Goal: Complete application form: Complete application form

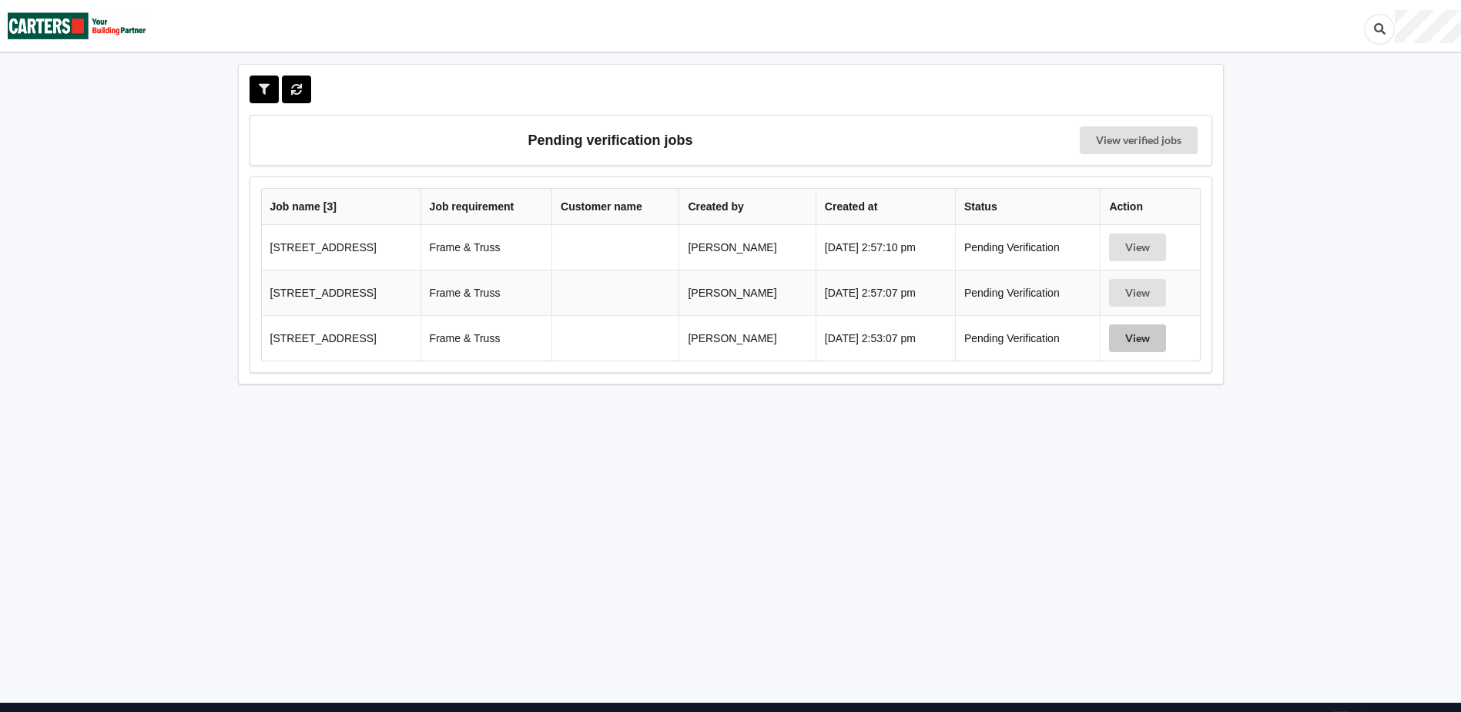
click at [1137, 342] on button "View" at bounding box center [1137, 338] width 57 height 28
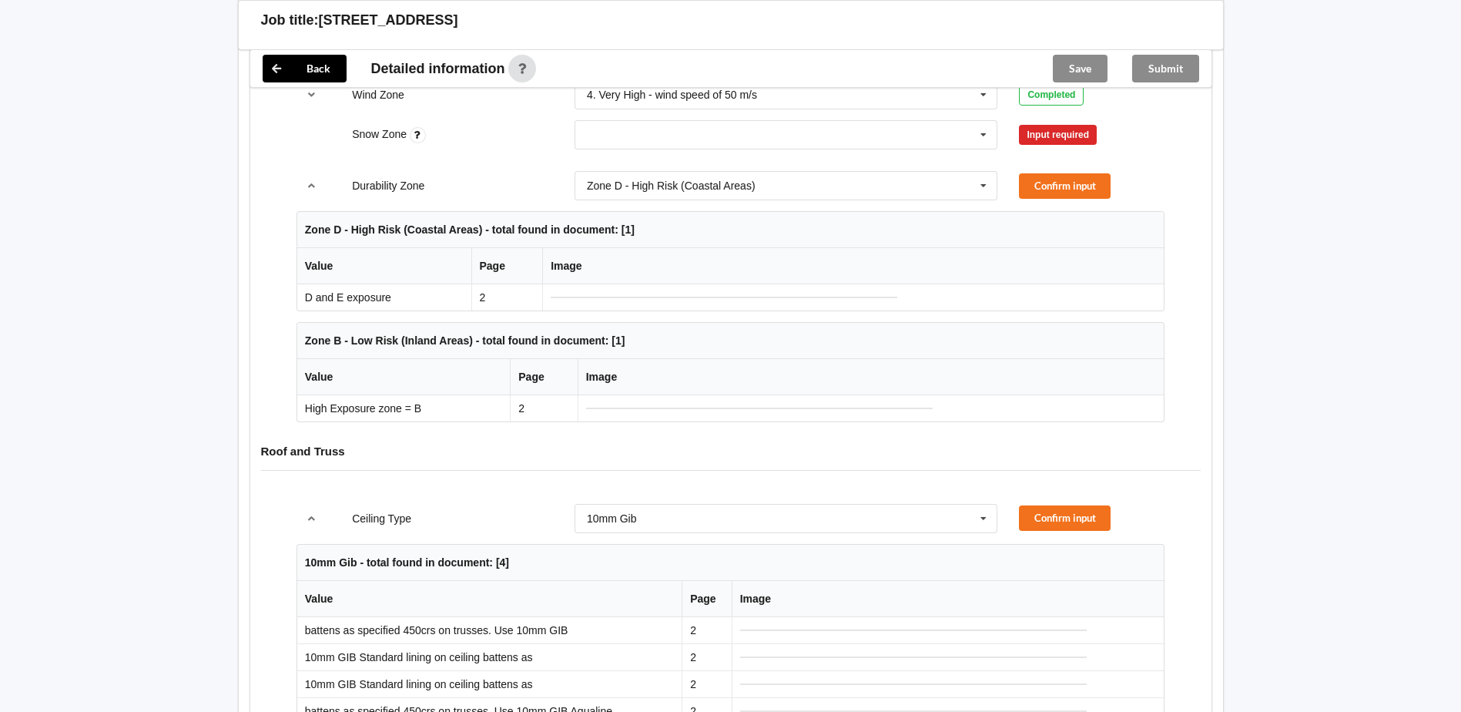
scroll to position [770, 0]
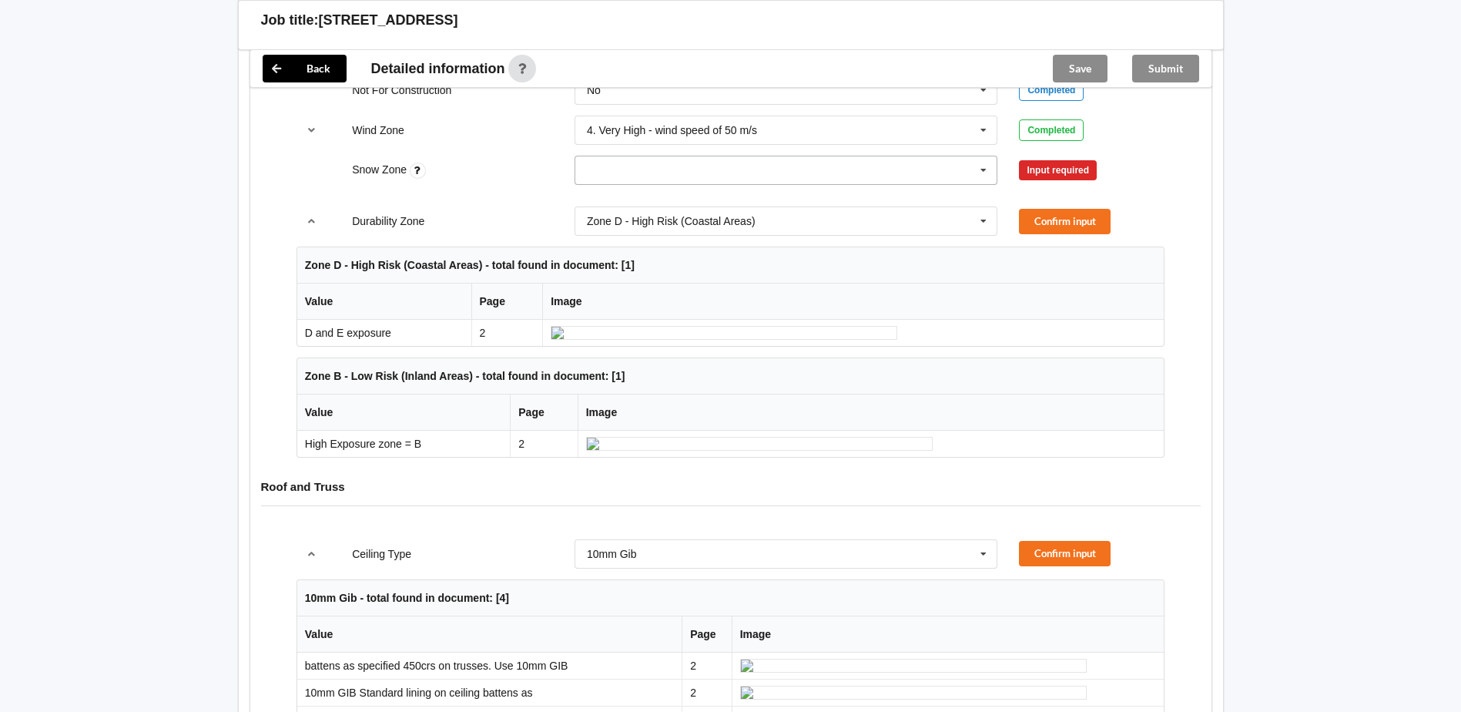
click at [611, 173] on input "text" at bounding box center [787, 170] width 422 height 28
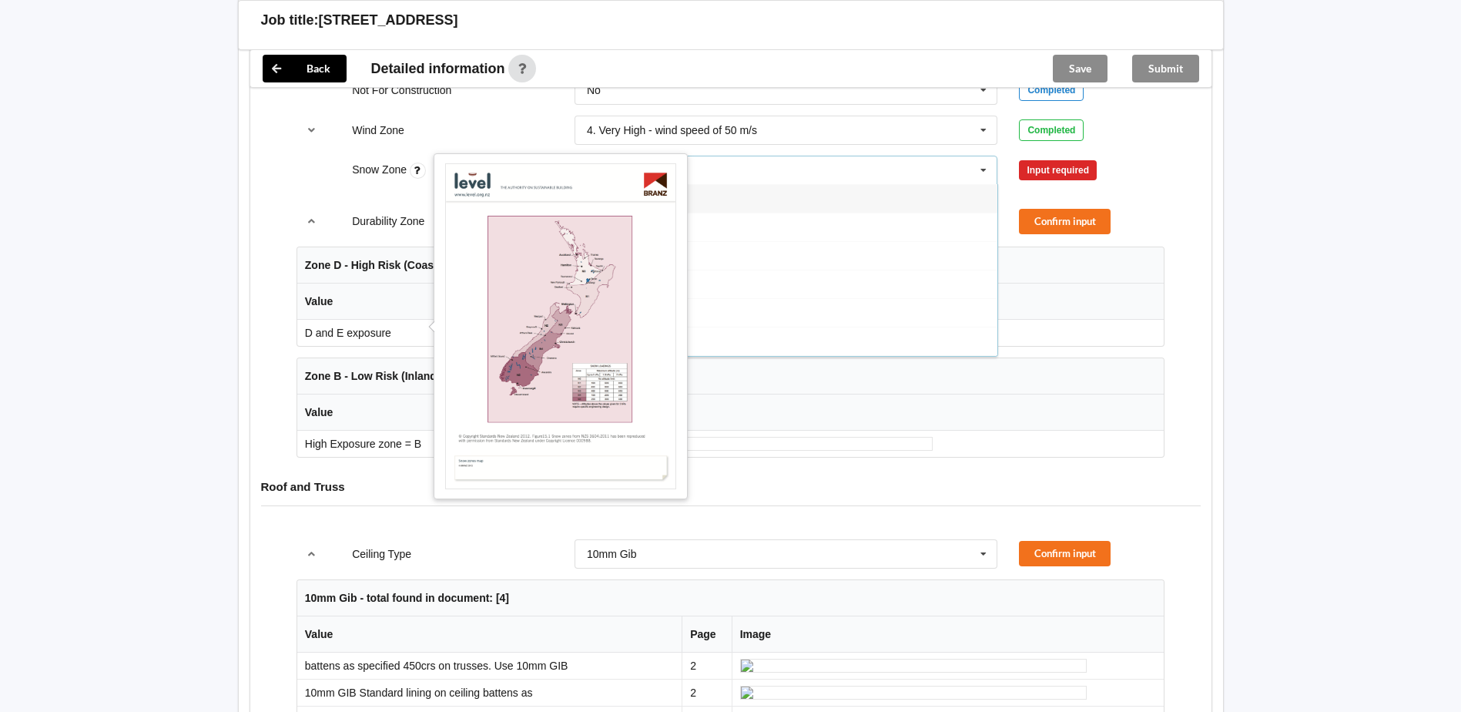
click at [419, 172] on icon at bounding box center [418, 170] width 16 height 16
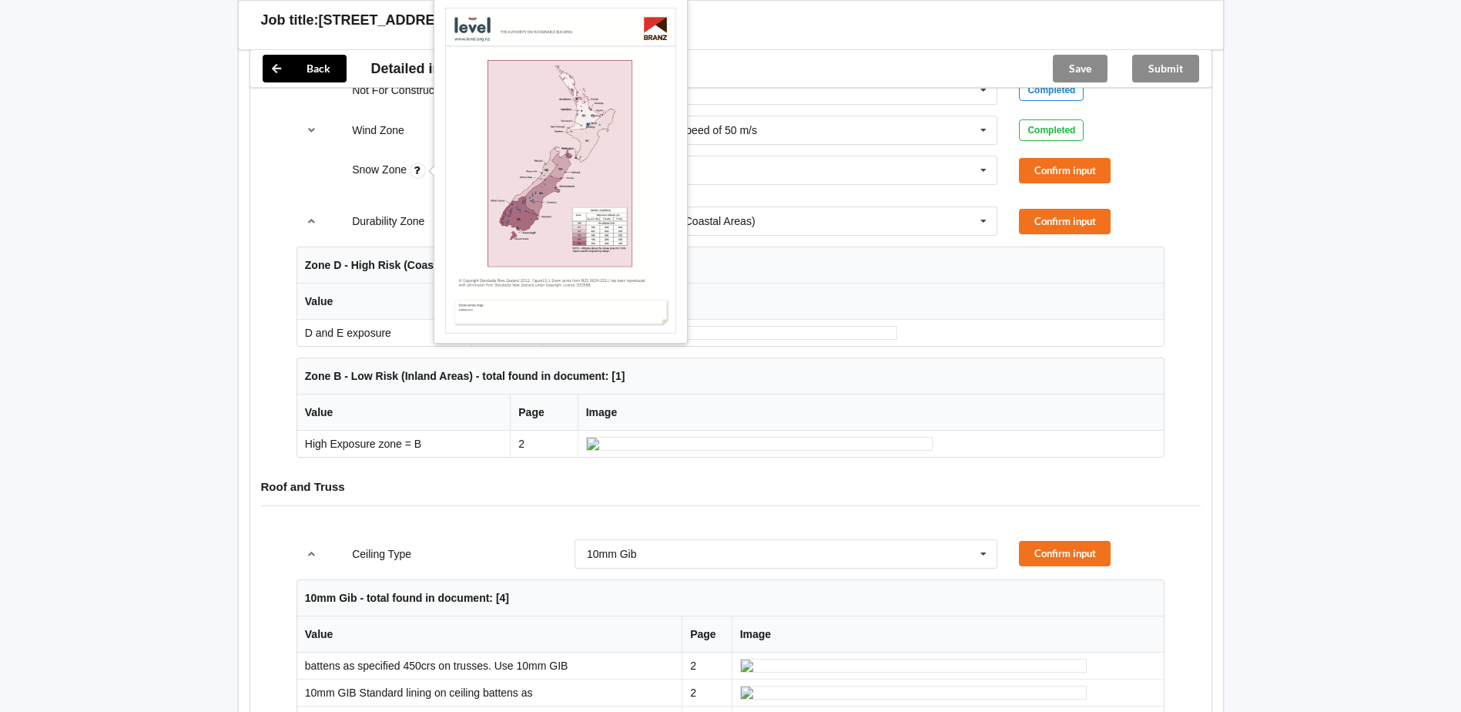
click at [421, 169] on icon at bounding box center [418, 170] width 16 height 16
click at [417, 167] on icon at bounding box center [418, 170] width 16 height 16
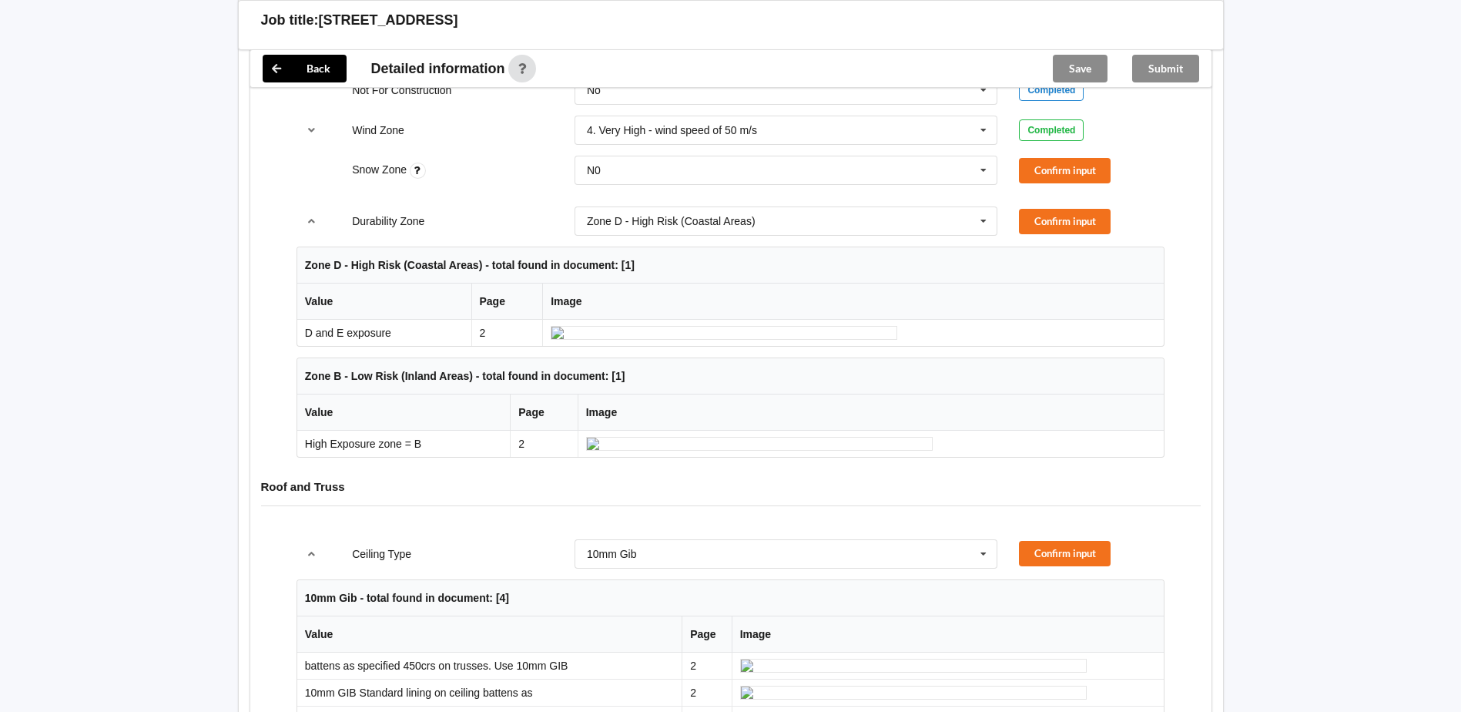
click at [417, 167] on icon at bounding box center [418, 170] width 16 height 16
click at [595, 174] on div "N0" at bounding box center [594, 170] width 14 height 11
click at [479, 185] on div "Snow Zone N0 N0 N1 N2 N3 N4 N5 None Confirm input" at bounding box center [730, 170] width 889 height 51
click at [601, 223] on div "Zone D - High Risk (Coastal Areas)" at bounding box center [671, 221] width 169 height 11
click at [479, 223] on div "Durability Zone" at bounding box center [452, 220] width 223 height 15
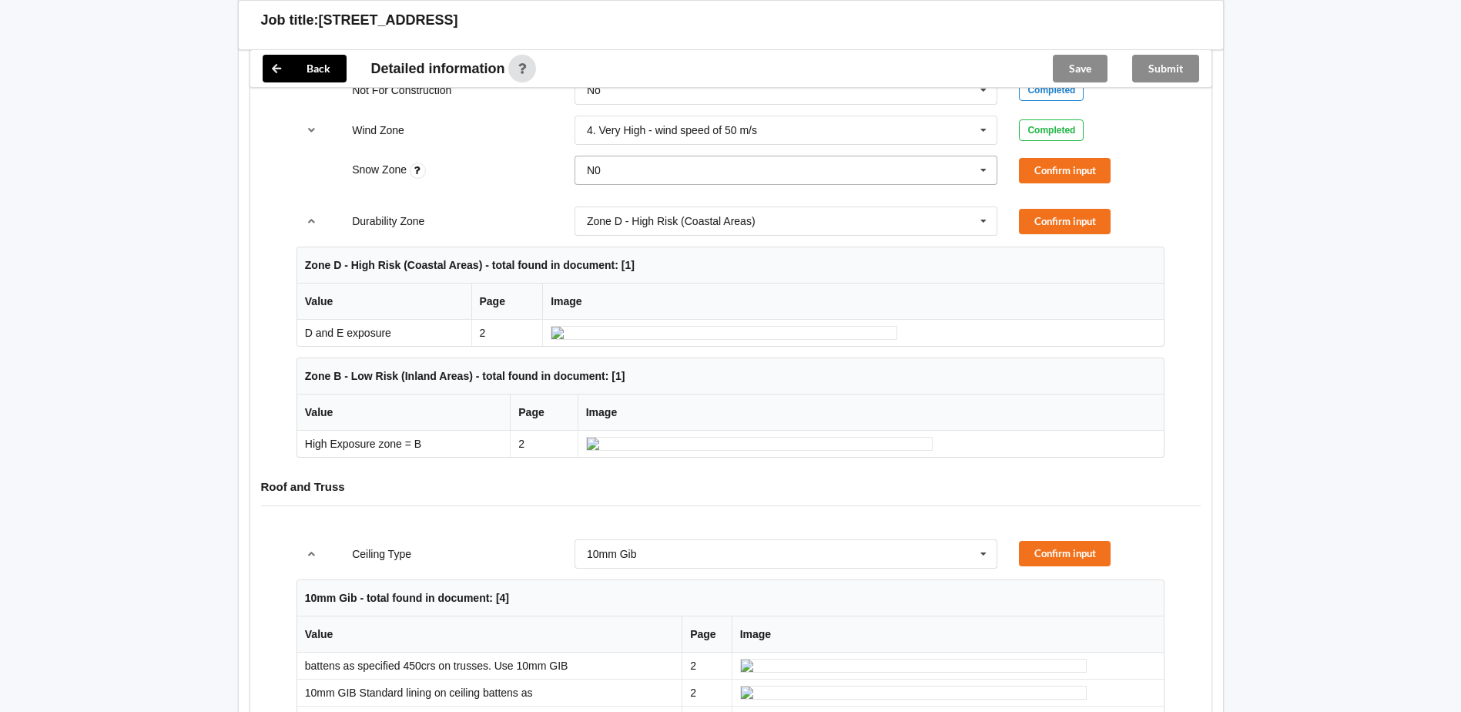
click at [740, 164] on input "text" at bounding box center [787, 170] width 422 height 28
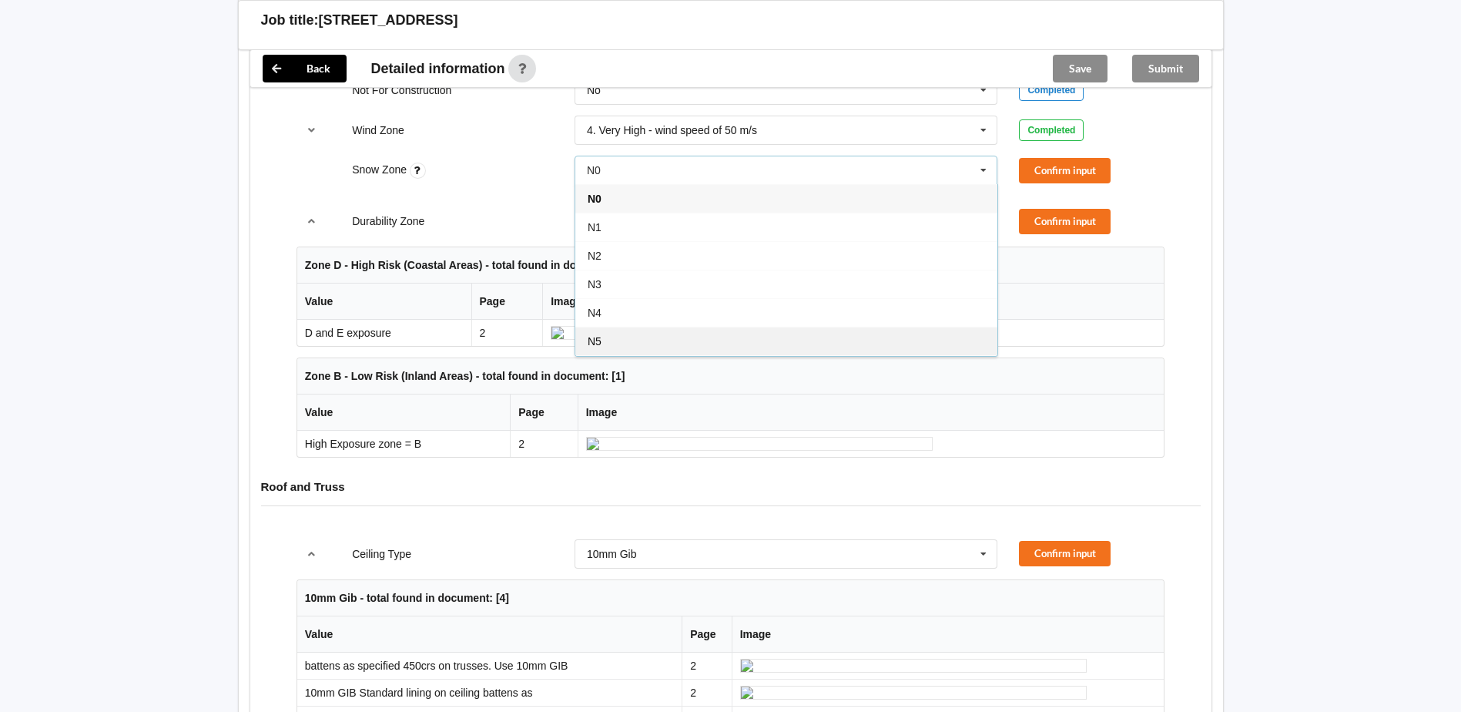
click at [625, 330] on div "N5" at bounding box center [786, 341] width 422 height 28
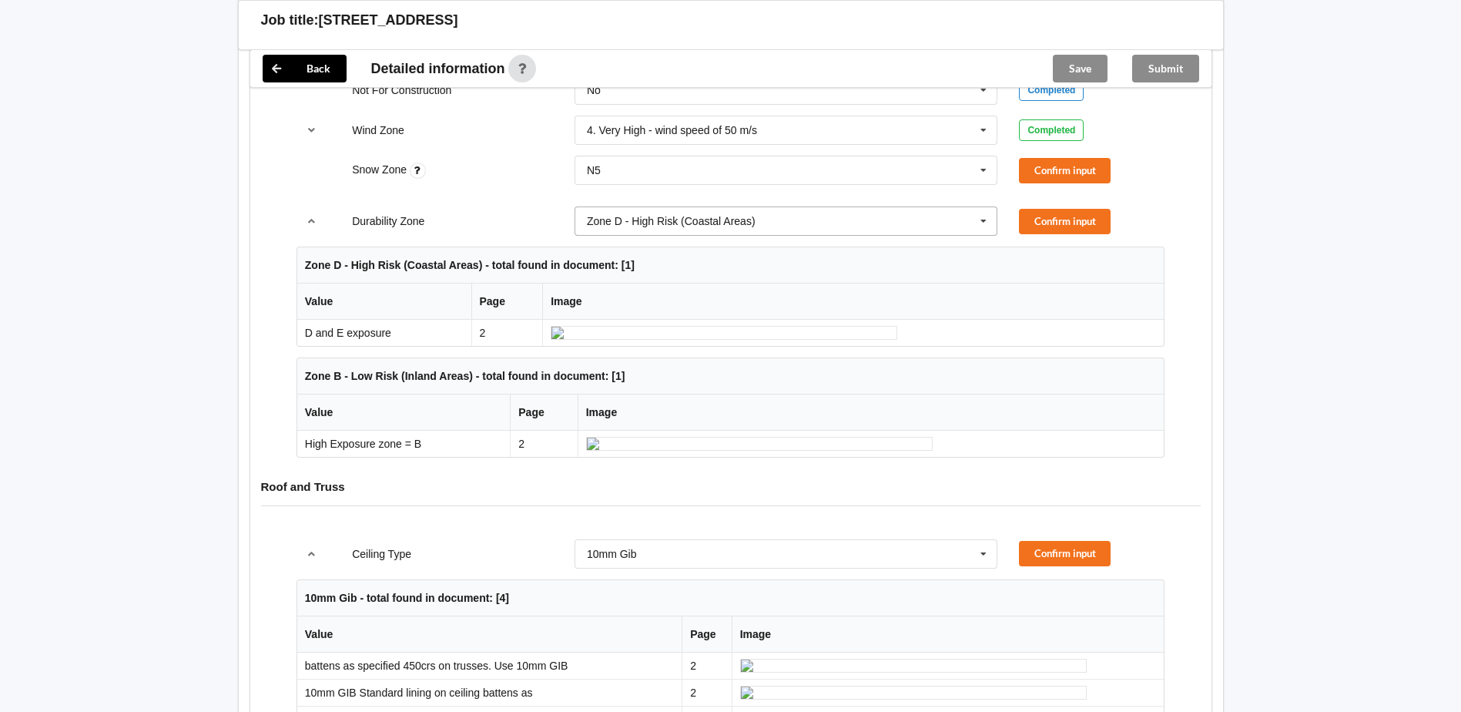
click at [636, 231] on input "text" at bounding box center [787, 221] width 422 height 28
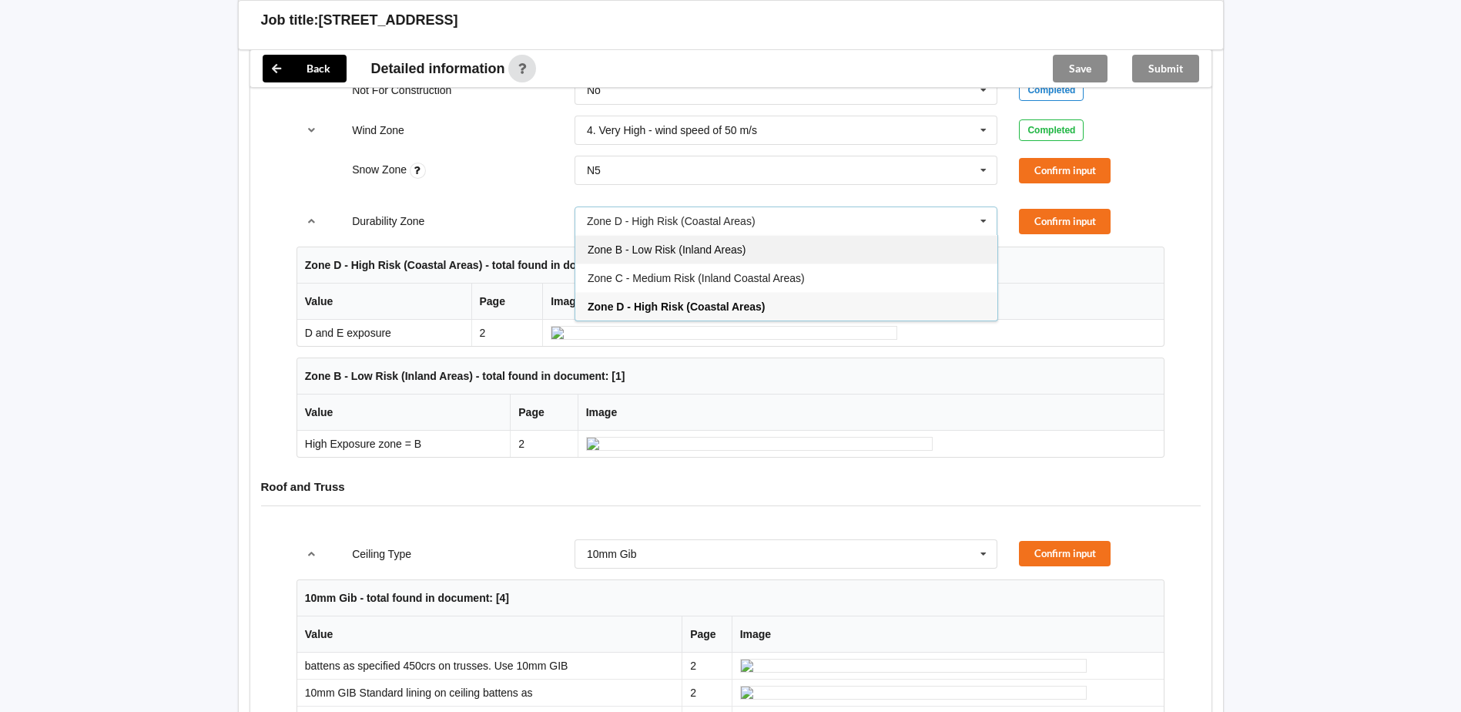
click at [662, 257] on div "Zone B - Low Risk (Inland Areas)" at bounding box center [786, 249] width 422 height 28
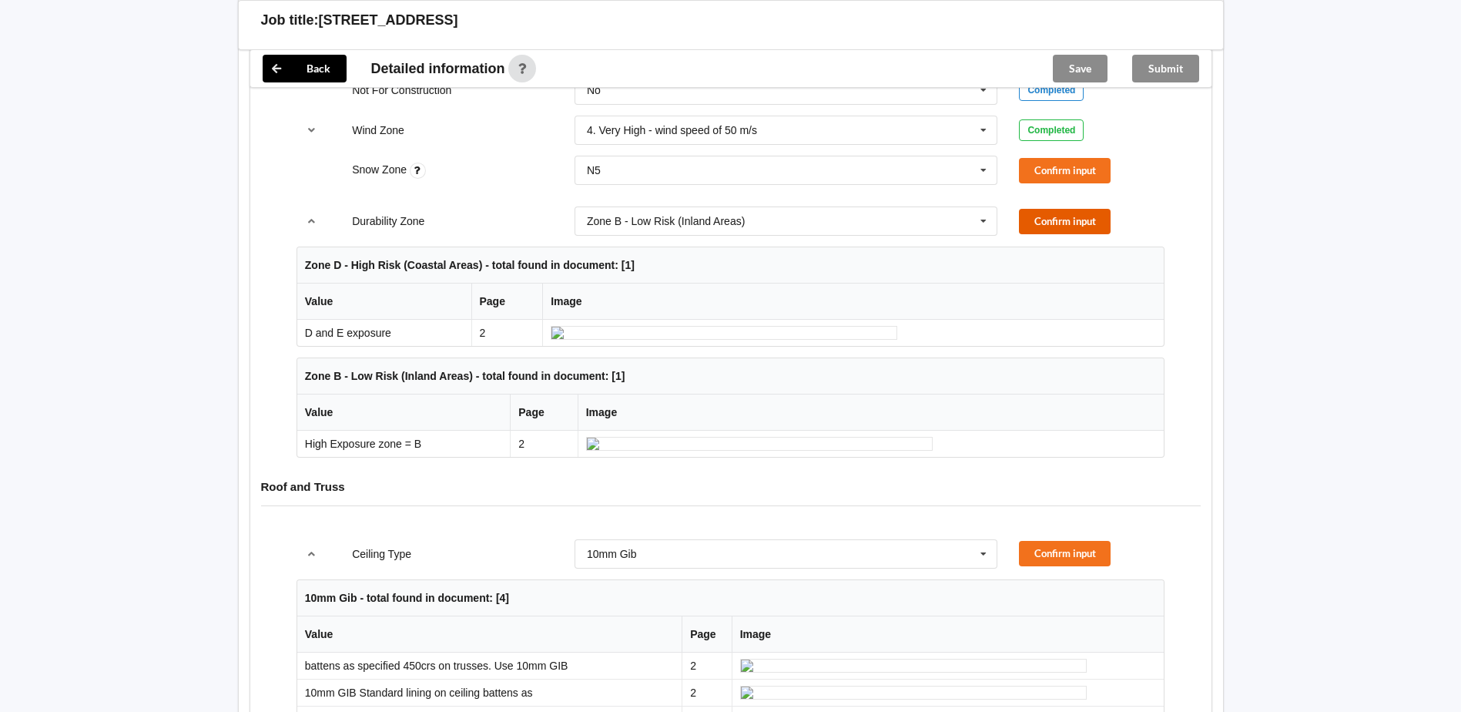
click at [1070, 217] on button "Confirm input" at bounding box center [1065, 221] width 92 height 25
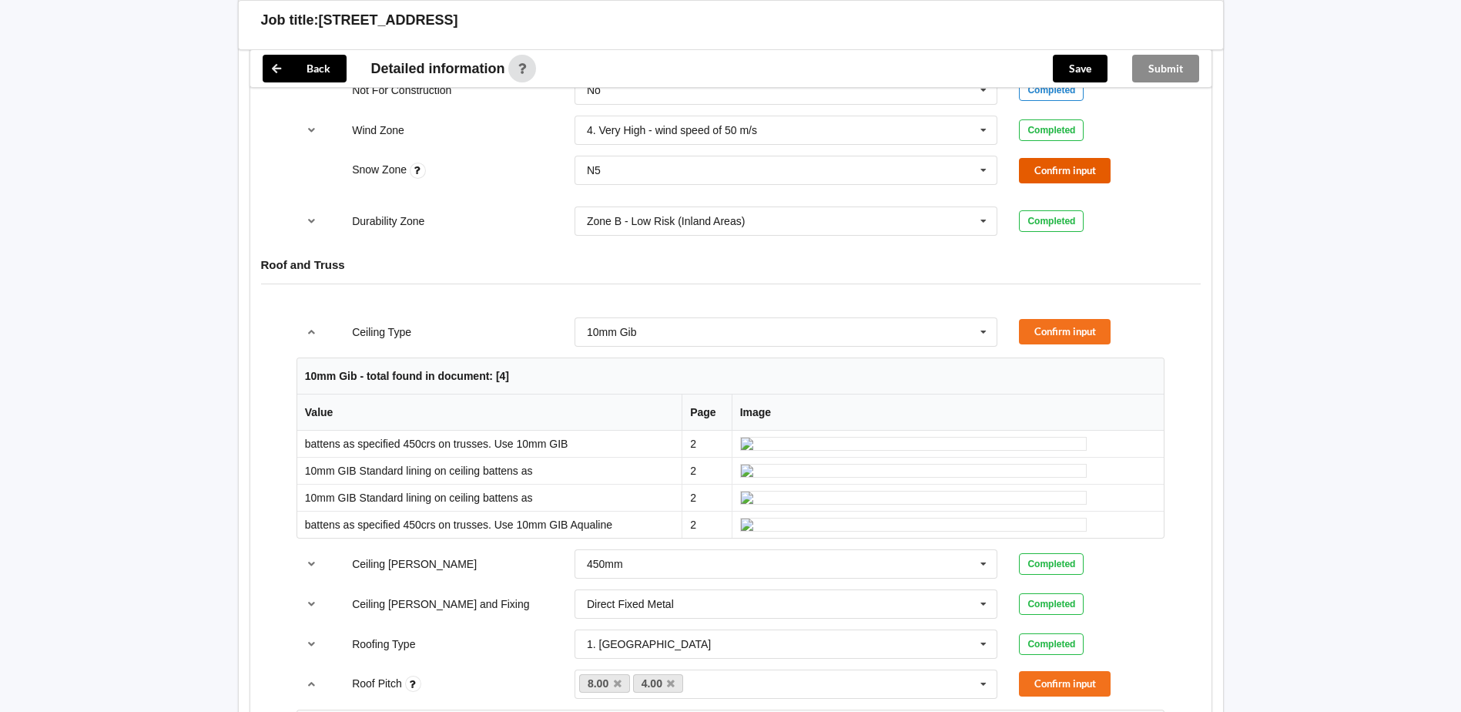
click at [1054, 169] on button "Confirm input" at bounding box center [1065, 170] width 92 height 25
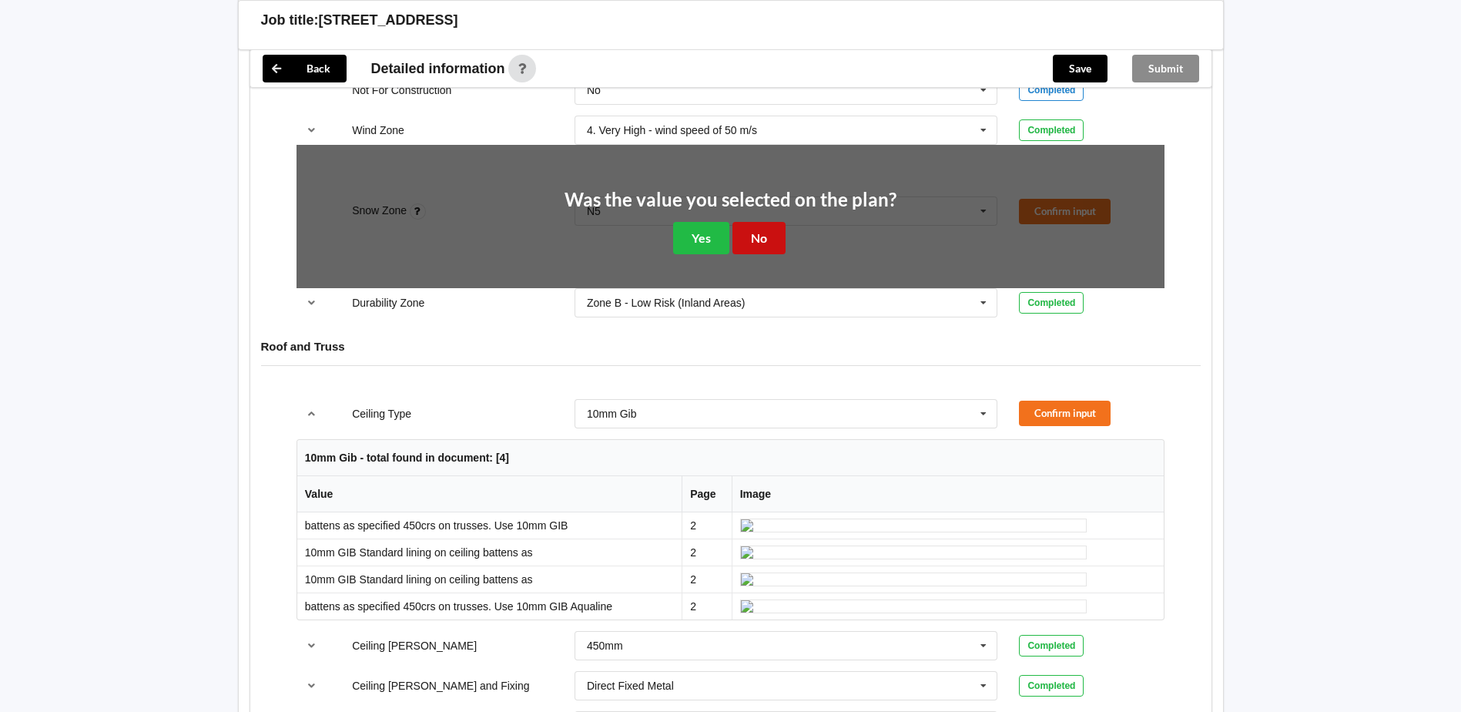
click at [747, 239] on button "No" at bounding box center [758, 238] width 53 height 32
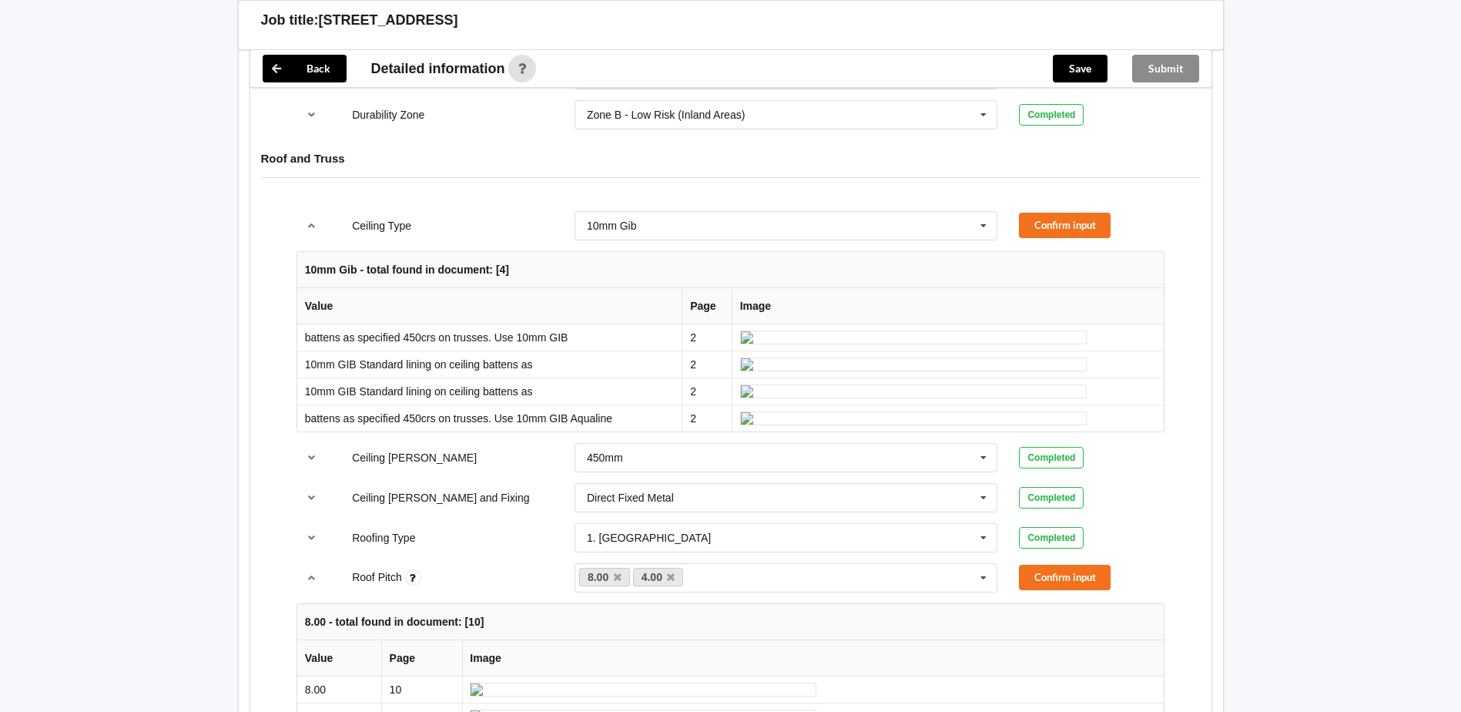
scroll to position [924, 0]
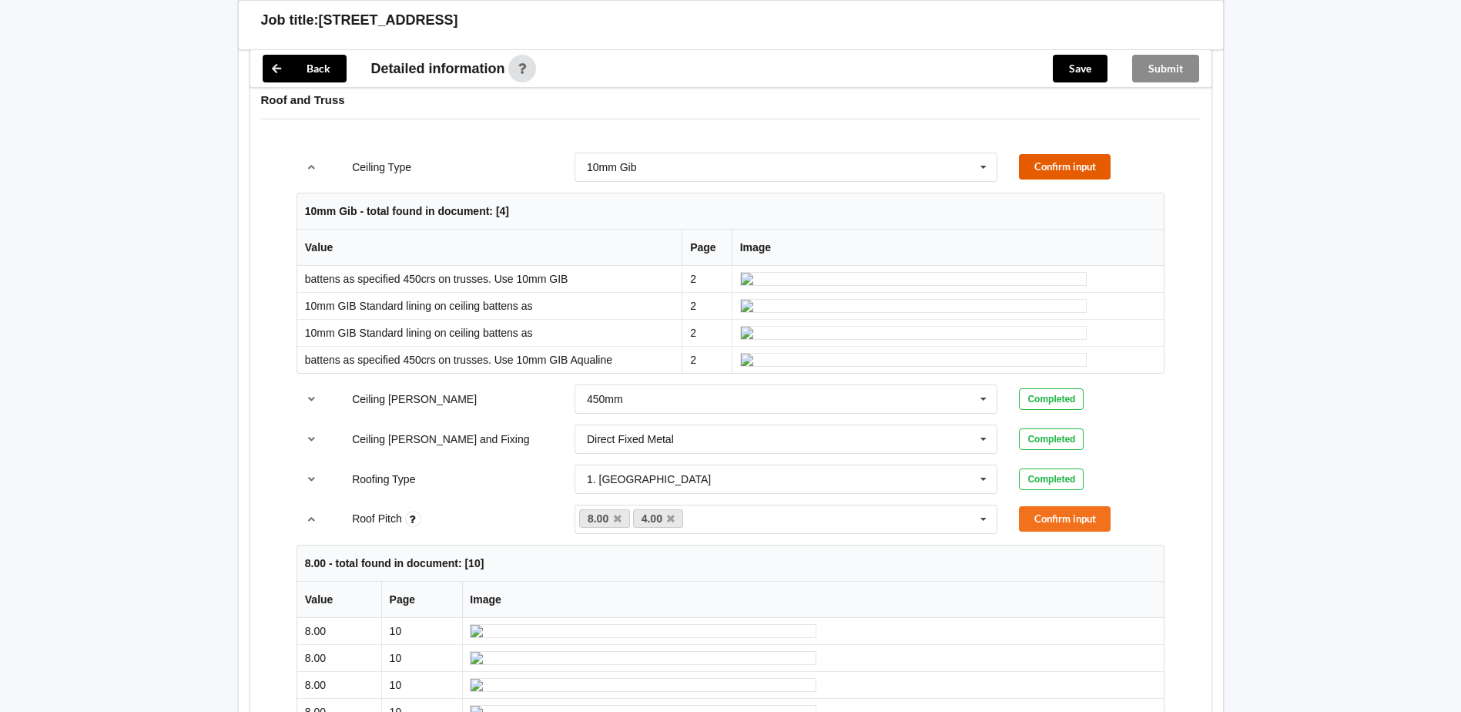
click at [1045, 164] on button "Confirm input" at bounding box center [1065, 166] width 92 height 25
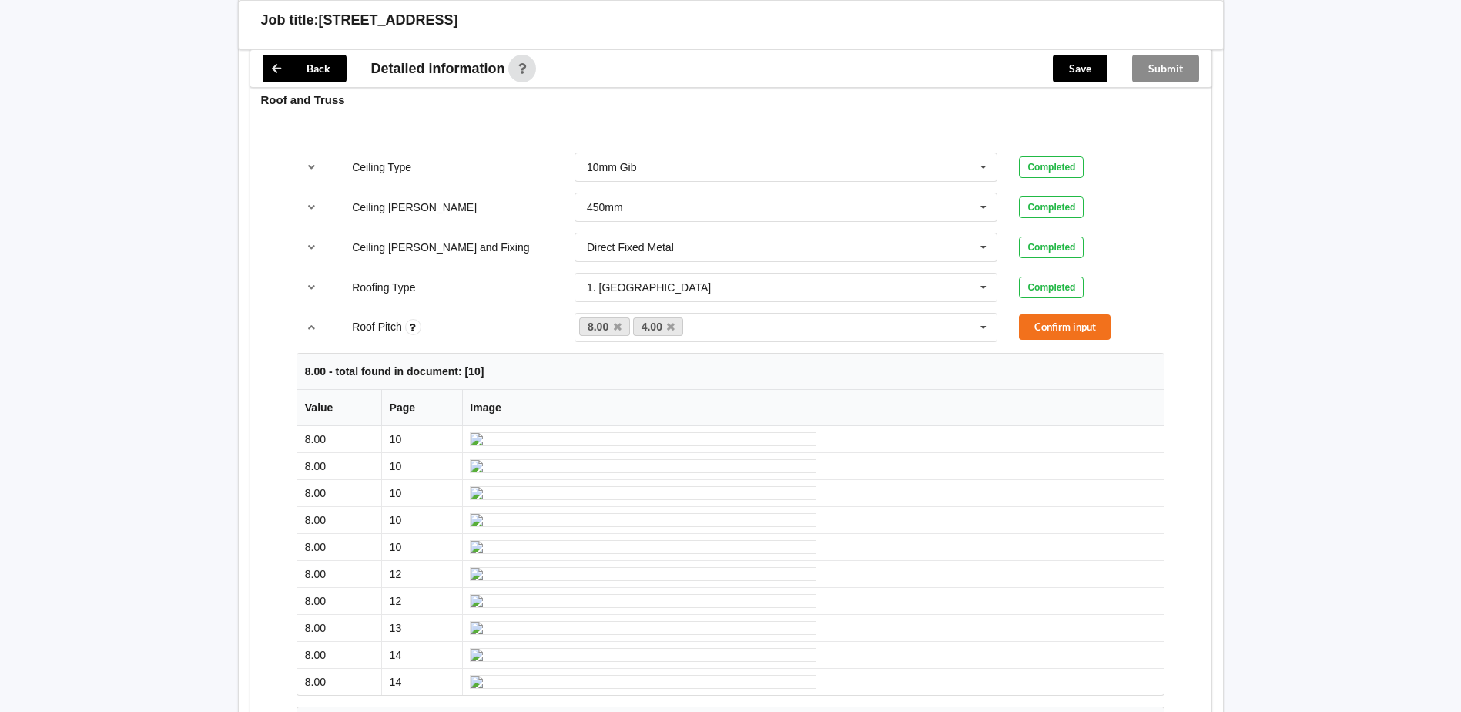
click at [426, 259] on div "Ceiling [PERSON_NAME] and Fixing Direct Fixed Metal Direct Fixed Metal Direct F…" at bounding box center [730, 247] width 889 height 51
click at [412, 246] on label "Ceiling [PERSON_NAME] and Fixing" at bounding box center [440, 247] width 177 height 12
click at [310, 246] on icon "reference-toggle" at bounding box center [311, 246] width 13 height 9
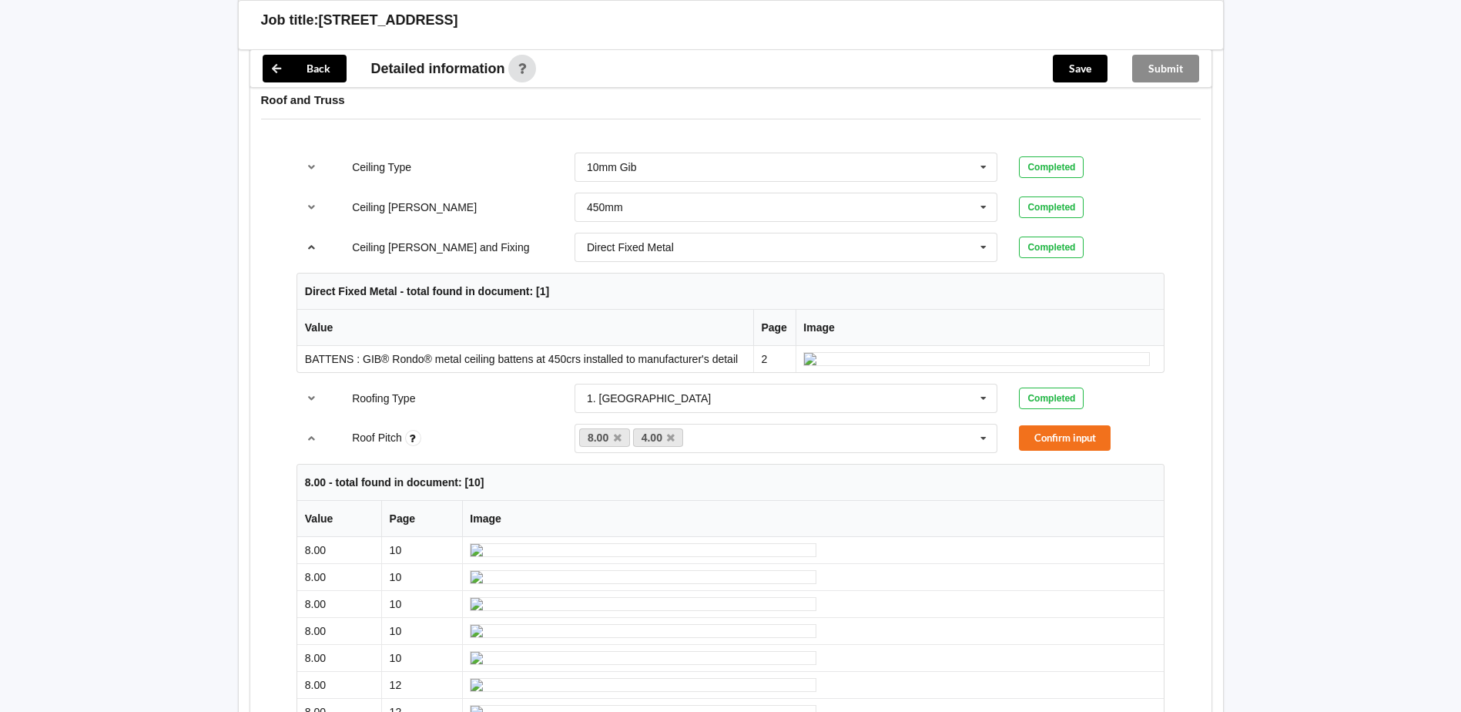
click at [310, 246] on icon "reference-toggle" at bounding box center [311, 246] width 13 height 9
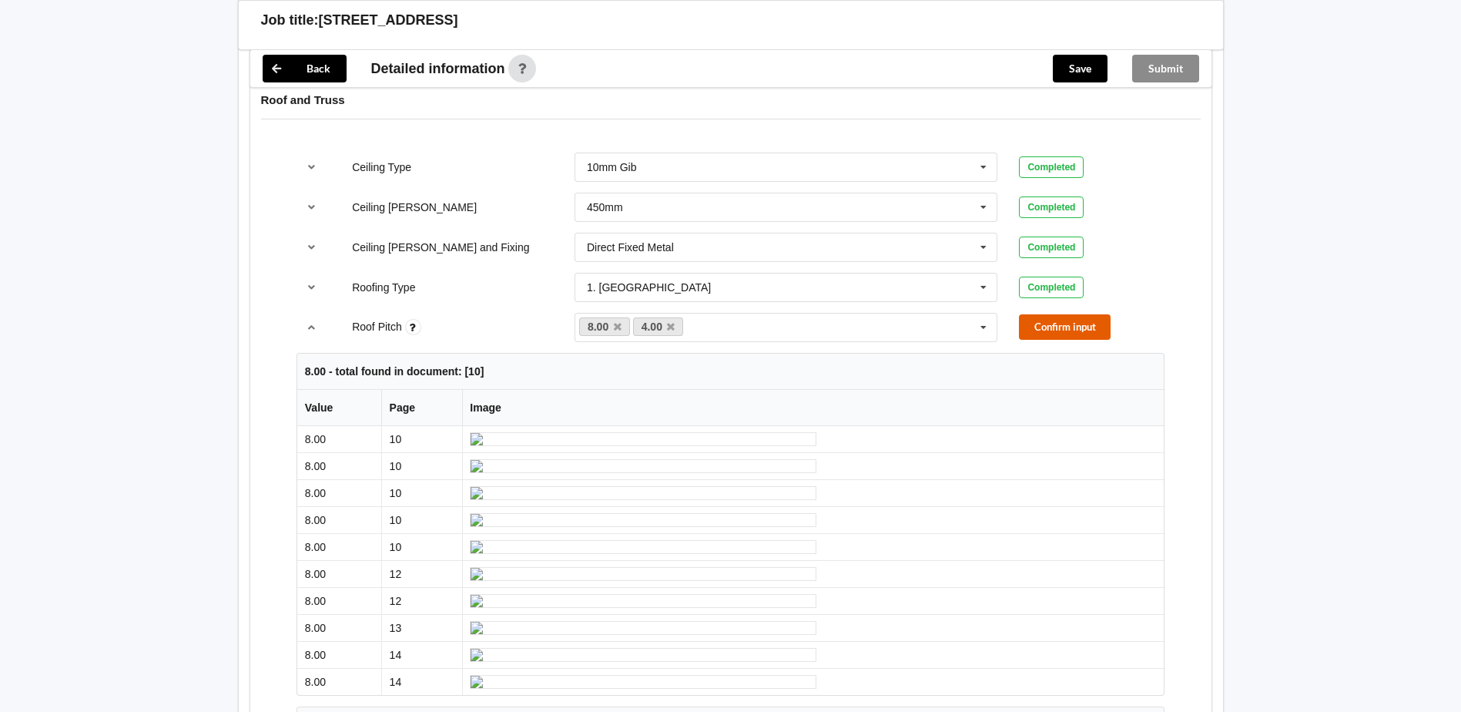
click at [1091, 317] on button "Confirm input" at bounding box center [1065, 326] width 92 height 25
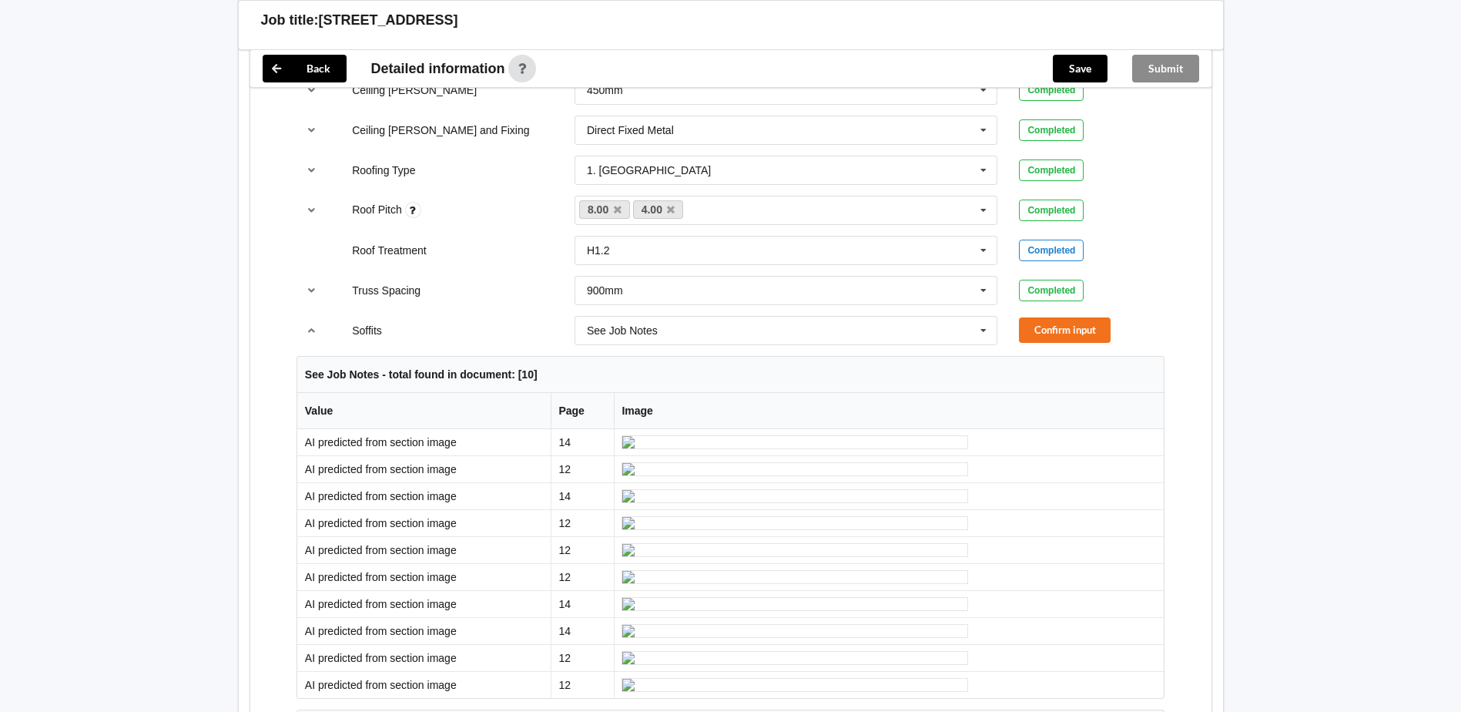
scroll to position [1078, 0]
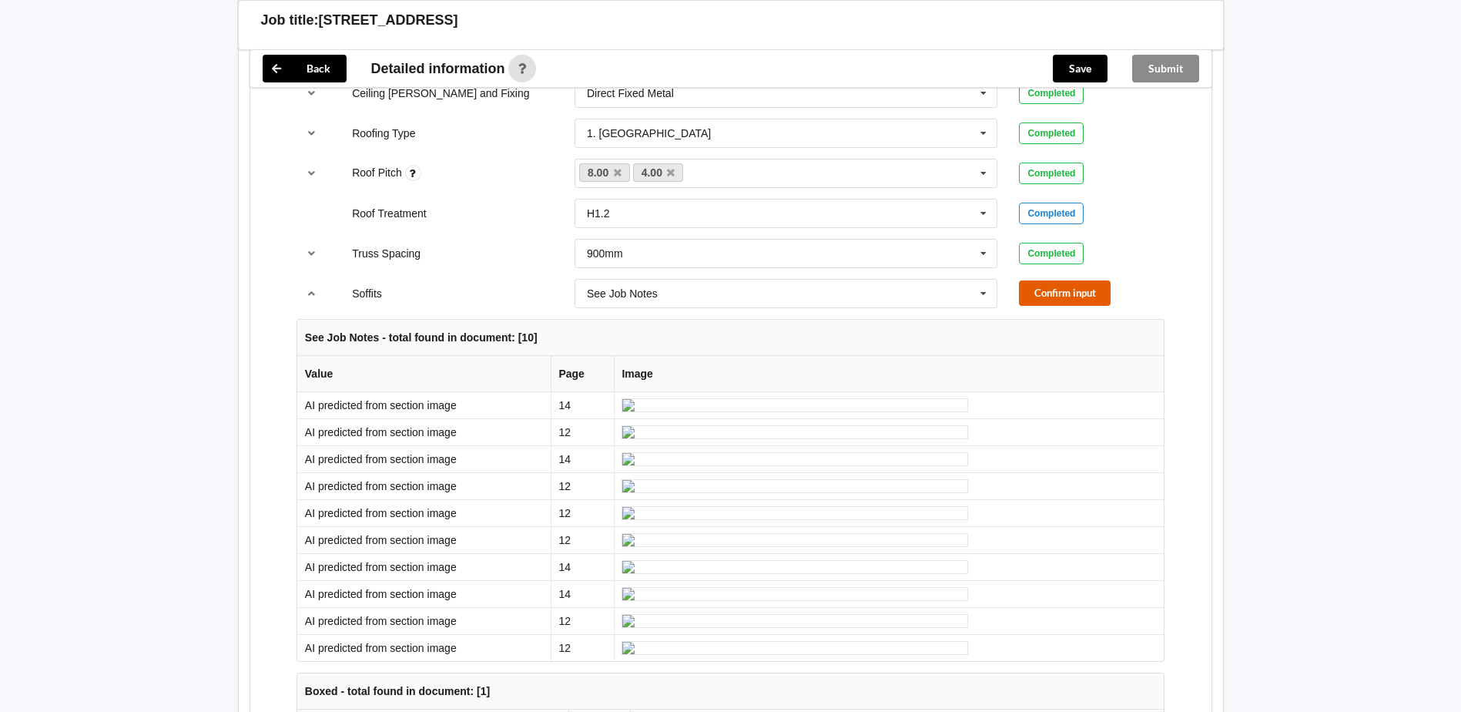
click at [1038, 296] on button "Confirm input" at bounding box center [1065, 292] width 92 height 25
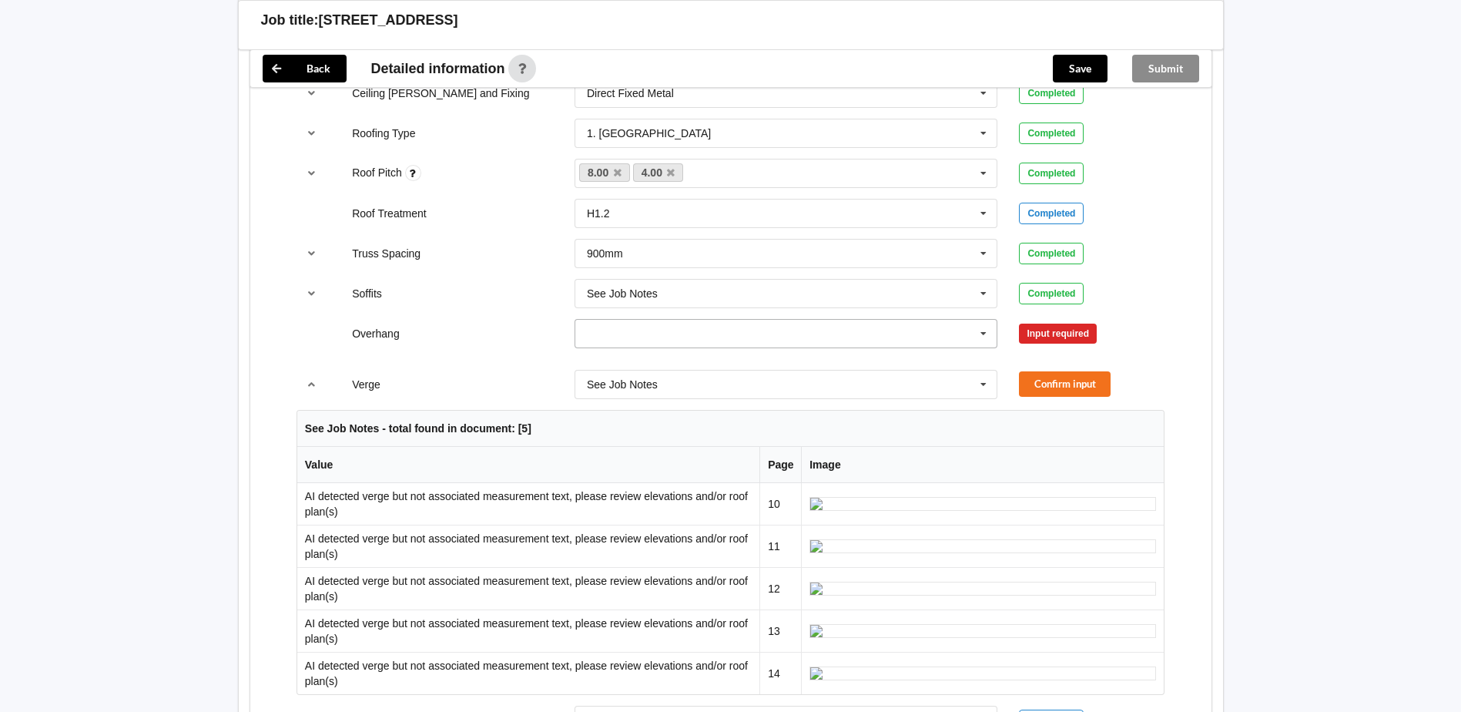
click at [893, 327] on input "text" at bounding box center [787, 334] width 422 height 28
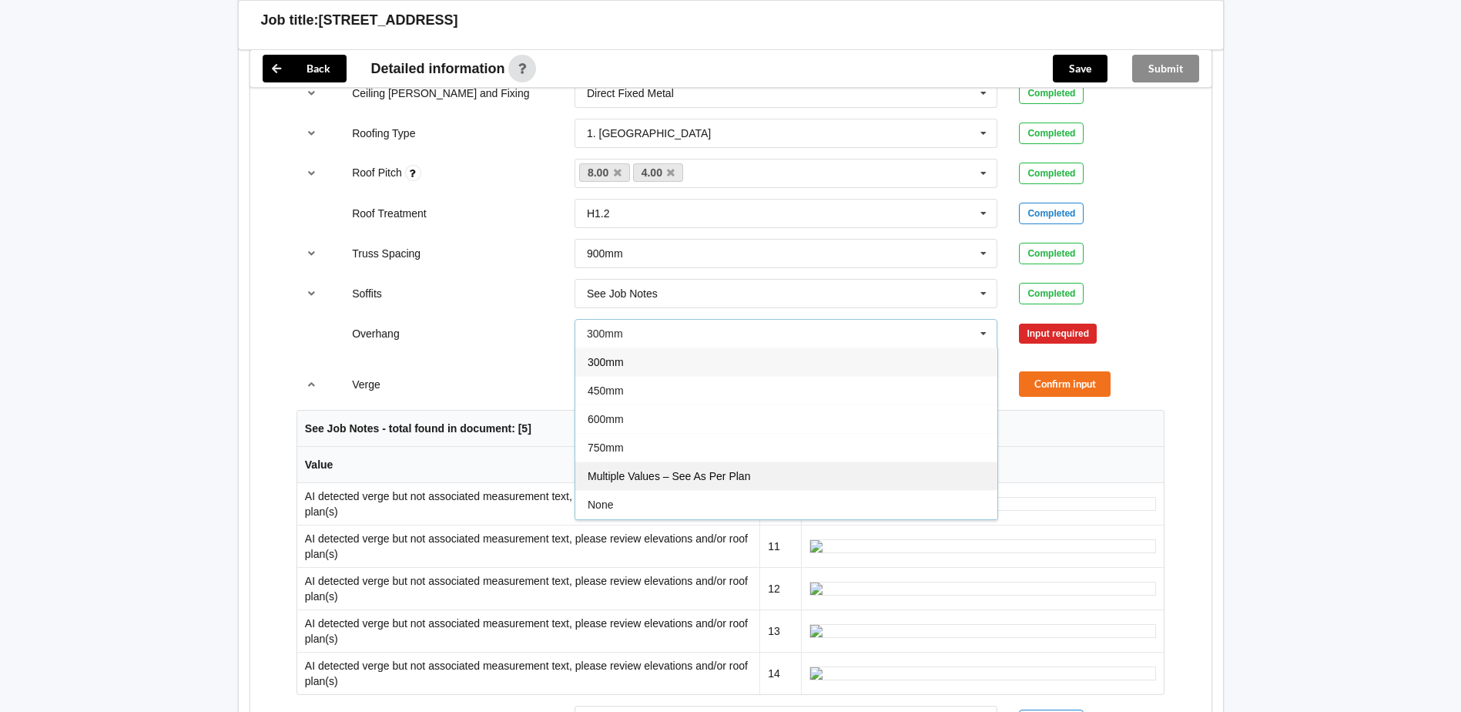
click at [680, 481] on span "Multiple Values – See As Per Plan" at bounding box center [669, 476] width 162 height 12
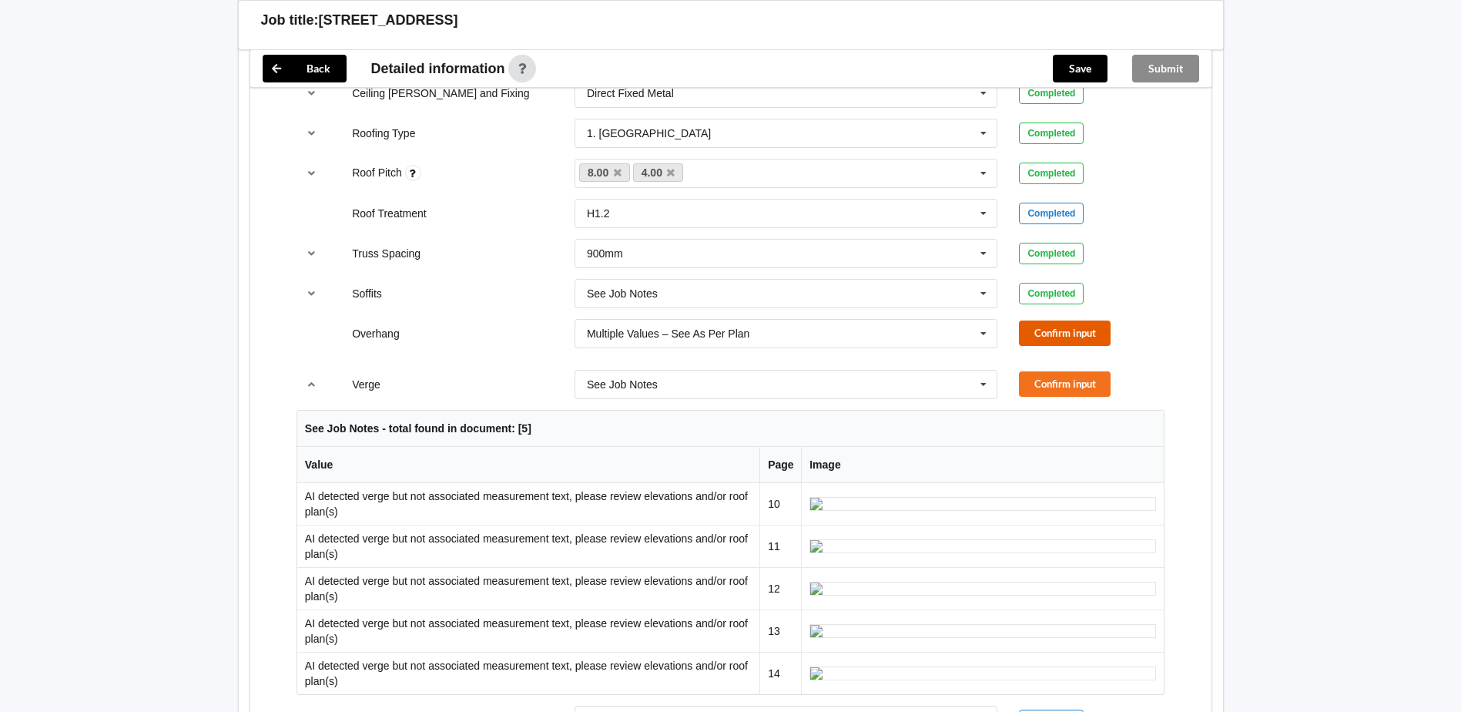
click at [1045, 340] on button "Confirm input" at bounding box center [1065, 332] width 92 height 25
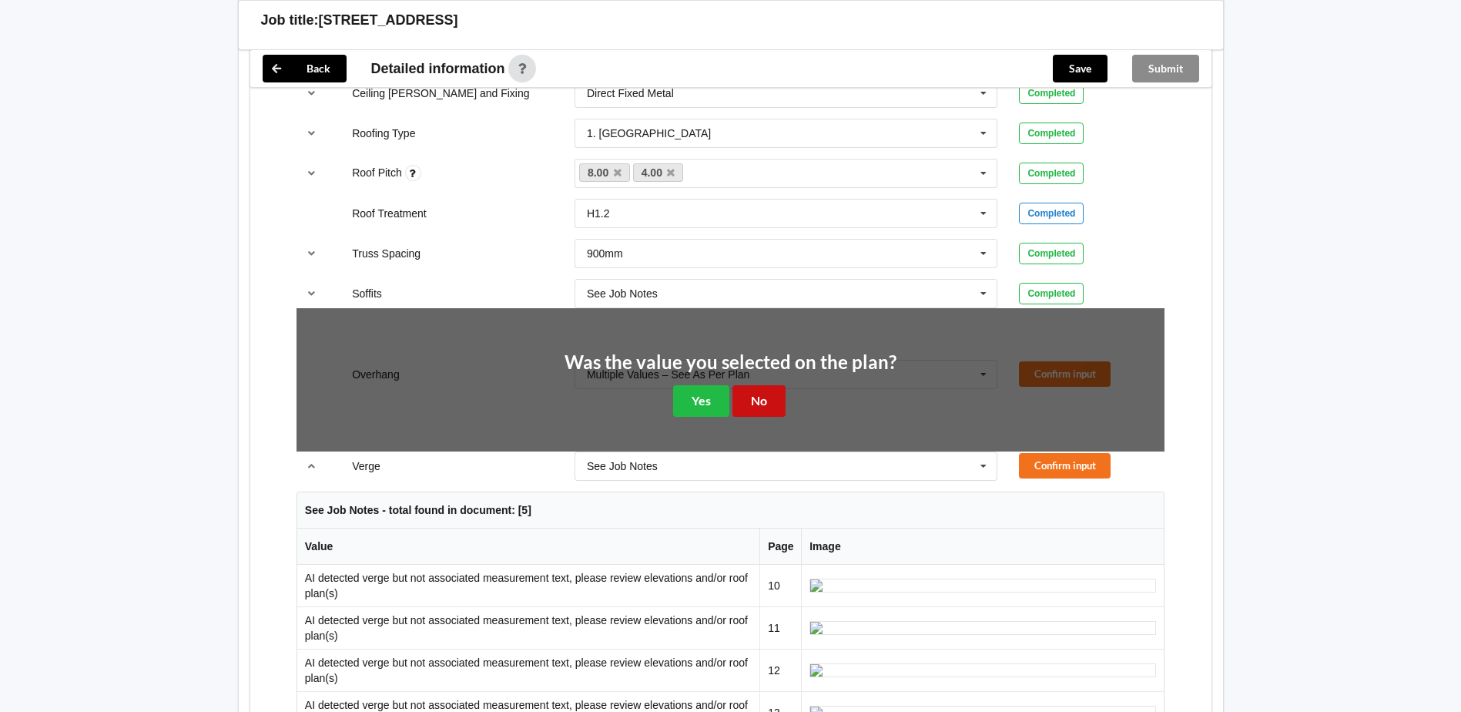
click at [765, 409] on button "No" at bounding box center [758, 401] width 53 height 32
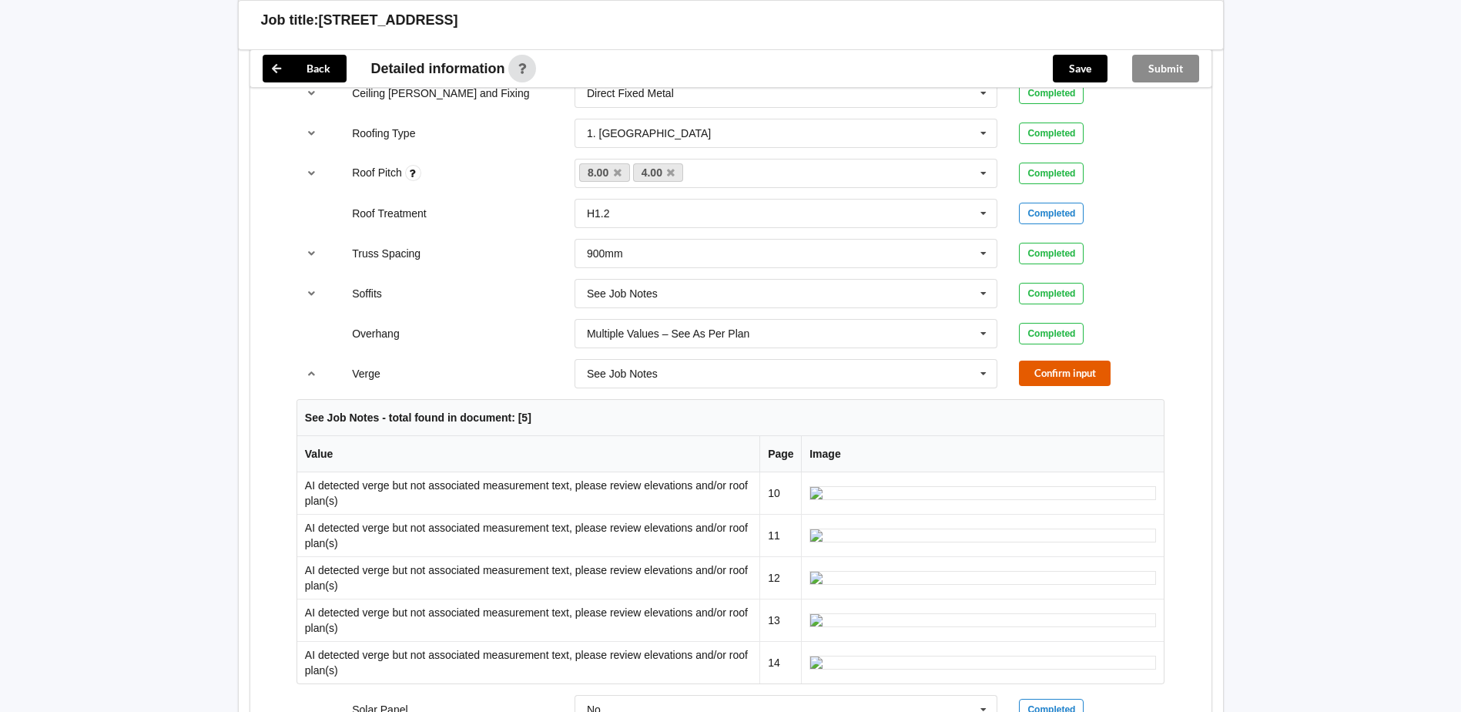
click at [1043, 363] on button "Confirm input" at bounding box center [1065, 372] width 92 height 25
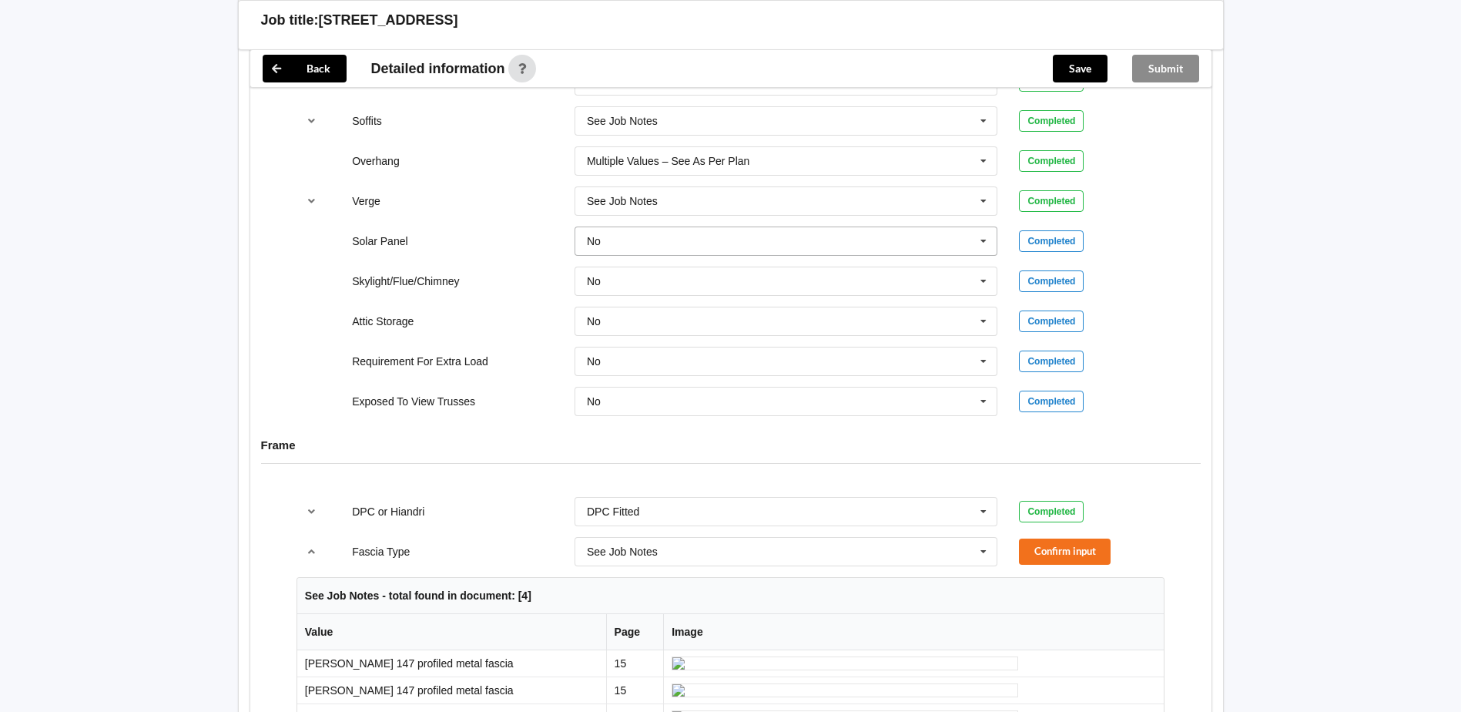
scroll to position [1386, 0]
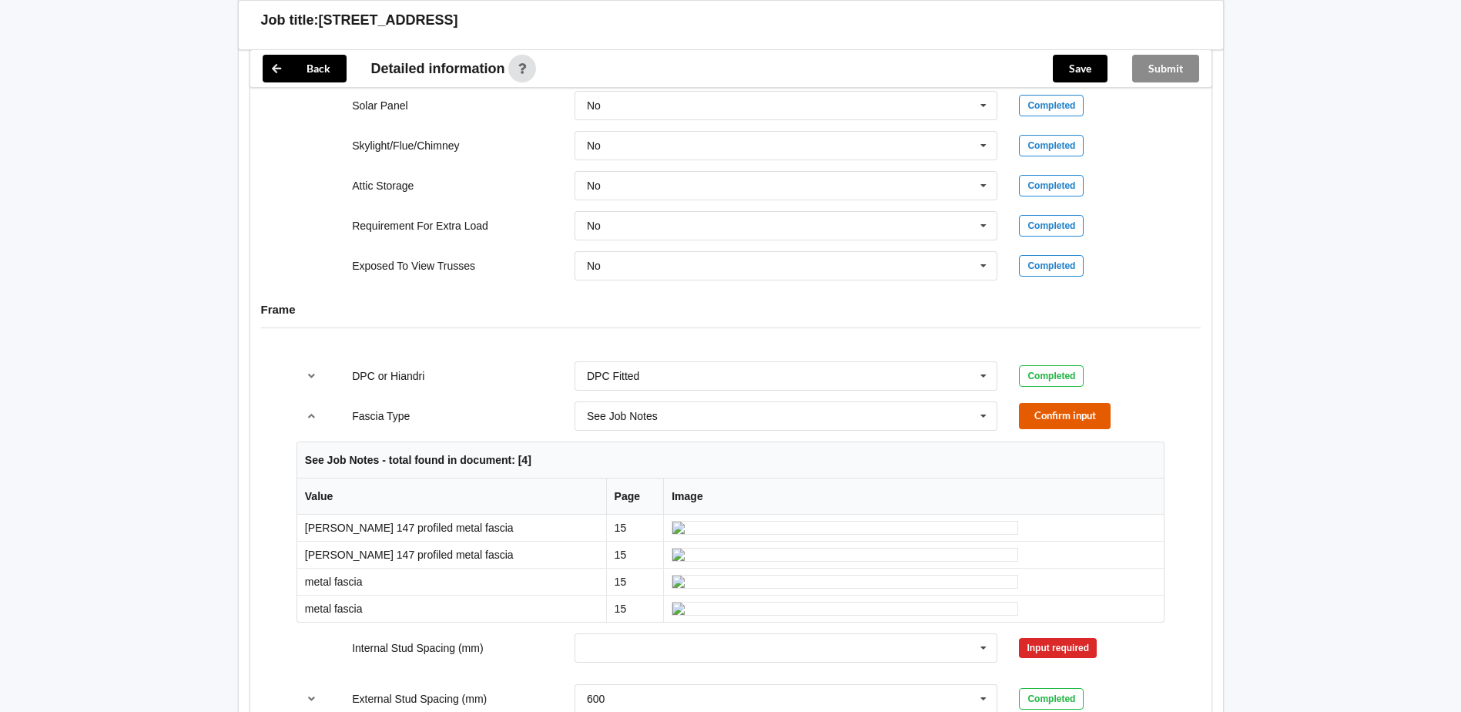
click at [1029, 411] on button "Confirm input" at bounding box center [1065, 415] width 92 height 25
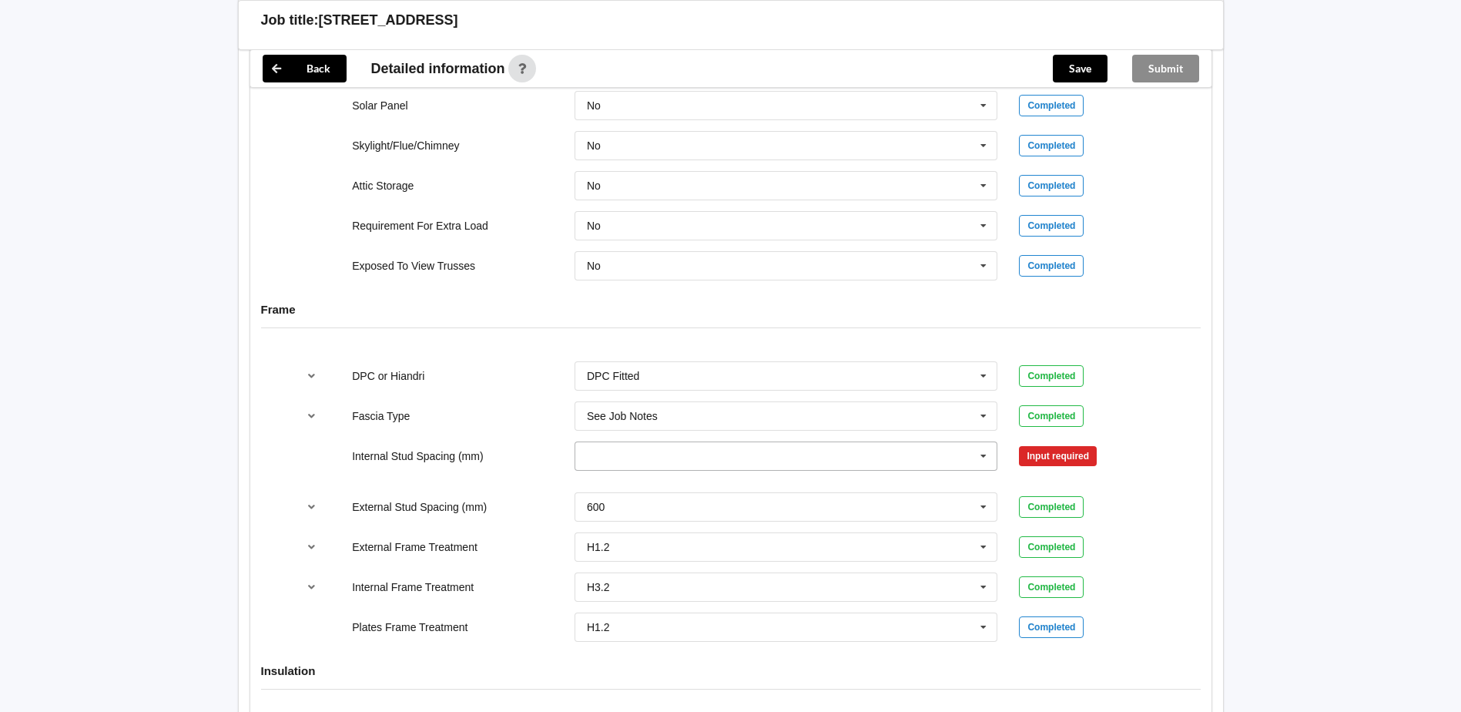
click at [837, 442] on input "text" at bounding box center [787, 456] width 422 height 28
click at [717, 578] on div "Multiple Values – See As Per Plan" at bounding box center [786, 570] width 422 height 28
click at [1052, 458] on button "Confirm input" at bounding box center [1065, 455] width 92 height 25
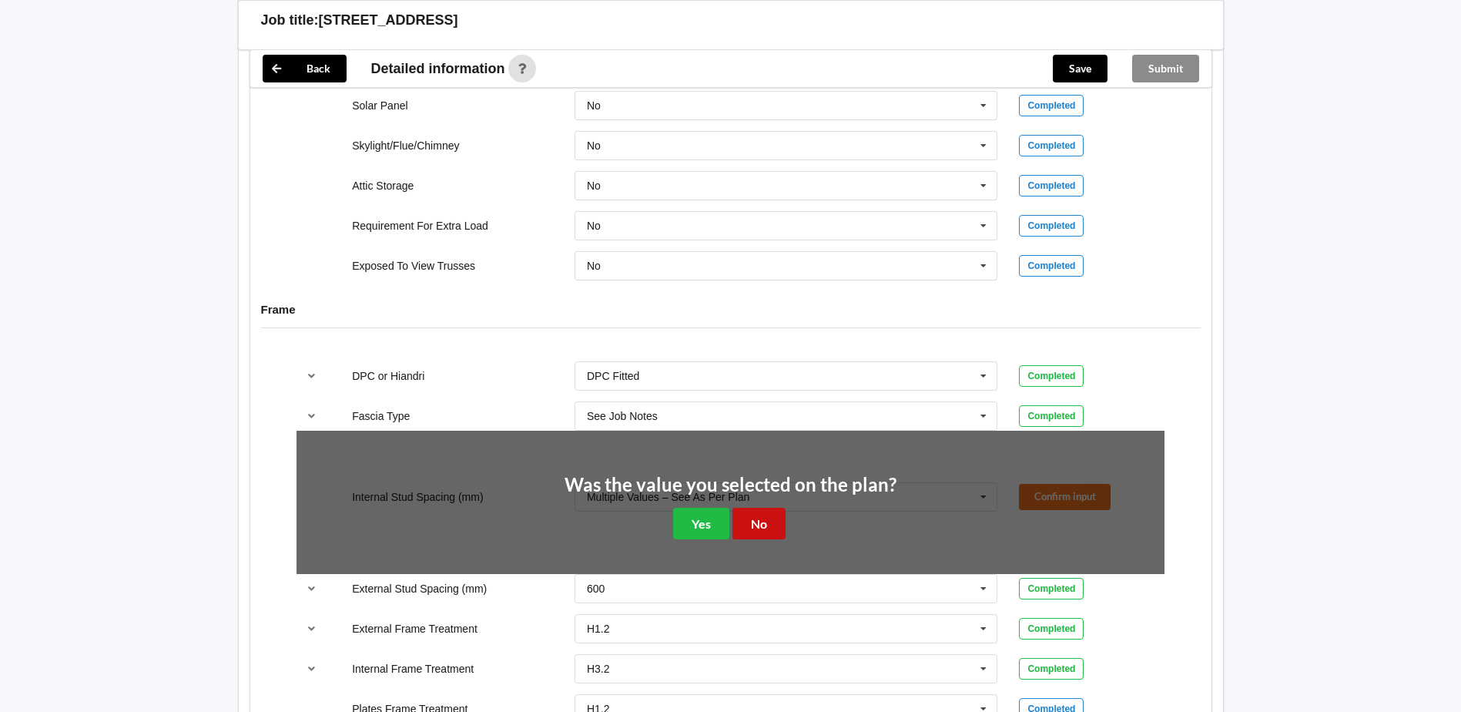
click at [770, 523] on button "No" at bounding box center [758, 523] width 53 height 32
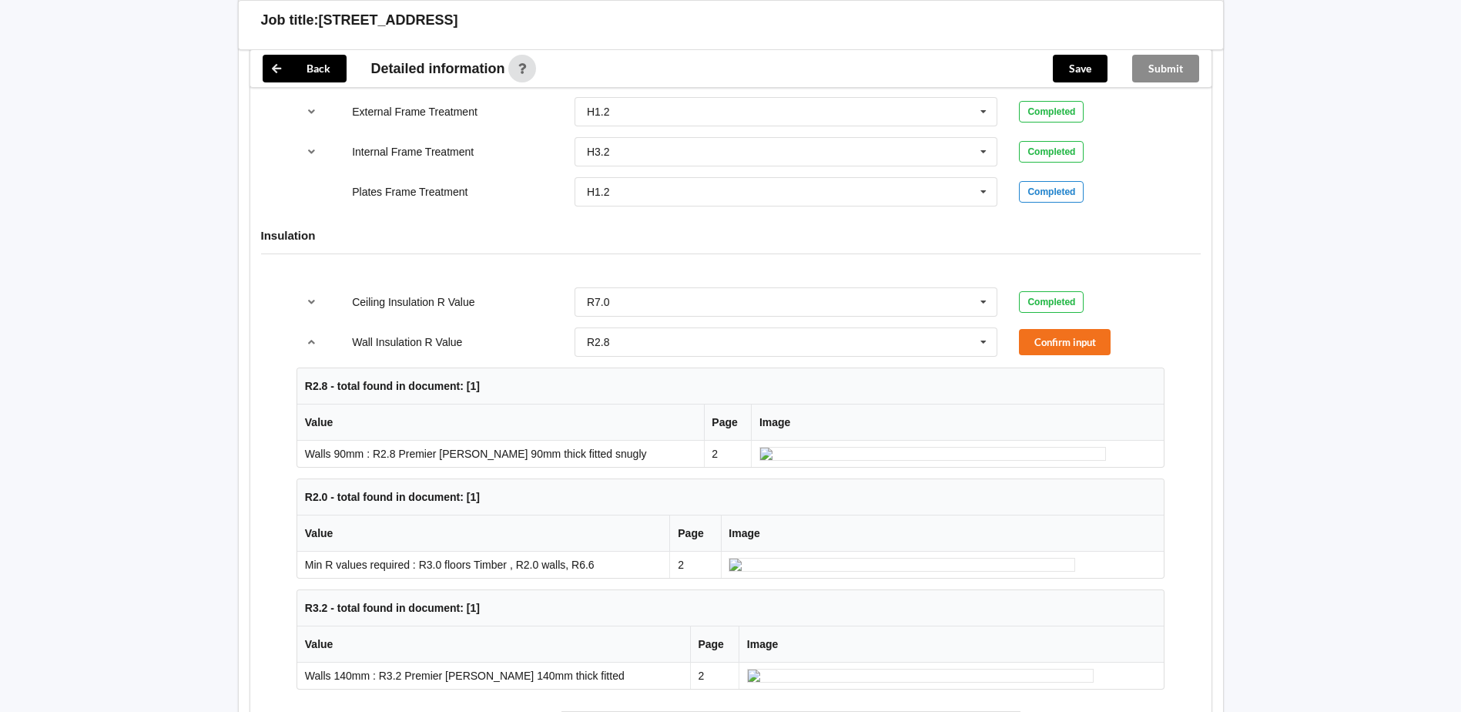
scroll to position [2002, 0]
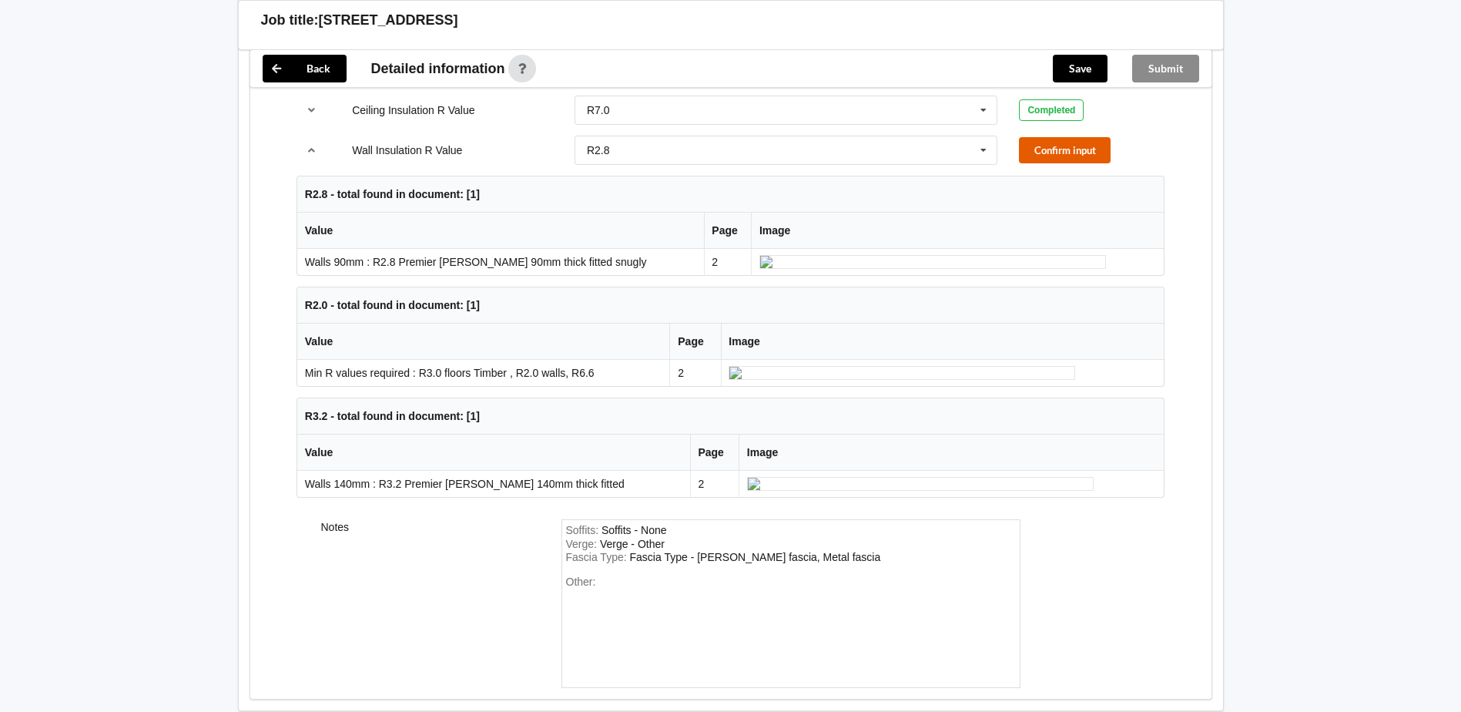
click at [1061, 158] on button "Confirm input" at bounding box center [1065, 149] width 92 height 25
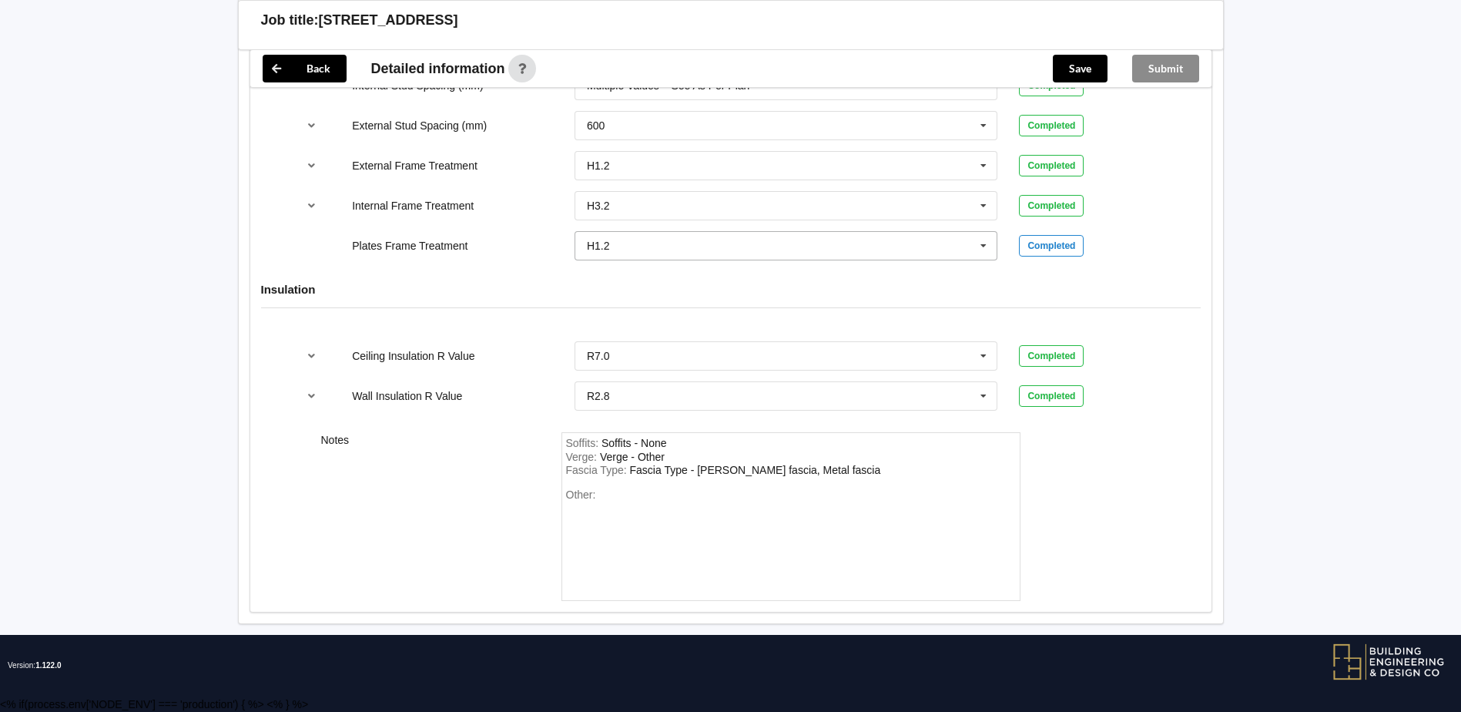
scroll to position [1757, 0]
click at [1091, 68] on button "Save" at bounding box center [1080, 69] width 55 height 28
click at [1165, 65] on button "Submit" at bounding box center [1165, 69] width 67 height 28
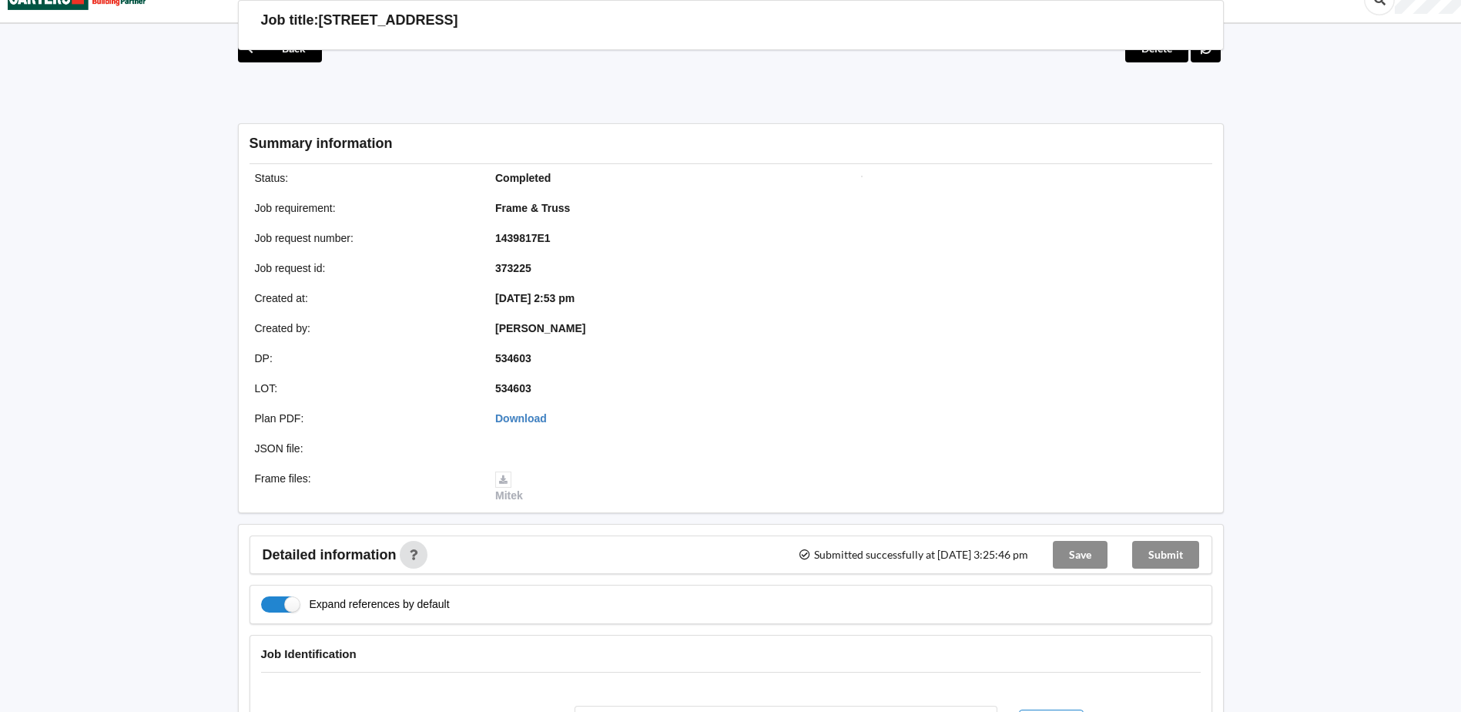
scroll to position [0, 0]
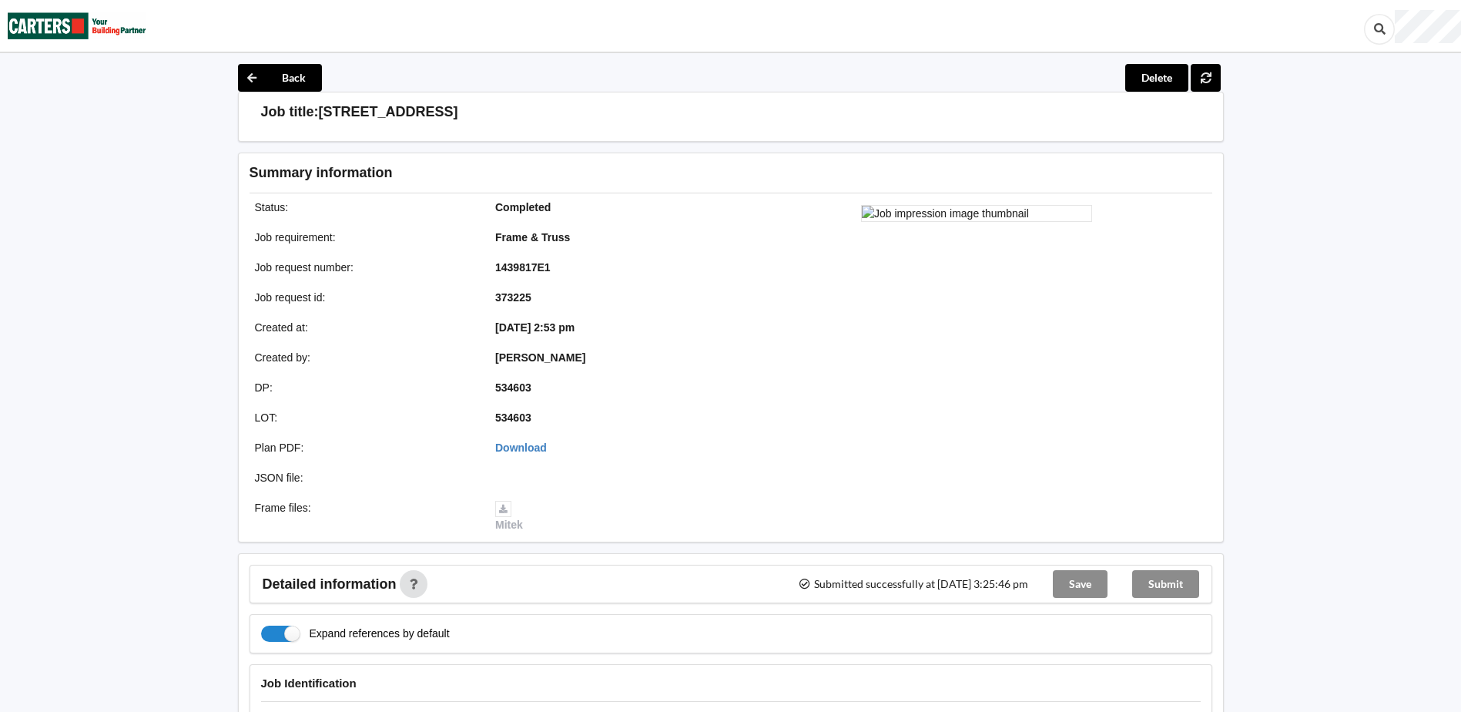
click at [109, 25] on img at bounding box center [77, 26] width 139 height 50
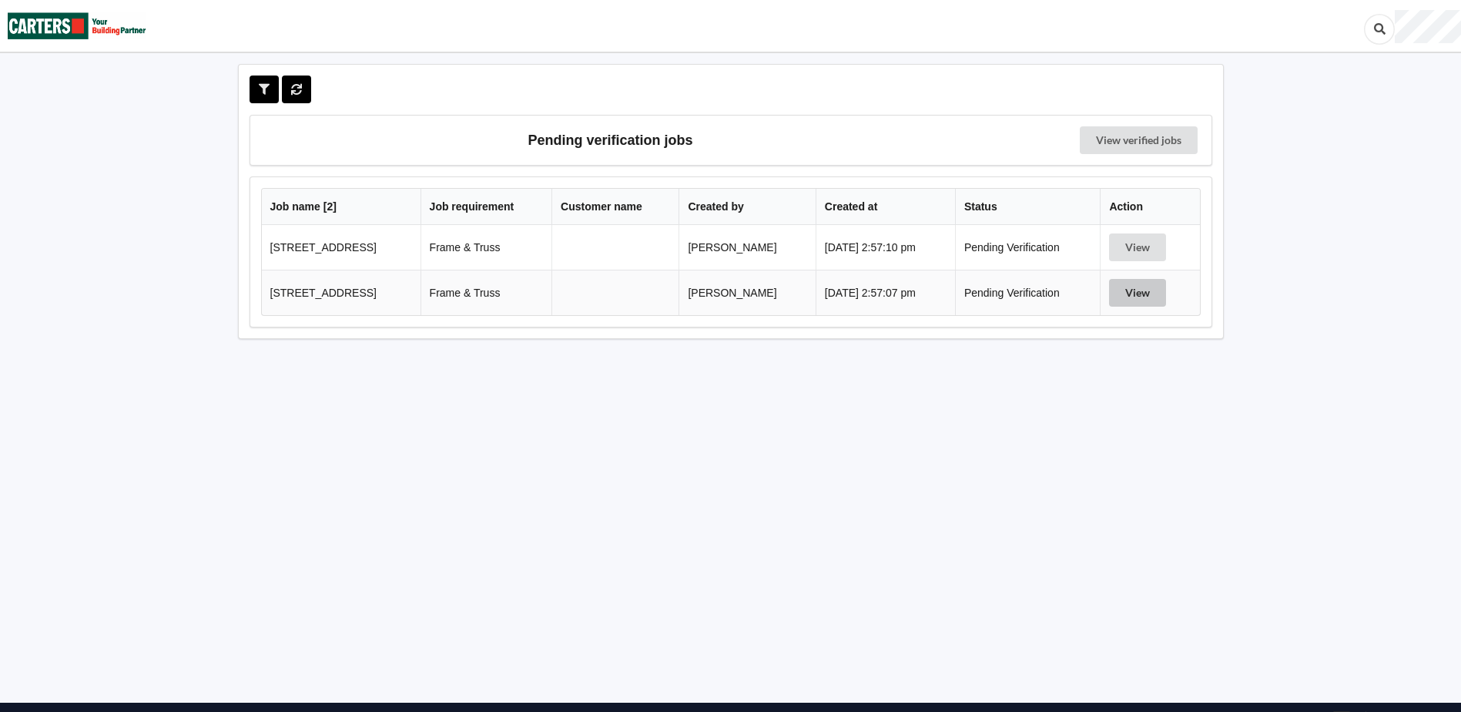
click at [1149, 287] on button "View" at bounding box center [1137, 293] width 57 height 28
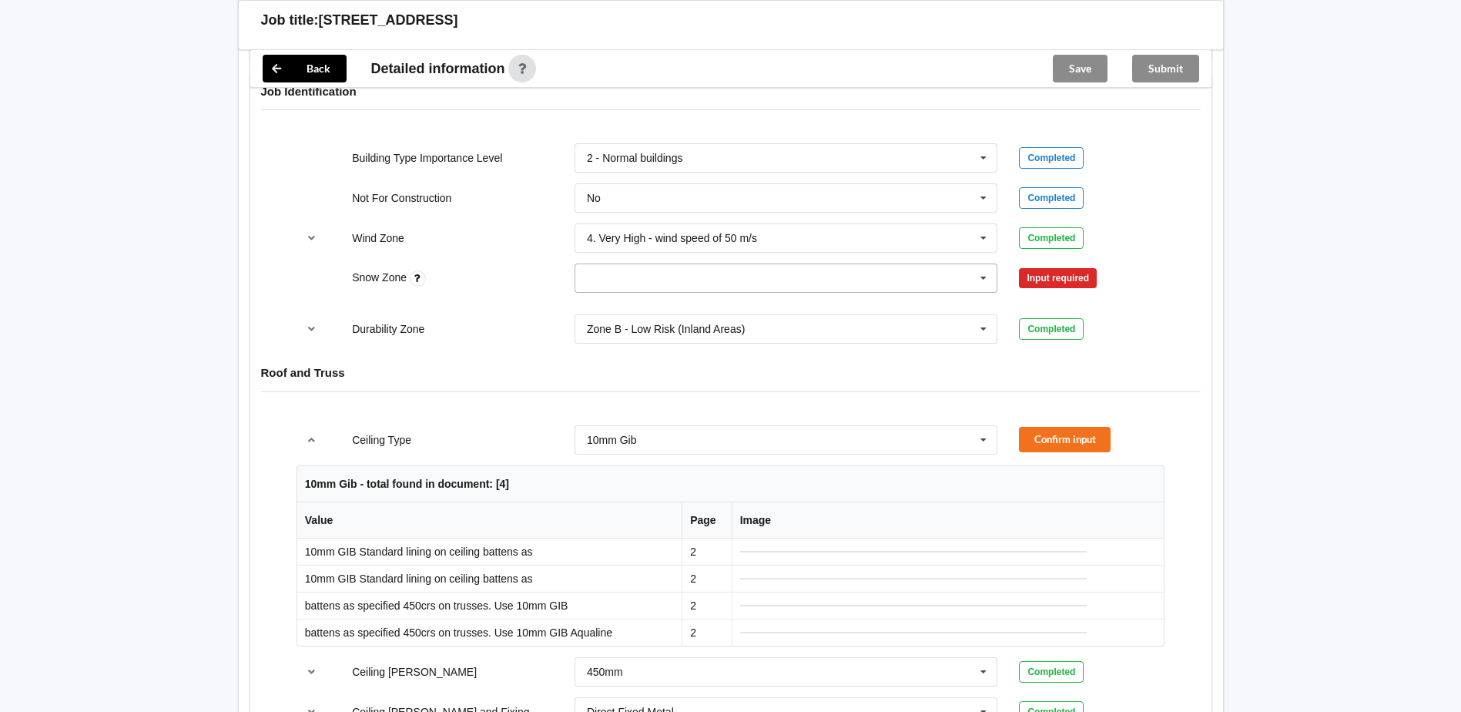
scroll to position [616, 0]
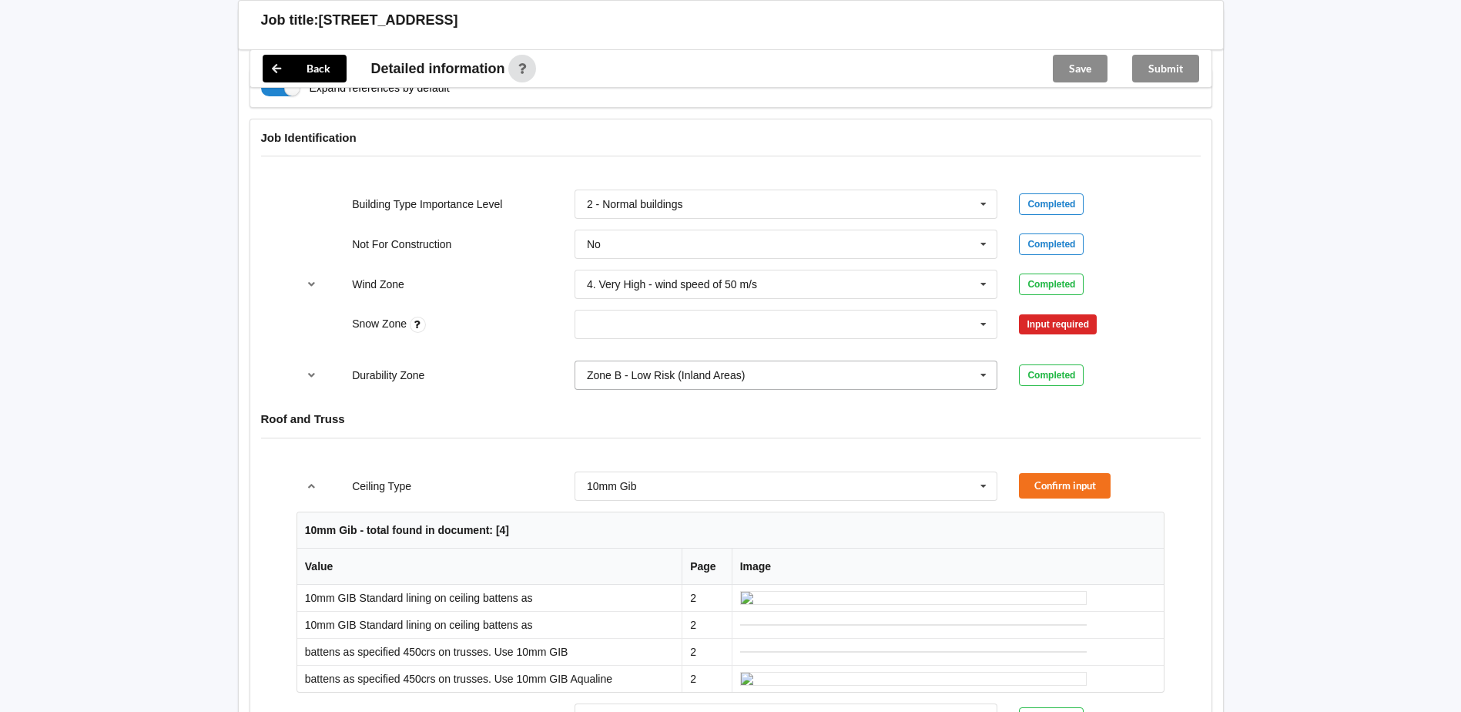
click at [664, 379] on div "Zone B - Low Risk (Inland Areas)" at bounding box center [666, 375] width 158 height 11
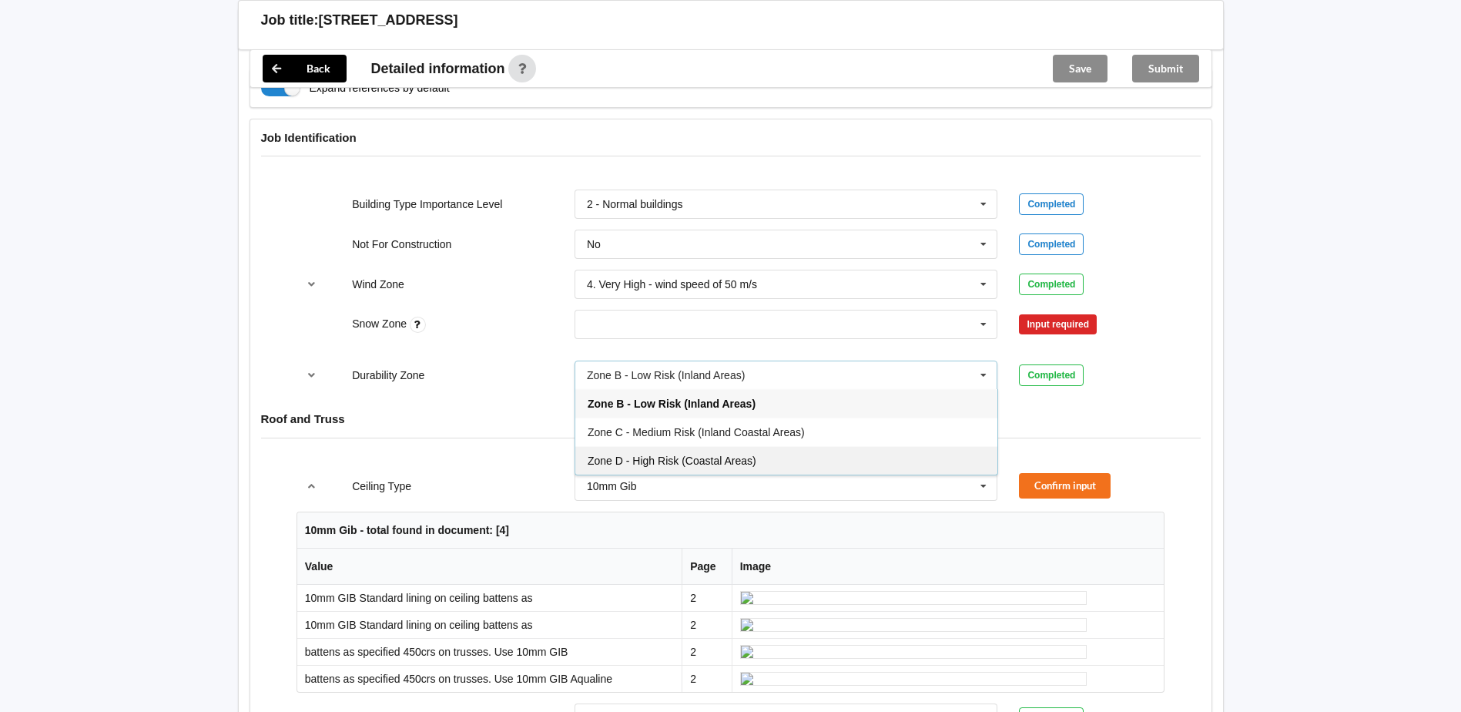
click at [641, 462] on span "Zone D - High Risk (Coastal Areas)" at bounding box center [672, 460] width 169 height 12
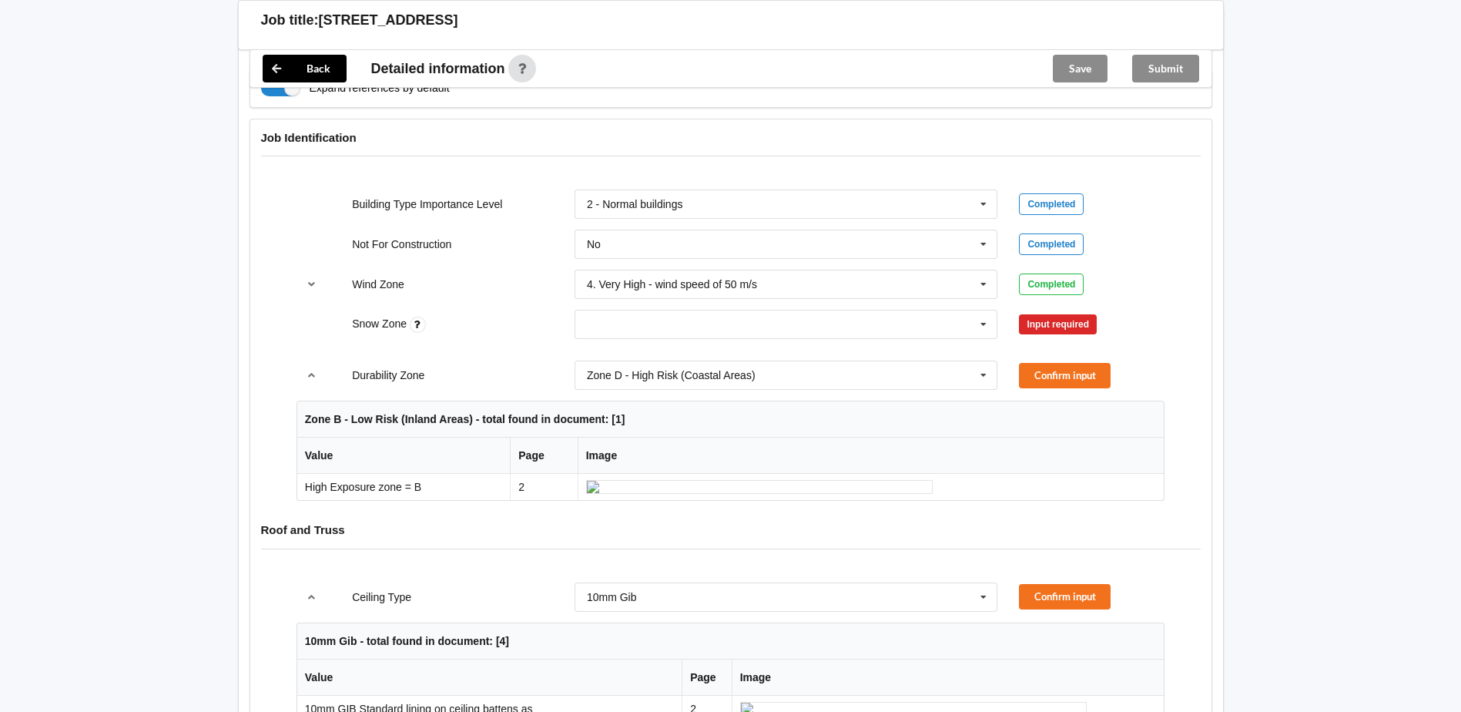
click at [629, 342] on div "N0 N1 N2 N3 N4 N5 None" at bounding box center [786, 324] width 445 height 51
click at [634, 320] on input "text" at bounding box center [787, 324] width 422 height 28
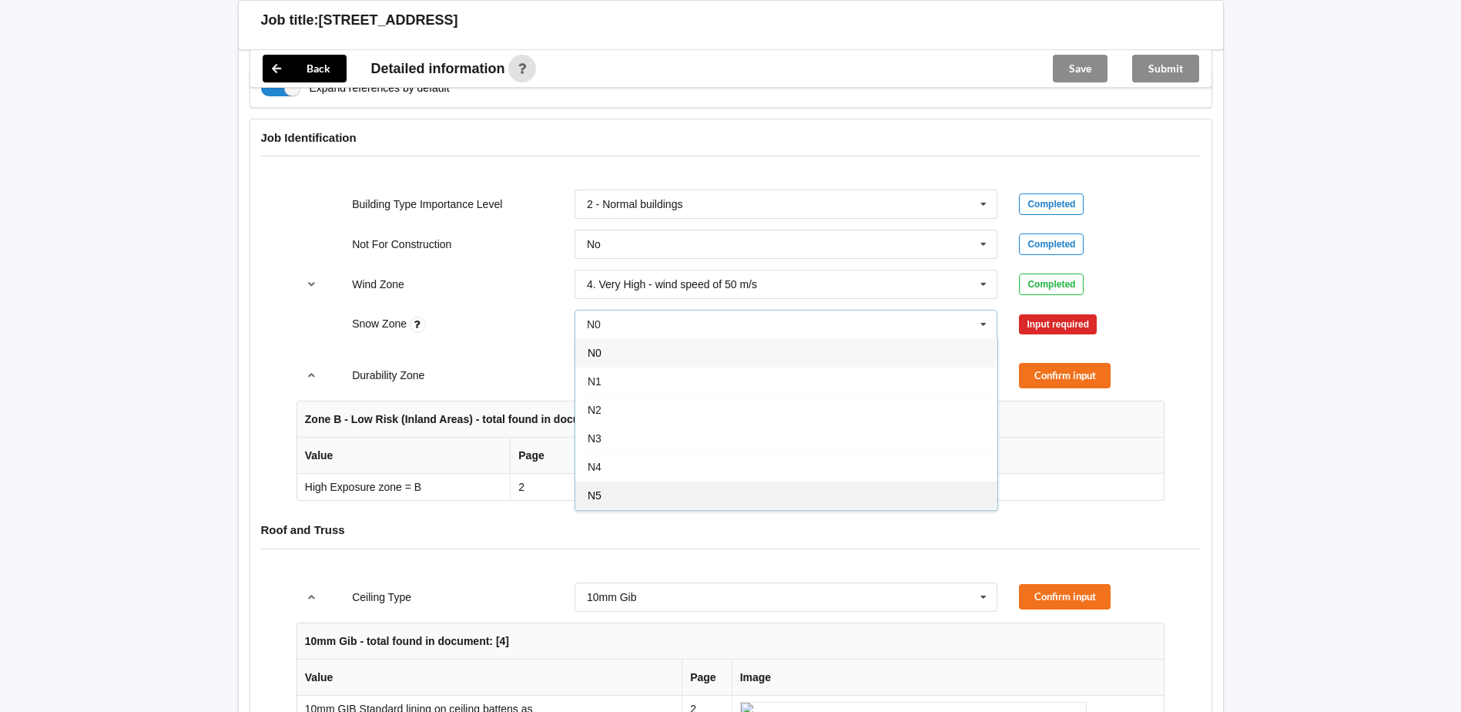
click at [620, 494] on div "N5" at bounding box center [786, 495] width 422 height 28
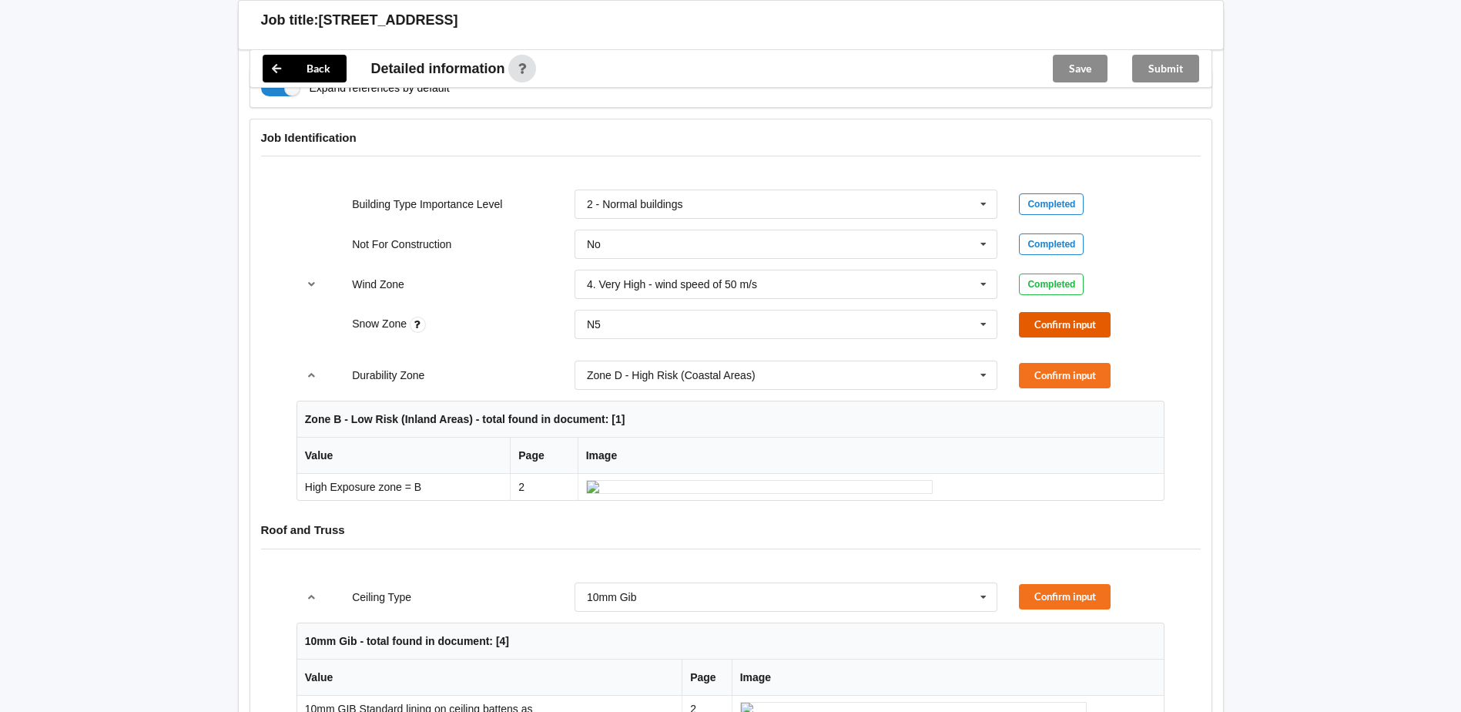
click at [1045, 319] on button "Confirm input" at bounding box center [1065, 324] width 92 height 25
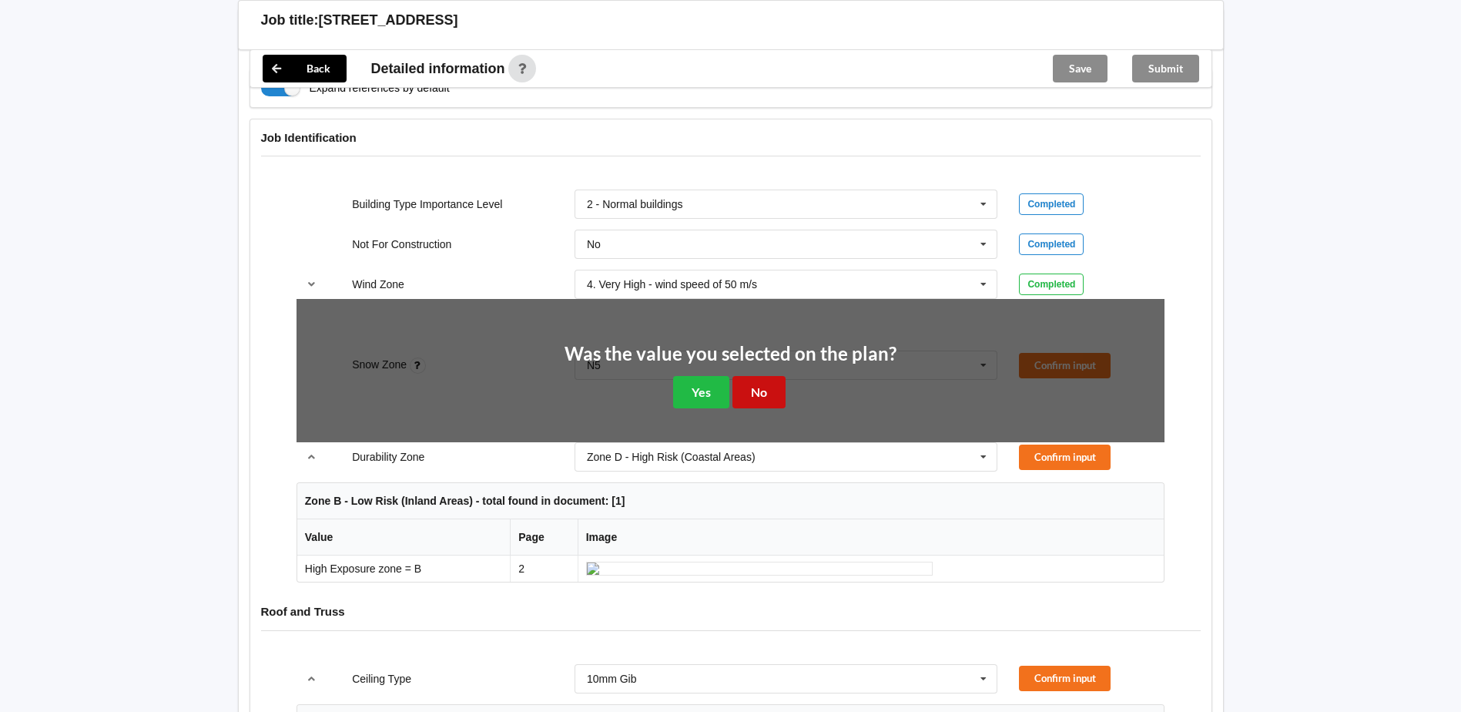
click at [772, 384] on button "No" at bounding box center [758, 392] width 53 height 32
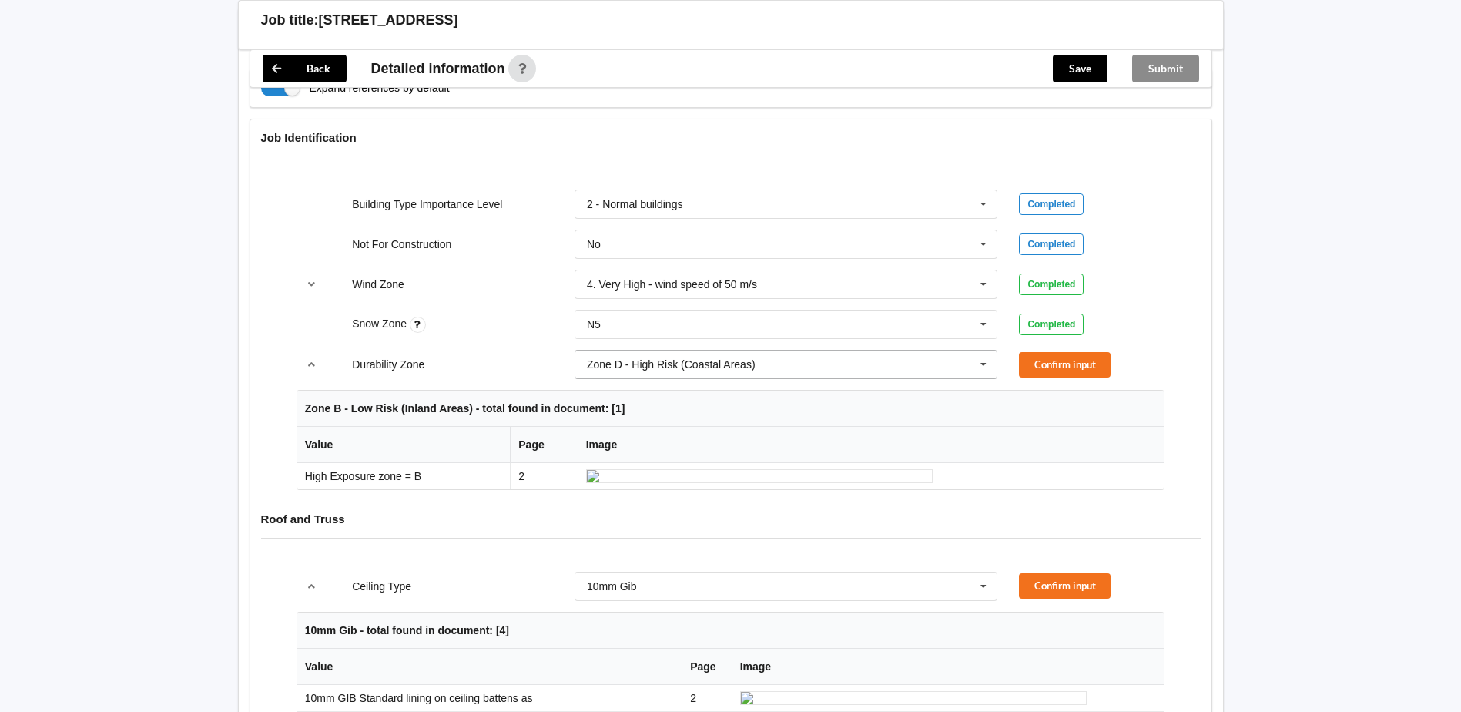
click at [717, 374] on input "text" at bounding box center [787, 364] width 422 height 28
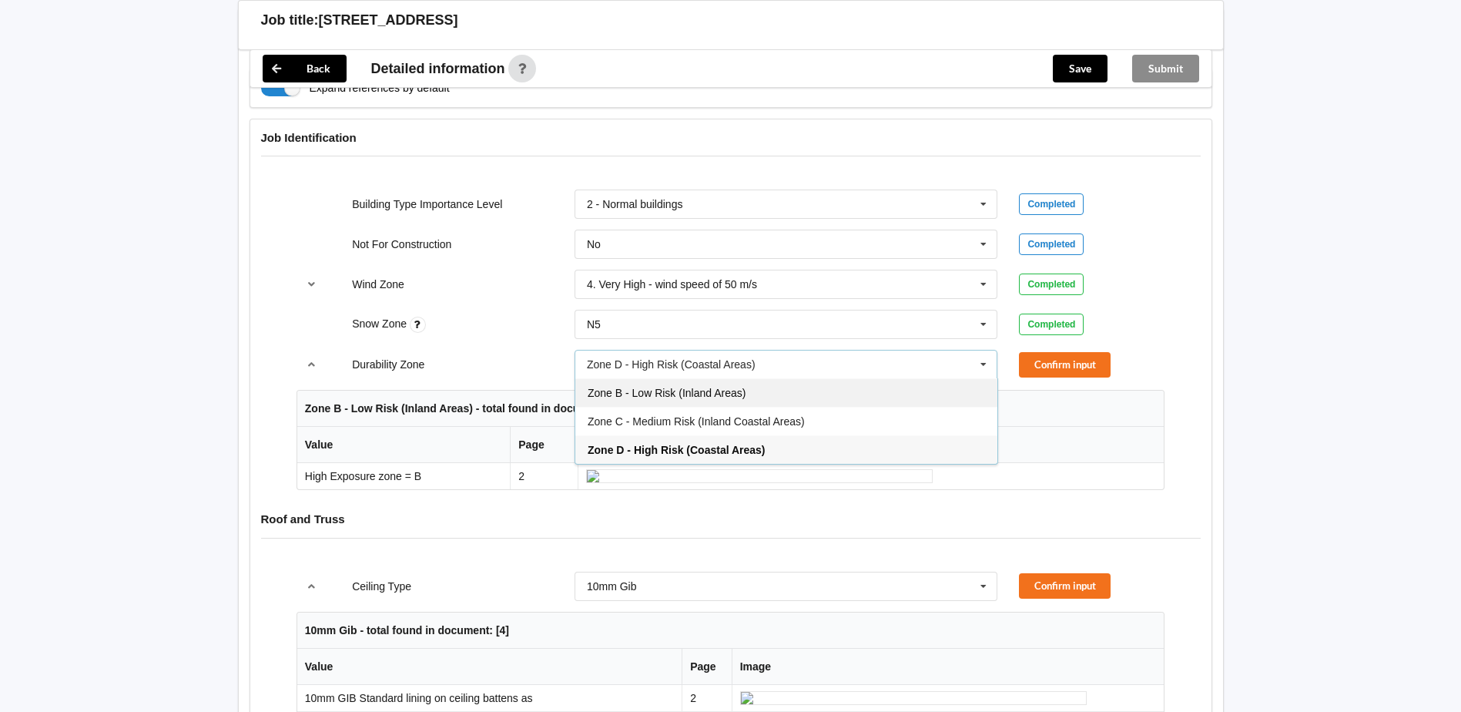
click at [689, 384] on div "Zone B - Low Risk (Inland Areas)" at bounding box center [786, 392] width 422 height 28
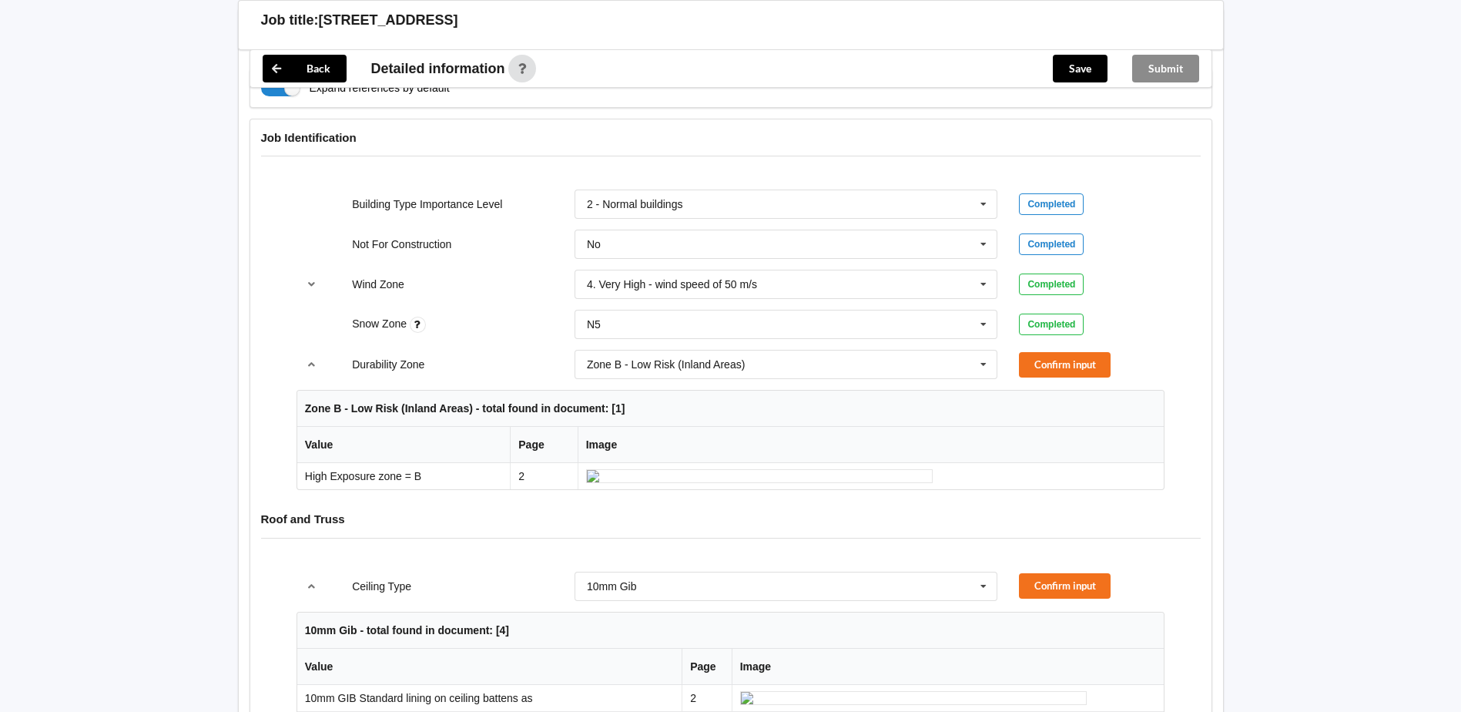
click at [1117, 358] on div "Confirm input" at bounding box center [1092, 364] width 146 height 25
click at [1075, 374] on button "Confirm input" at bounding box center [1065, 364] width 92 height 25
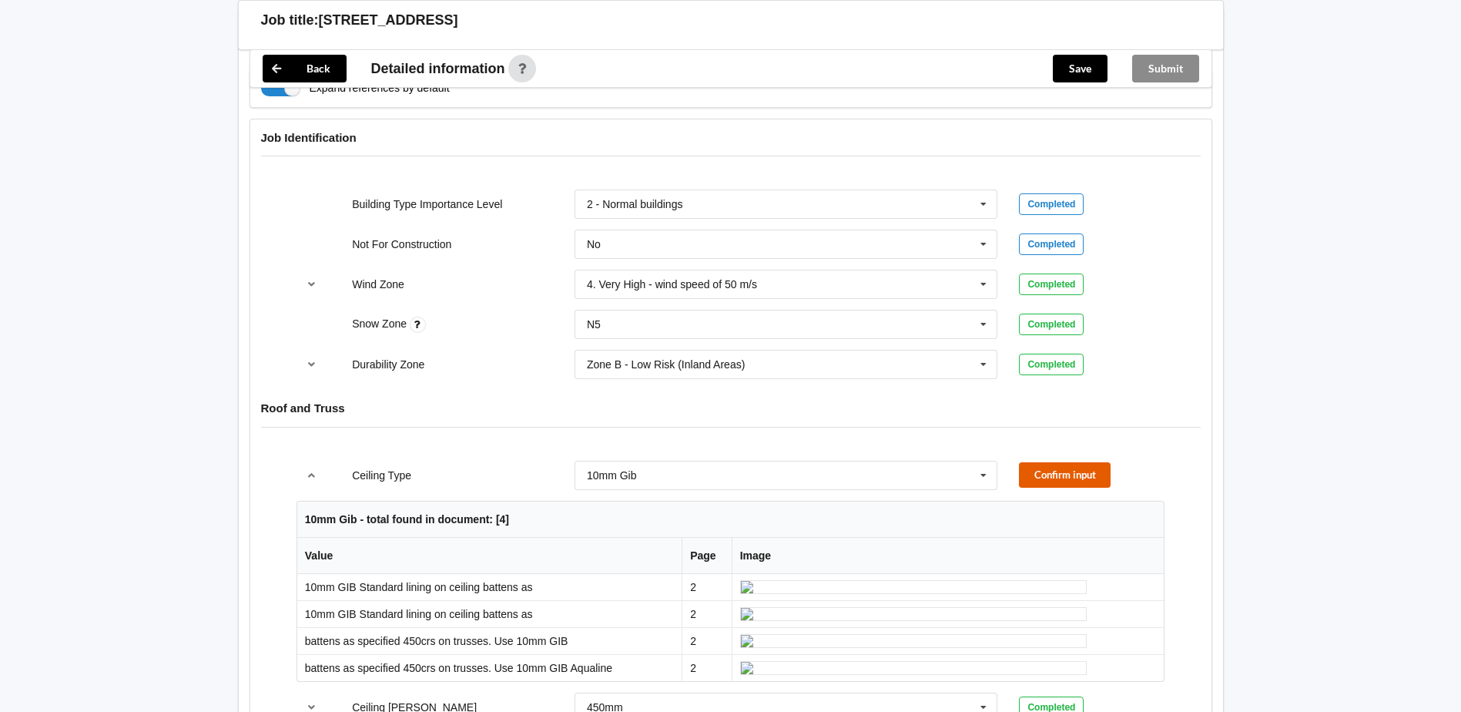
click at [1043, 485] on button "Confirm input" at bounding box center [1065, 474] width 92 height 25
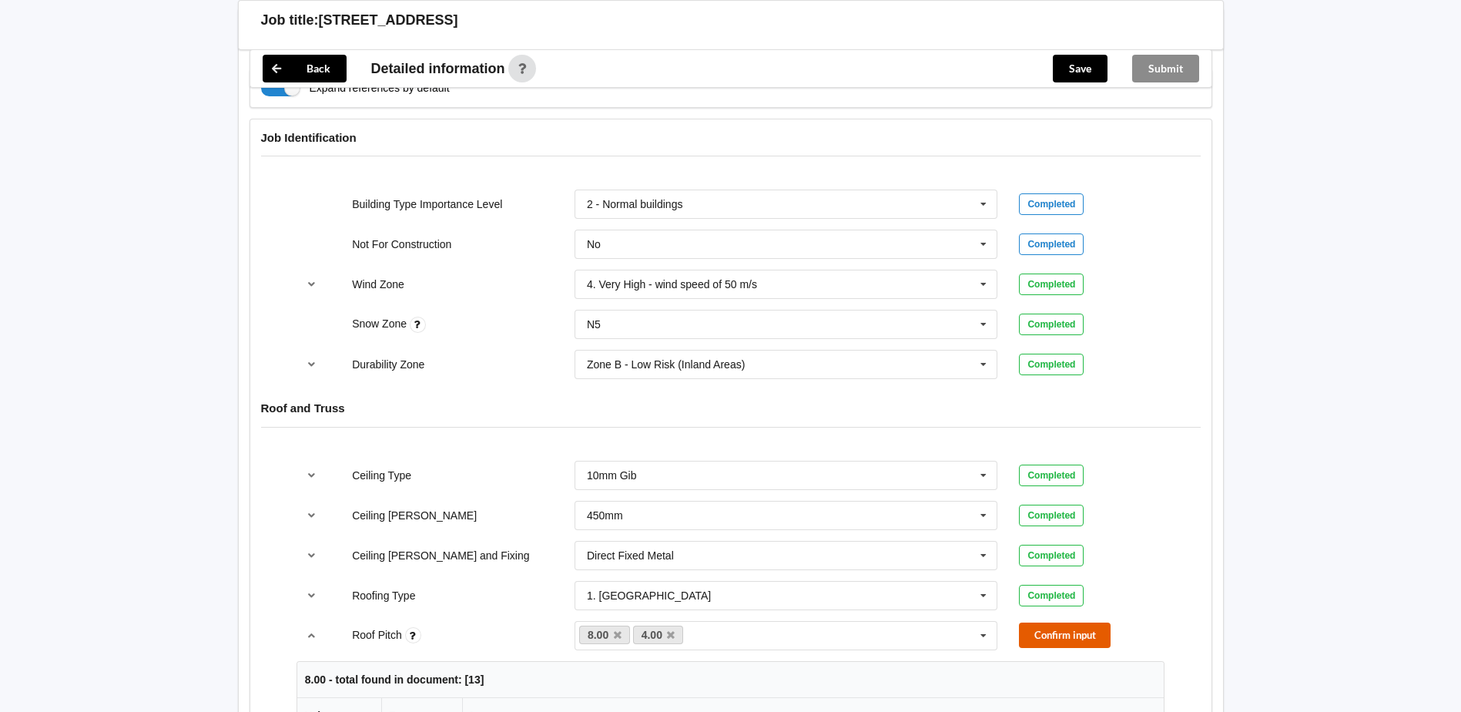
click at [1094, 640] on button "Confirm input" at bounding box center [1065, 634] width 92 height 25
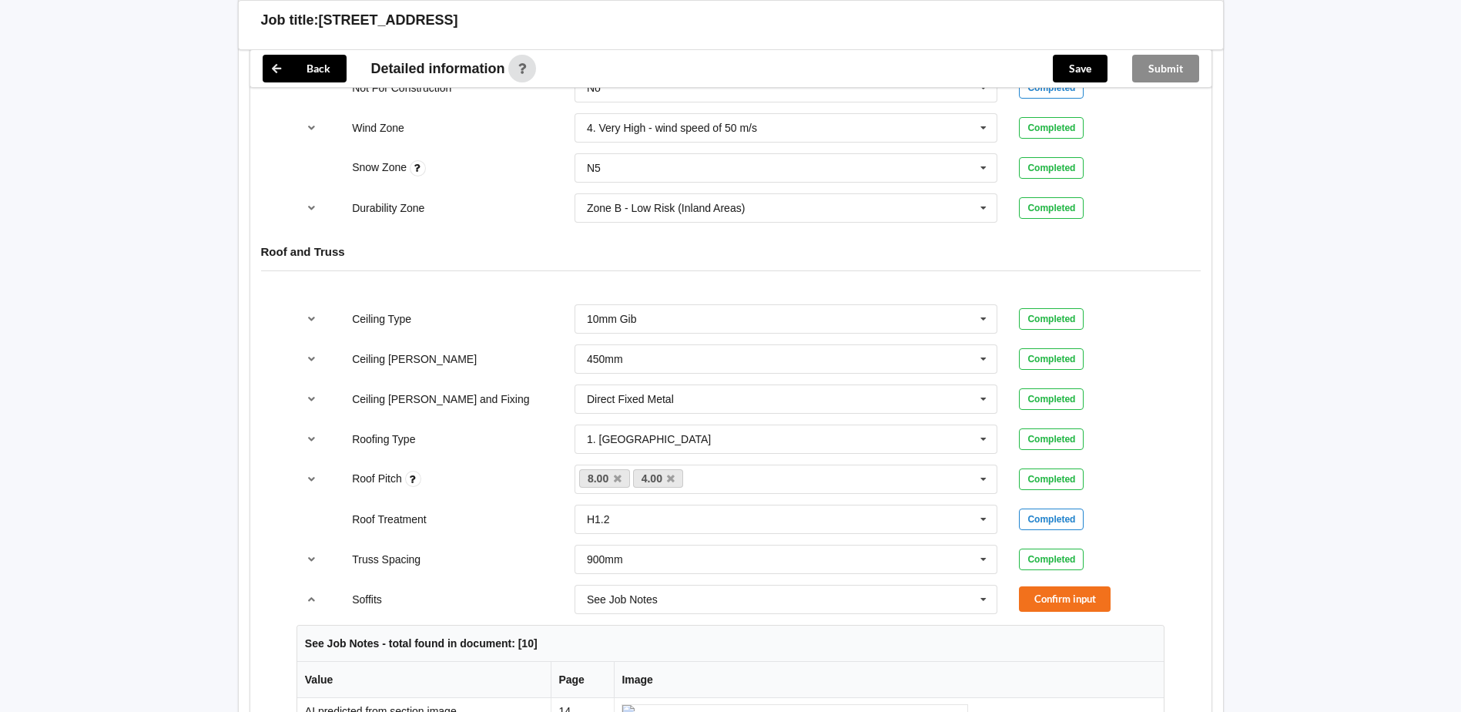
scroll to position [924, 0]
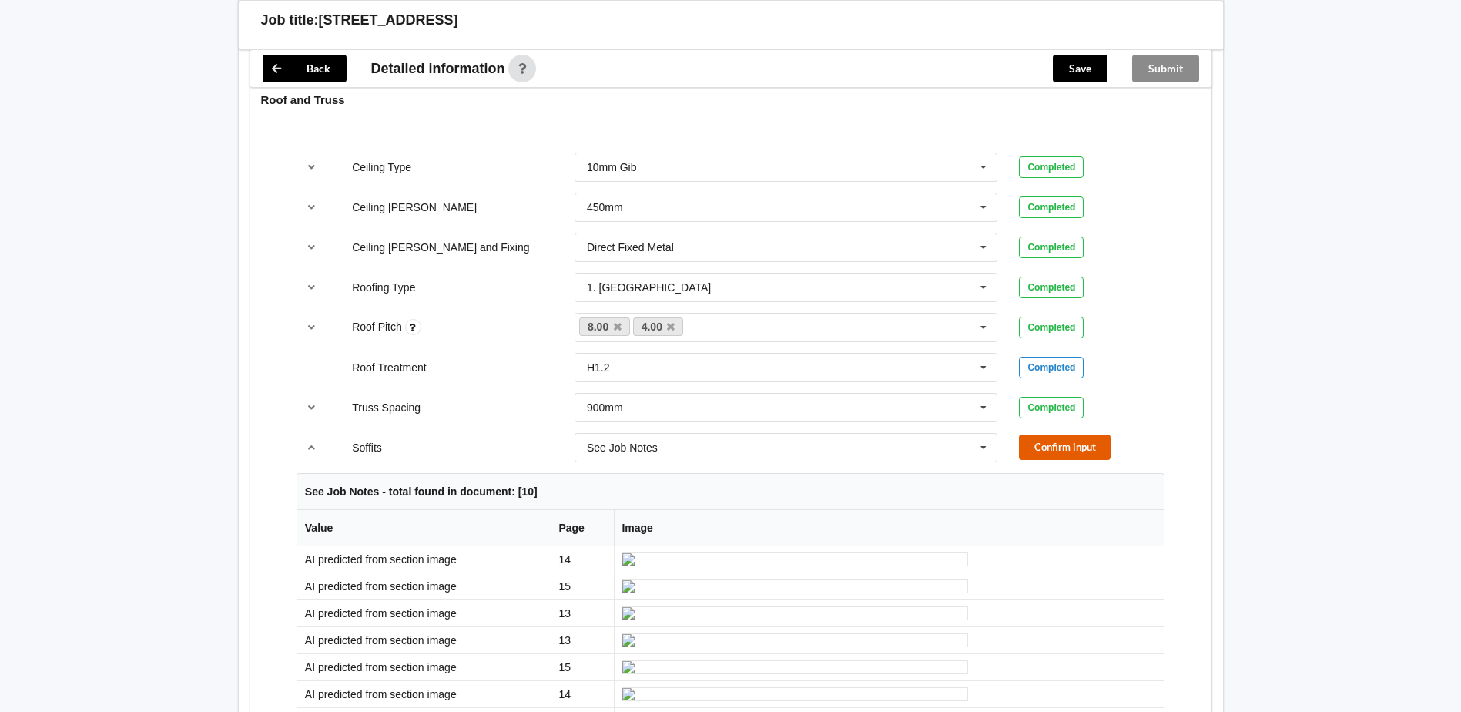
click at [1075, 451] on button "Confirm input" at bounding box center [1065, 446] width 92 height 25
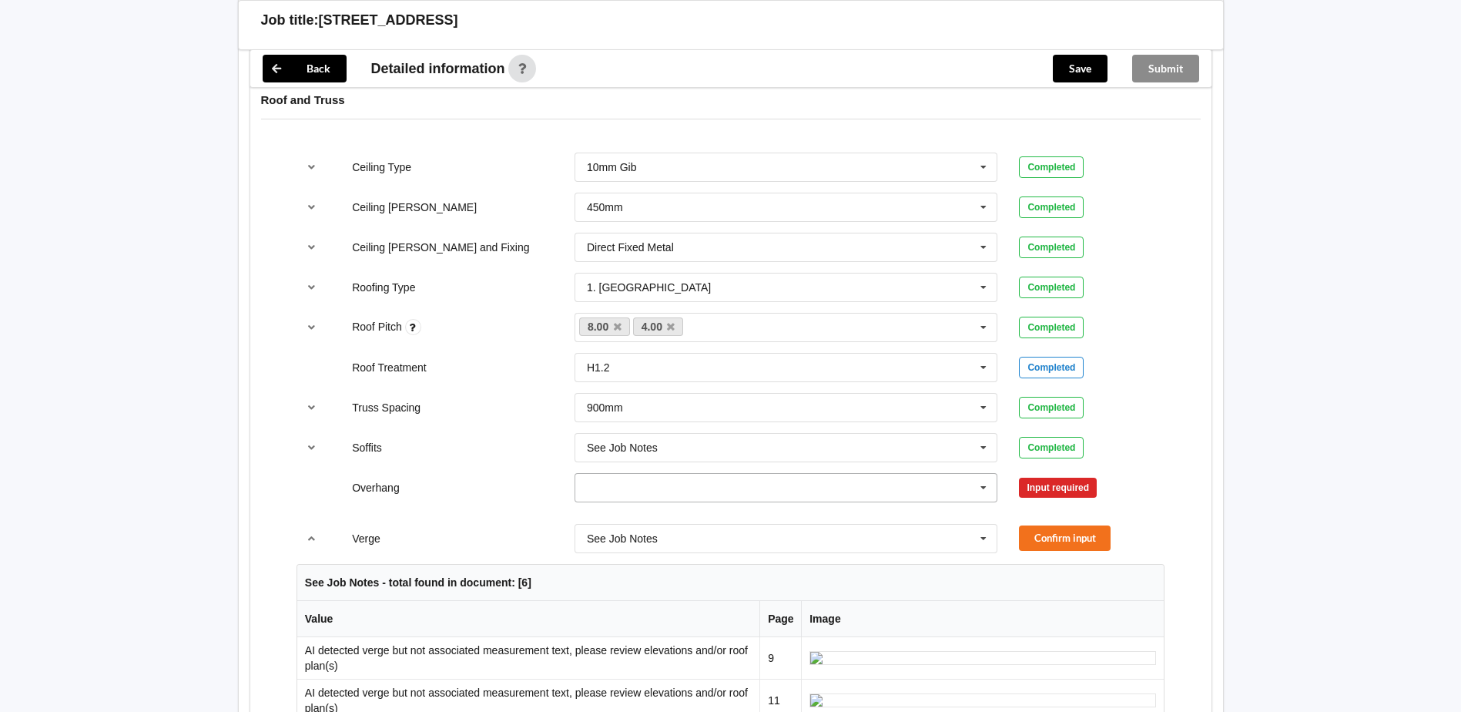
click at [916, 481] on input "text" at bounding box center [787, 488] width 422 height 28
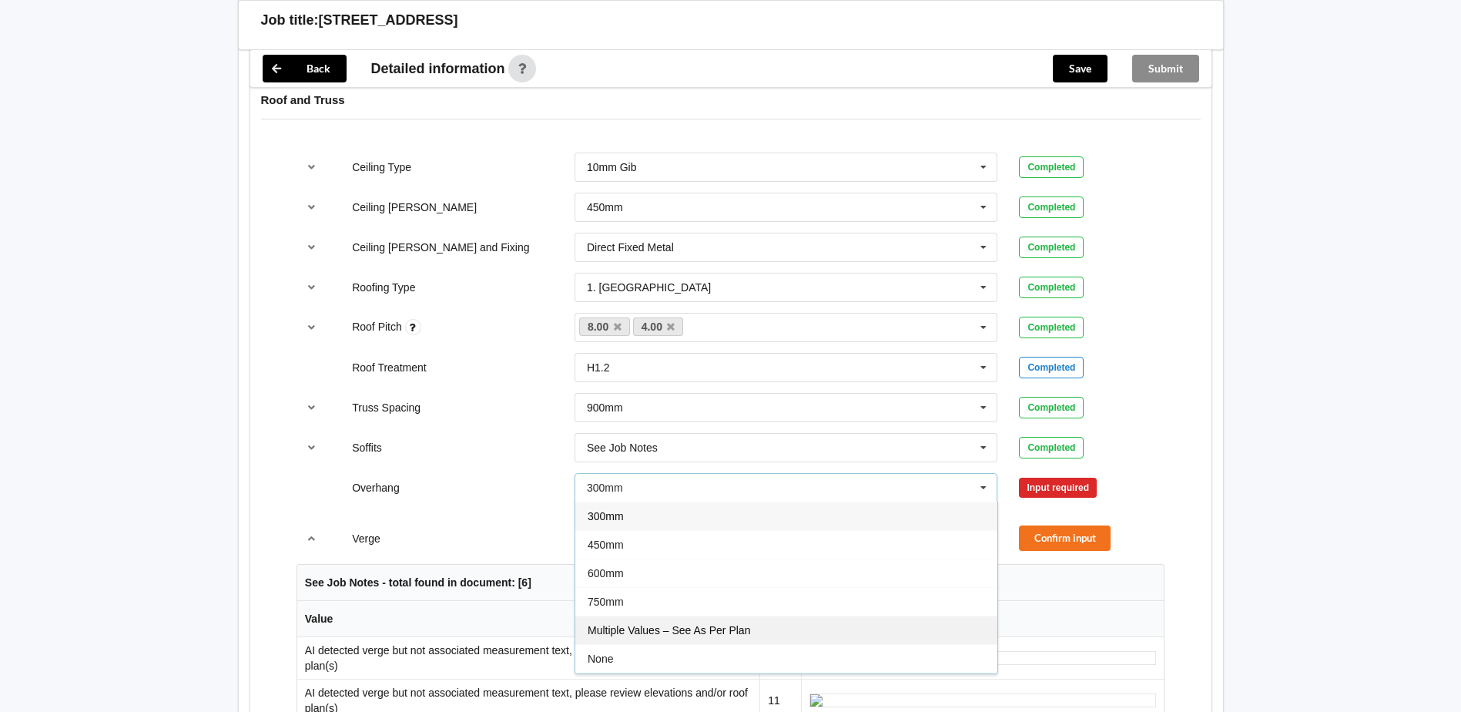
click at [692, 624] on span "Multiple Values – See As Per Plan" at bounding box center [669, 630] width 162 height 12
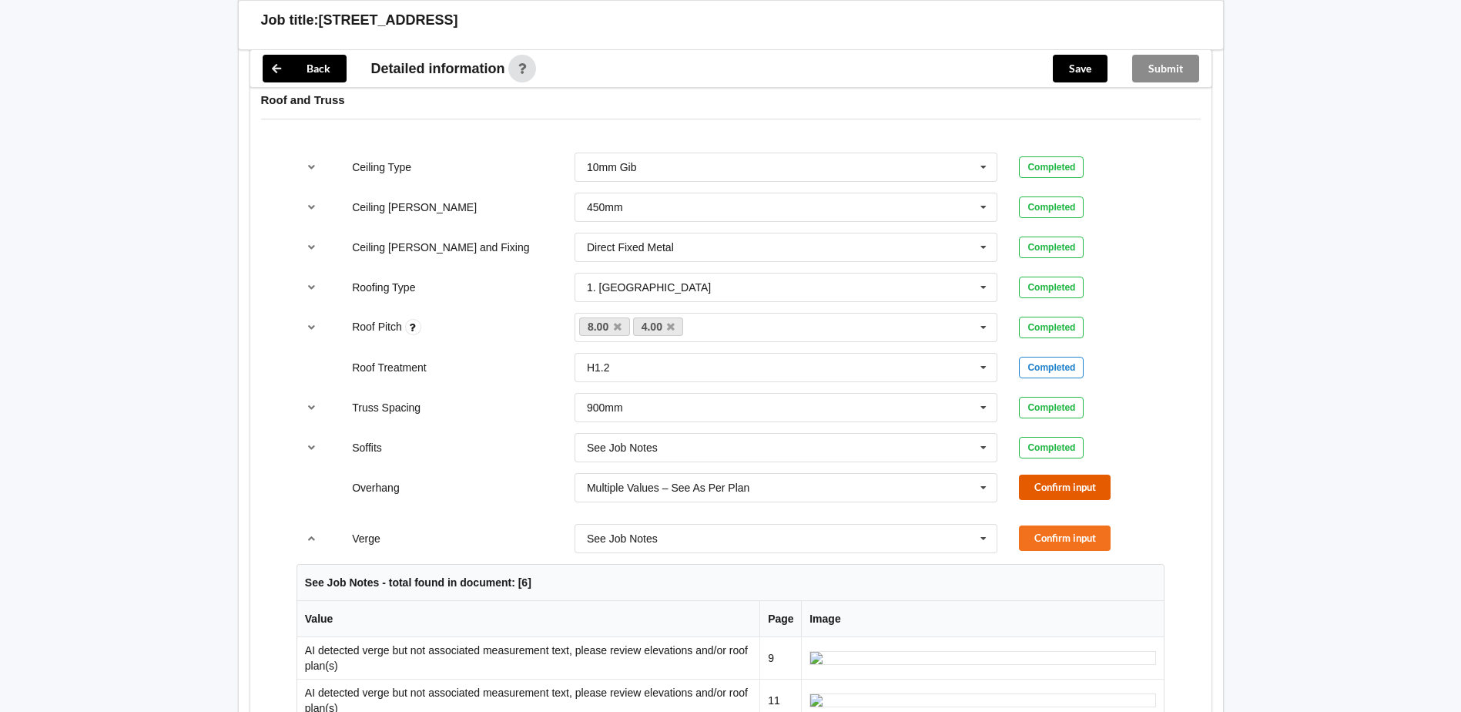
click at [1103, 491] on button "Confirm input" at bounding box center [1065, 486] width 92 height 25
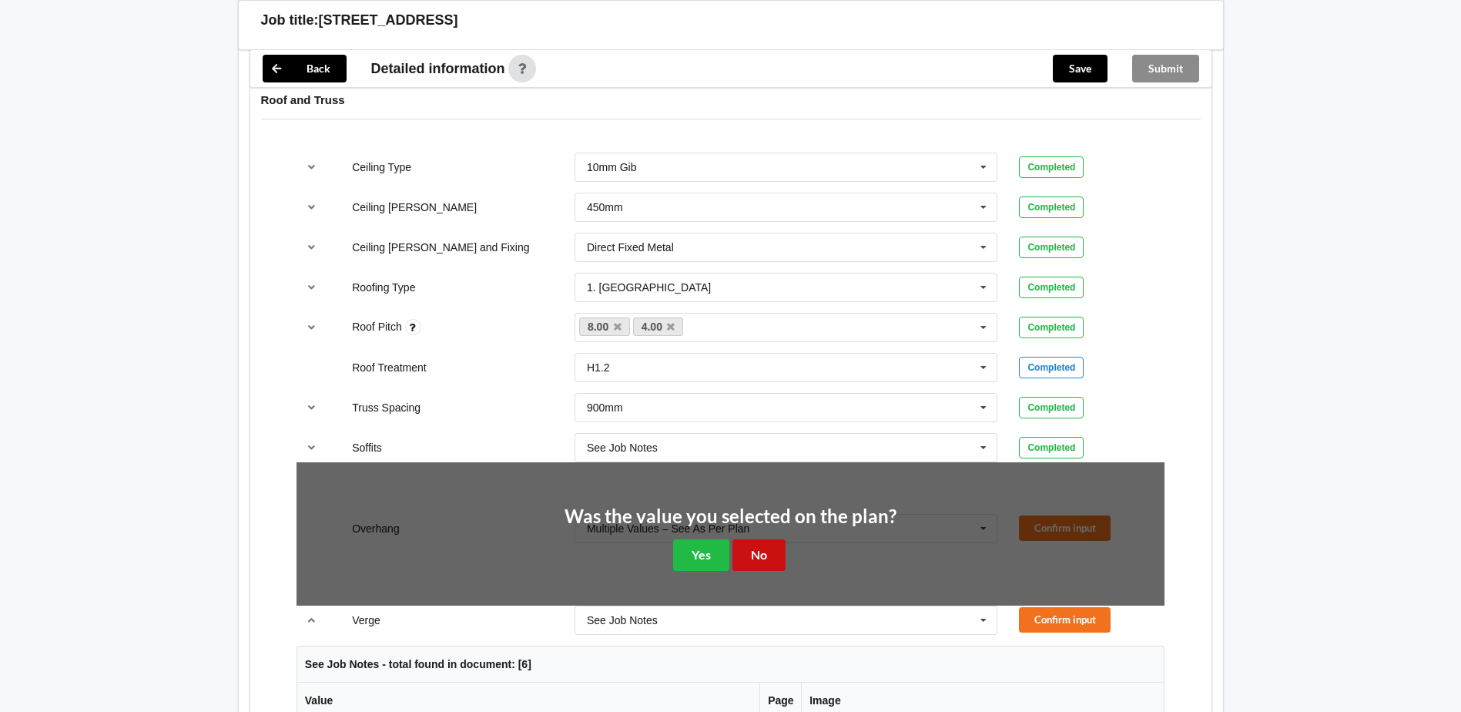
click at [777, 564] on button "No" at bounding box center [758, 555] width 53 height 32
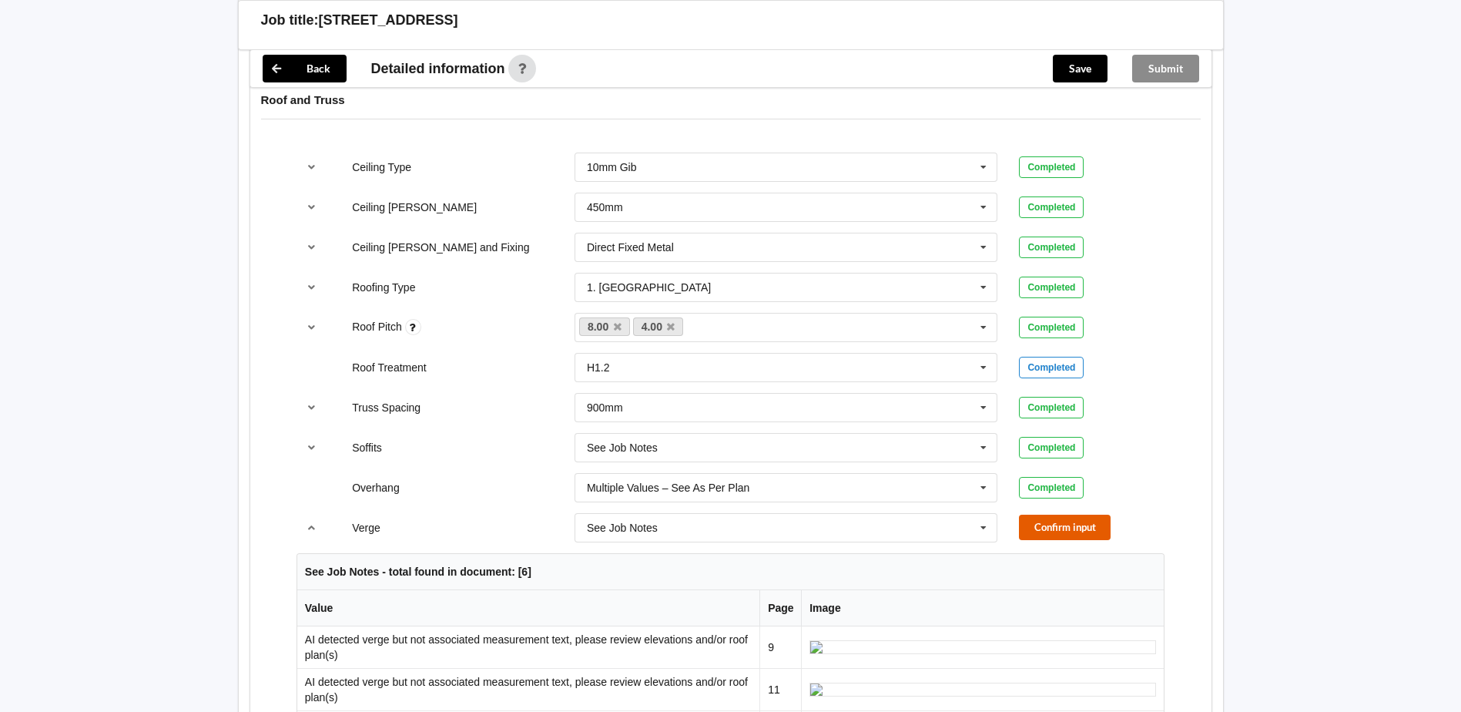
click at [1073, 516] on button "Confirm input" at bounding box center [1065, 526] width 92 height 25
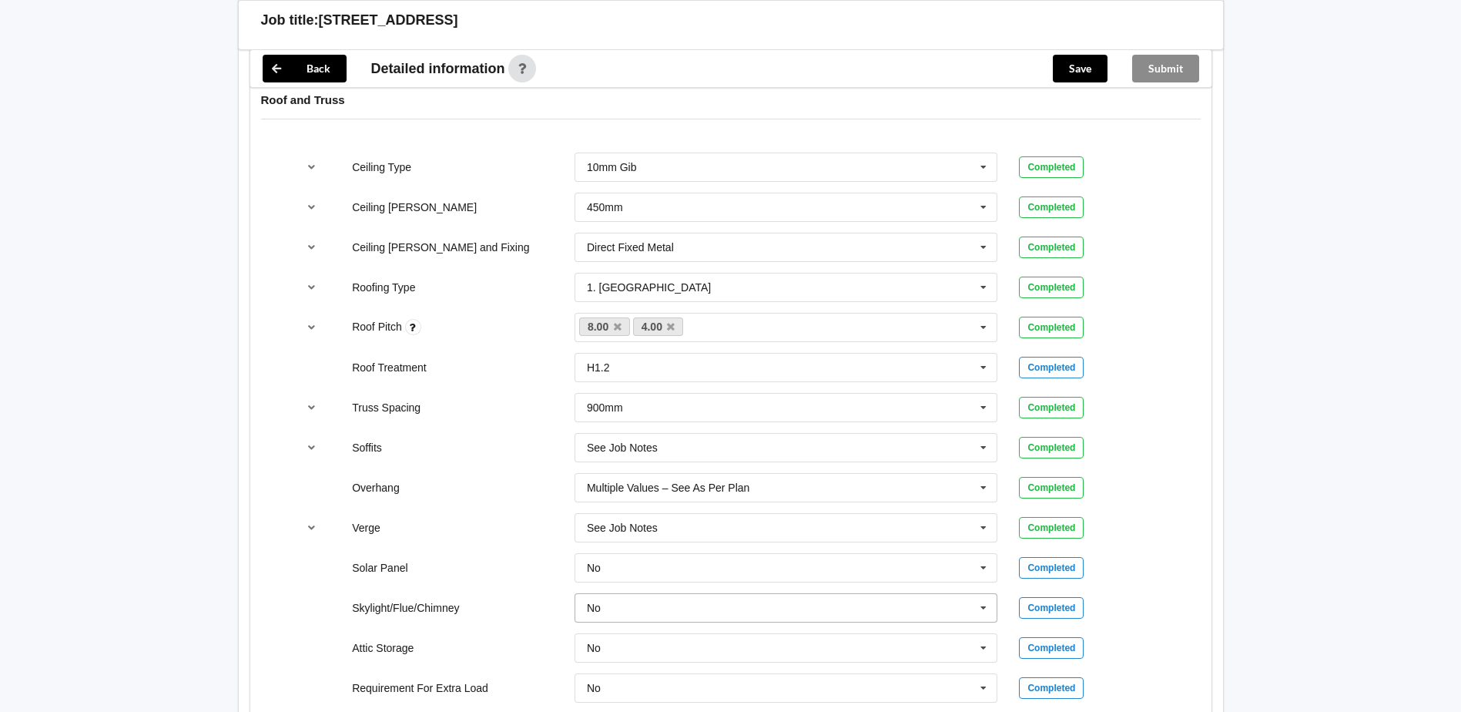
scroll to position [1540, 0]
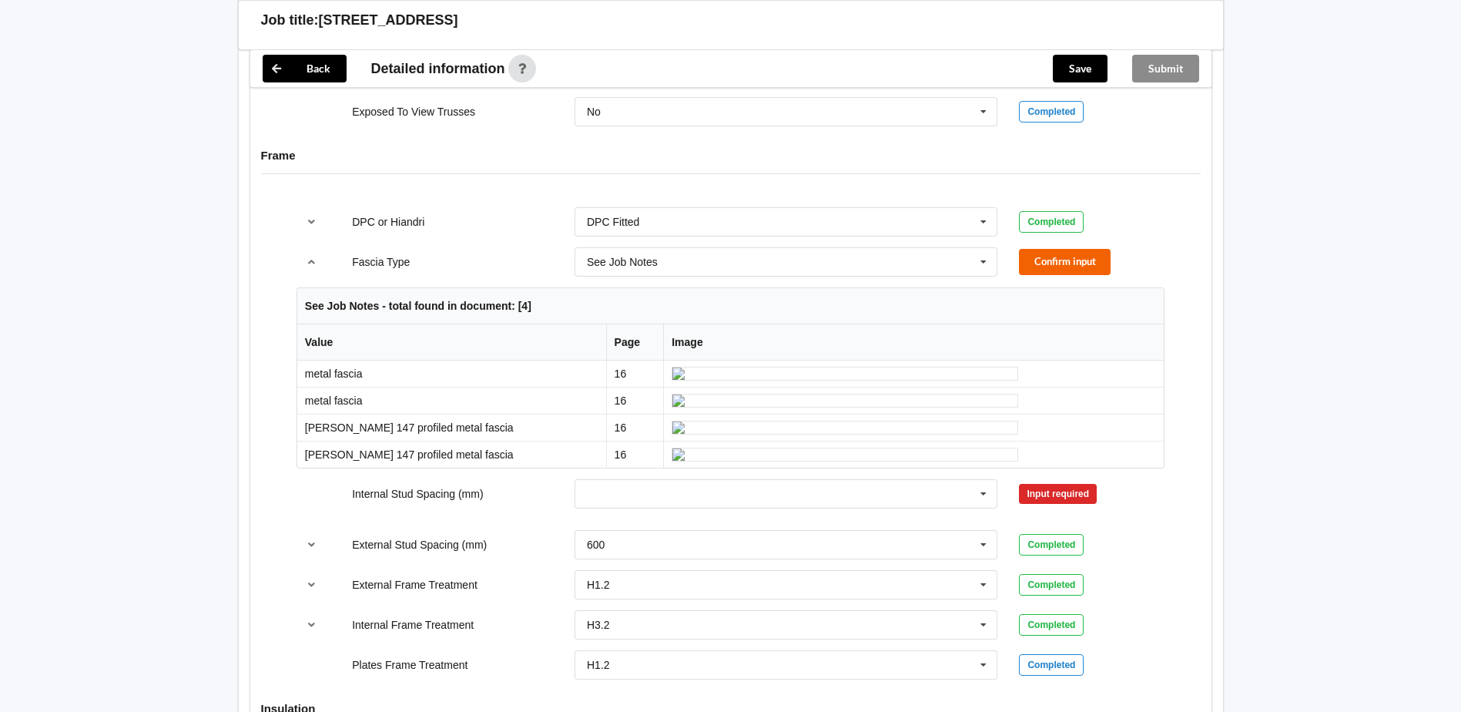
click at [1068, 277] on div "Fascia Type See Job Notes Bildon Continuous 180 Diamond 147 M85 - 180mmx18mm M8…" at bounding box center [730, 261] width 889 height 51
click at [1068, 262] on button "Confirm input" at bounding box center [1065, 261] width 92 height 25
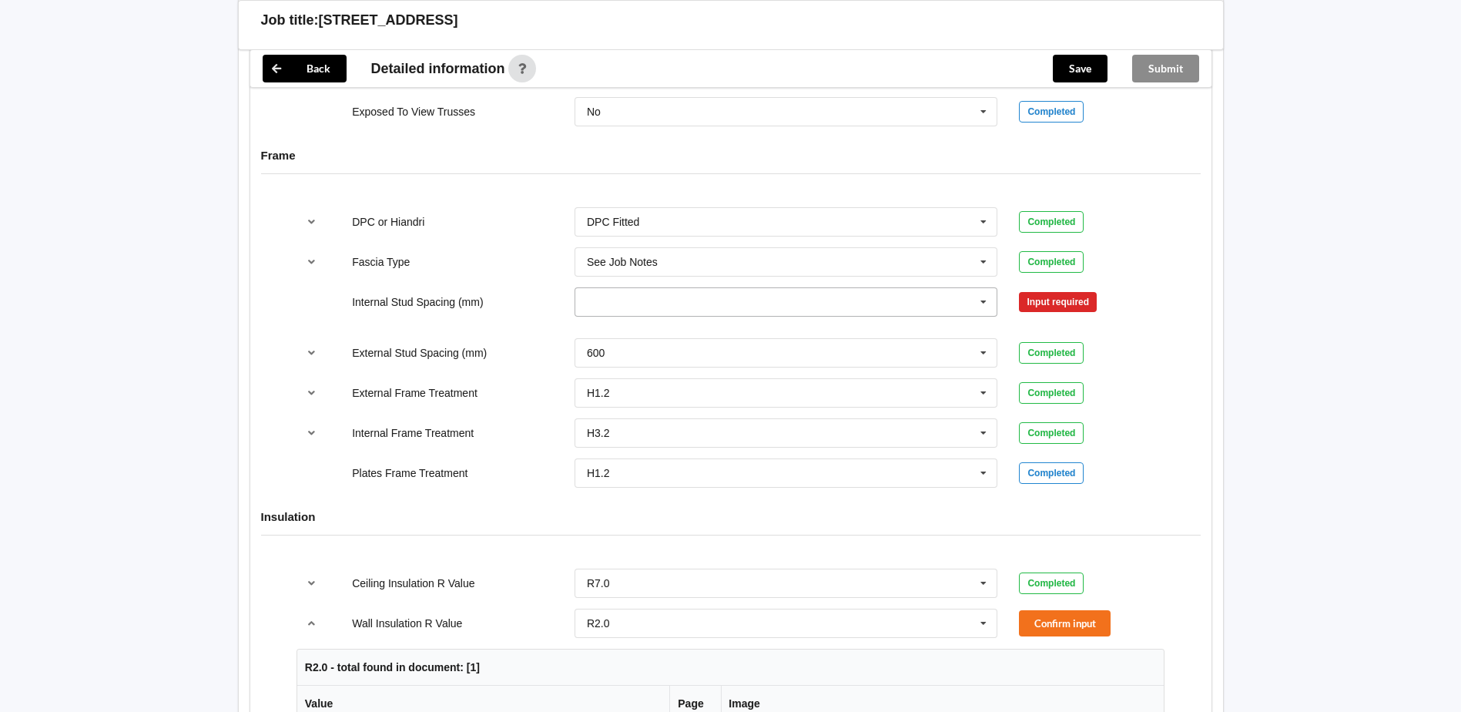
click at [631, 298] on input "text" at bounding box center [787, 302] width 422 height 28
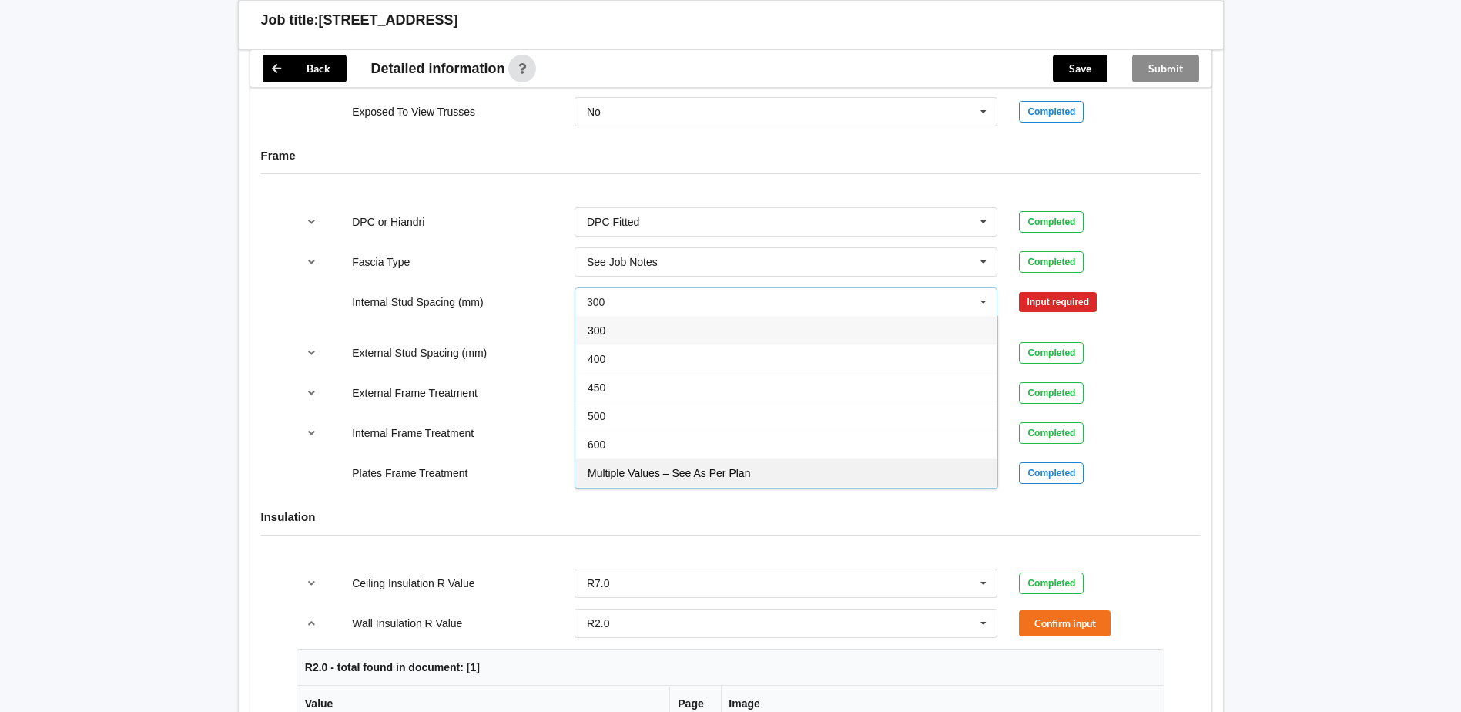
click at [666, 483] on div "Multiple Values – See As Per Plan" at bounding box center [786, 472] width 422 height 28
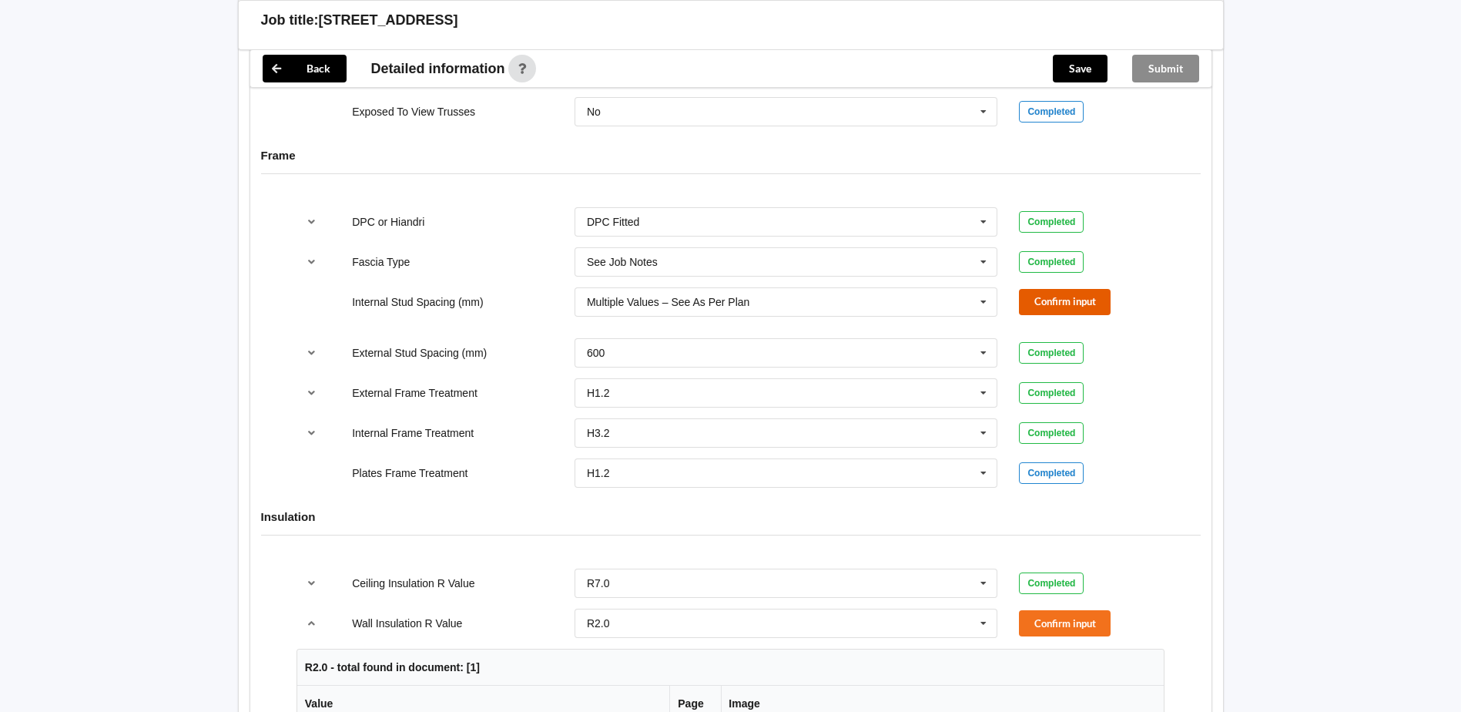
click at [1080, 290] on button "Confirm input" at bounding box center [1065, 301] width 92 height 25
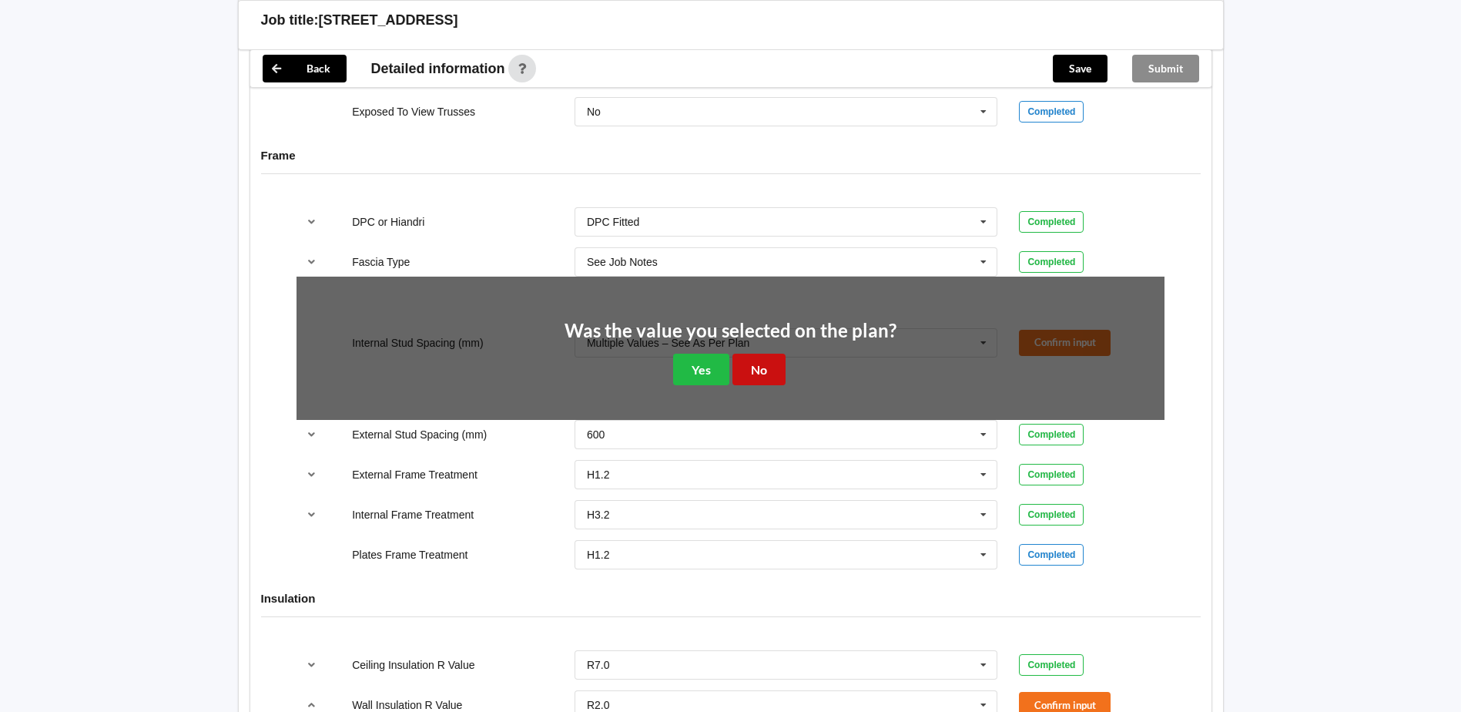
click at [782, 370] on button "No" at bounding box center [758, 369] width 53 height 32
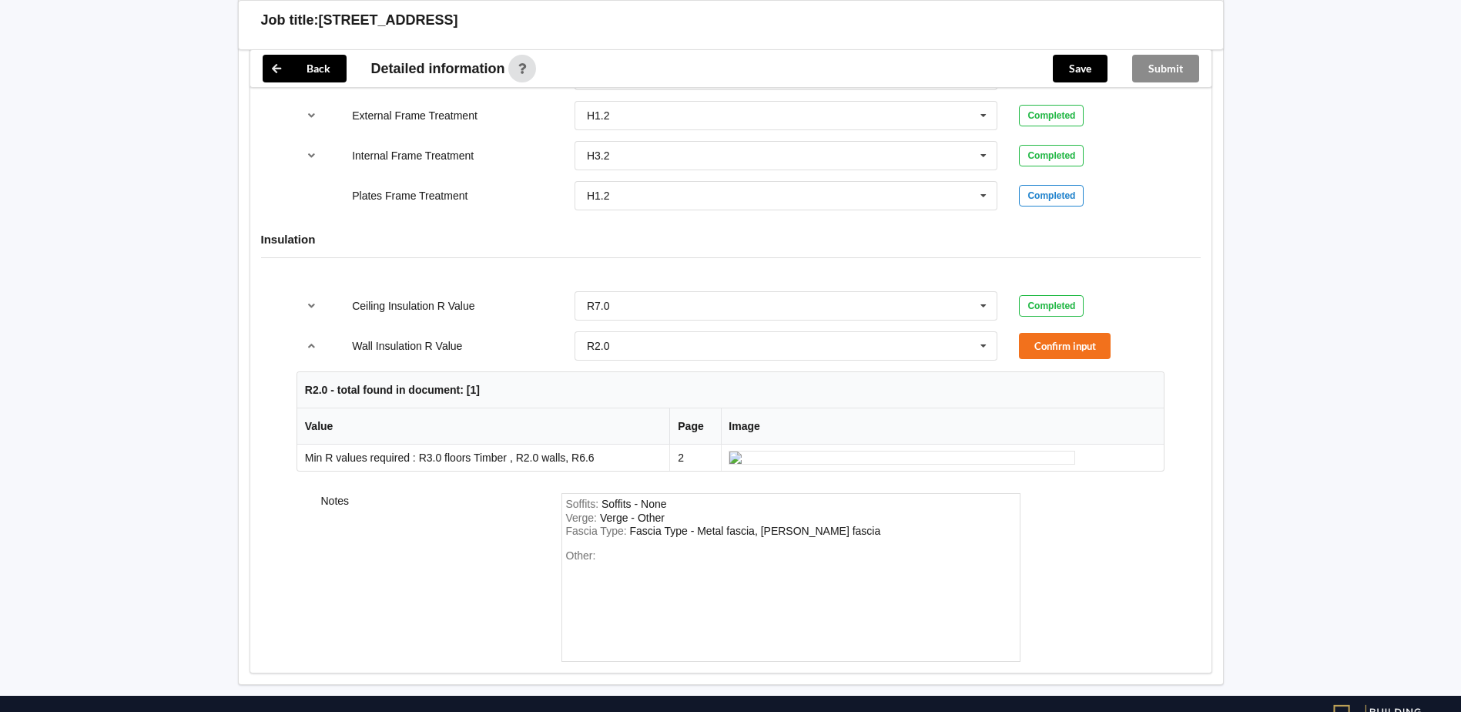
scroll to position [1848, 0]
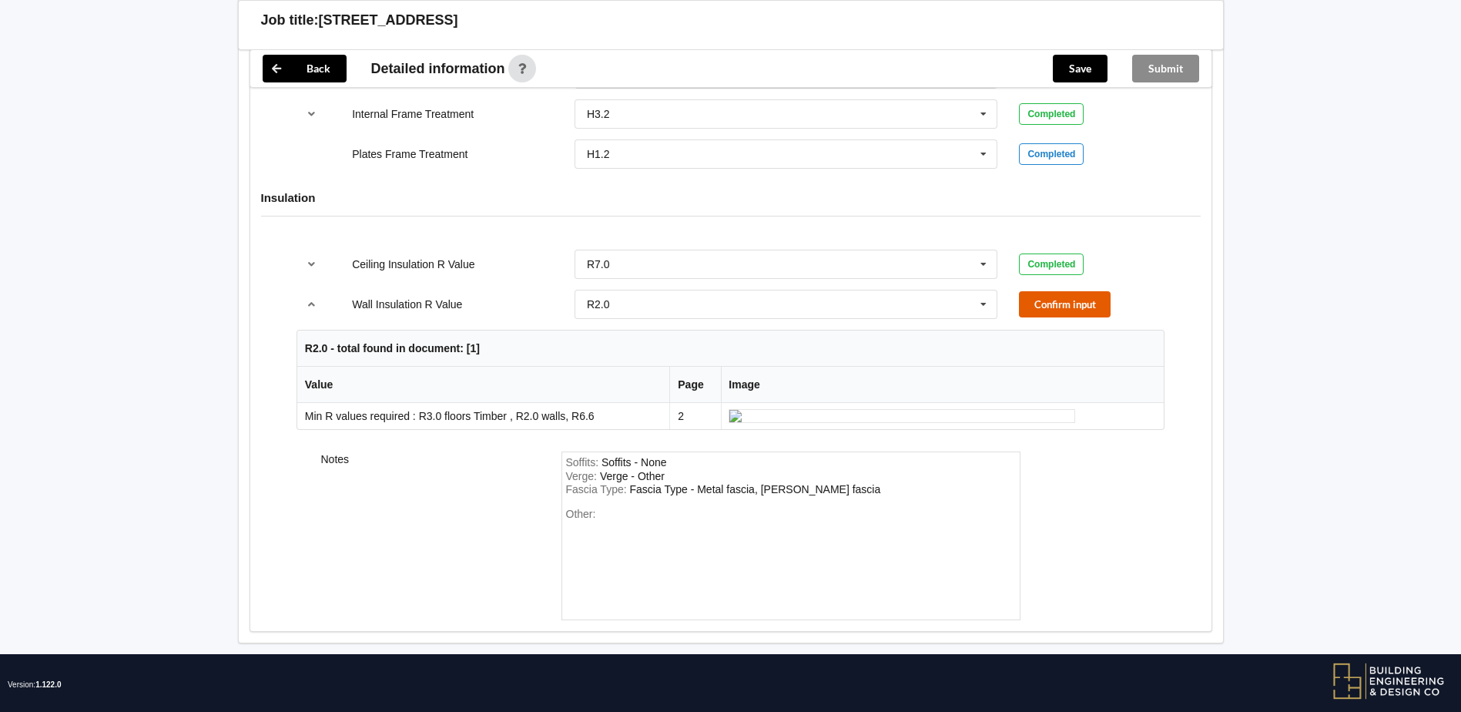
click at [1068, 306] on button "Confirm input" at bounding box center [1065, 303] width 92 height 25
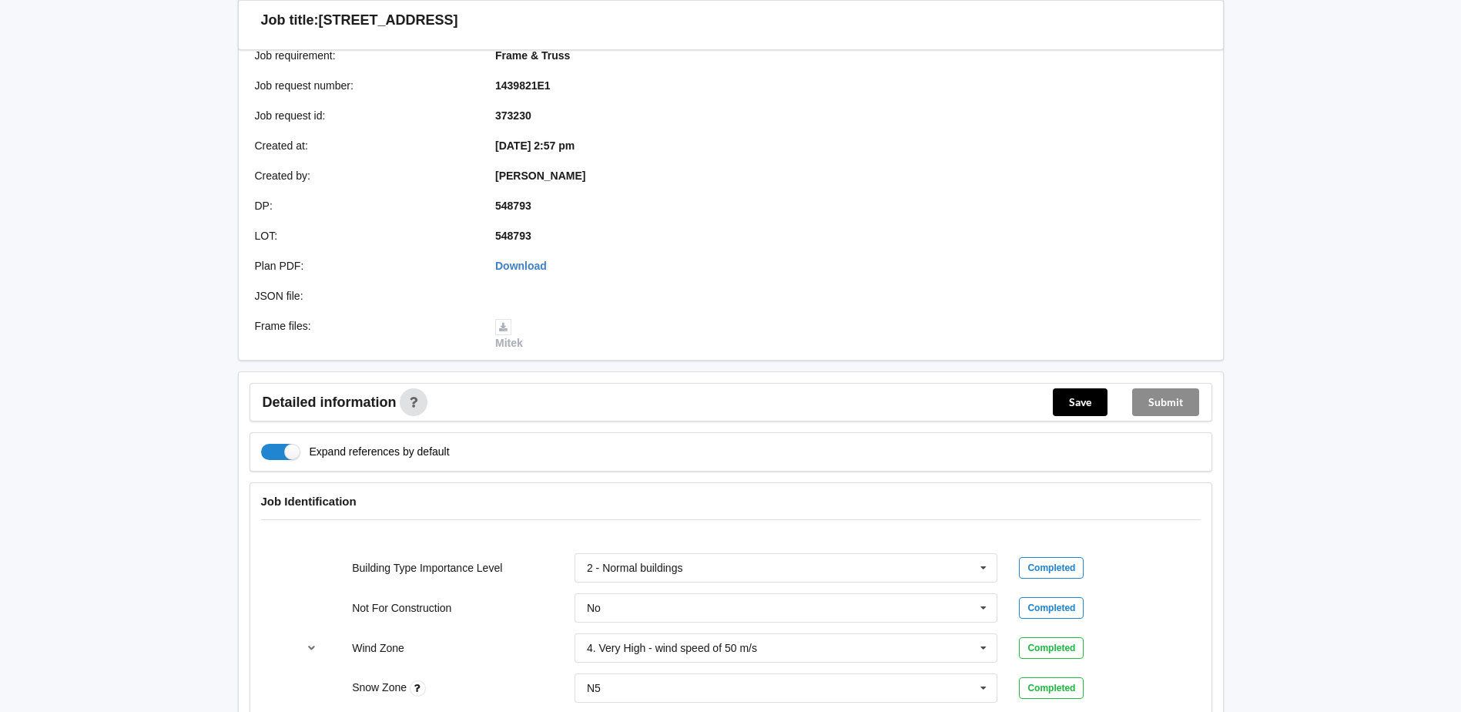
scroll to position [216, 0]
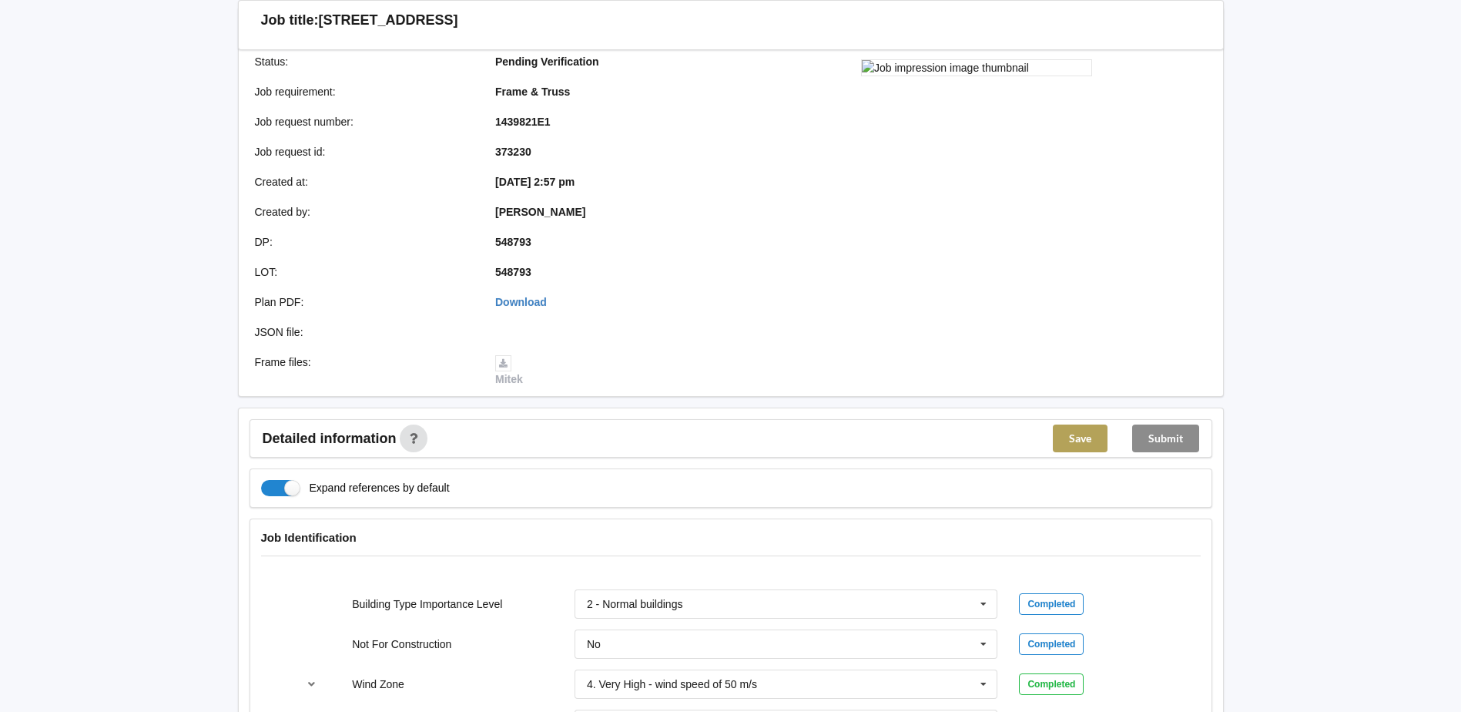
click at [1089, 433] on button "Save" at bounding box center [1080, 438] width 55 height 28
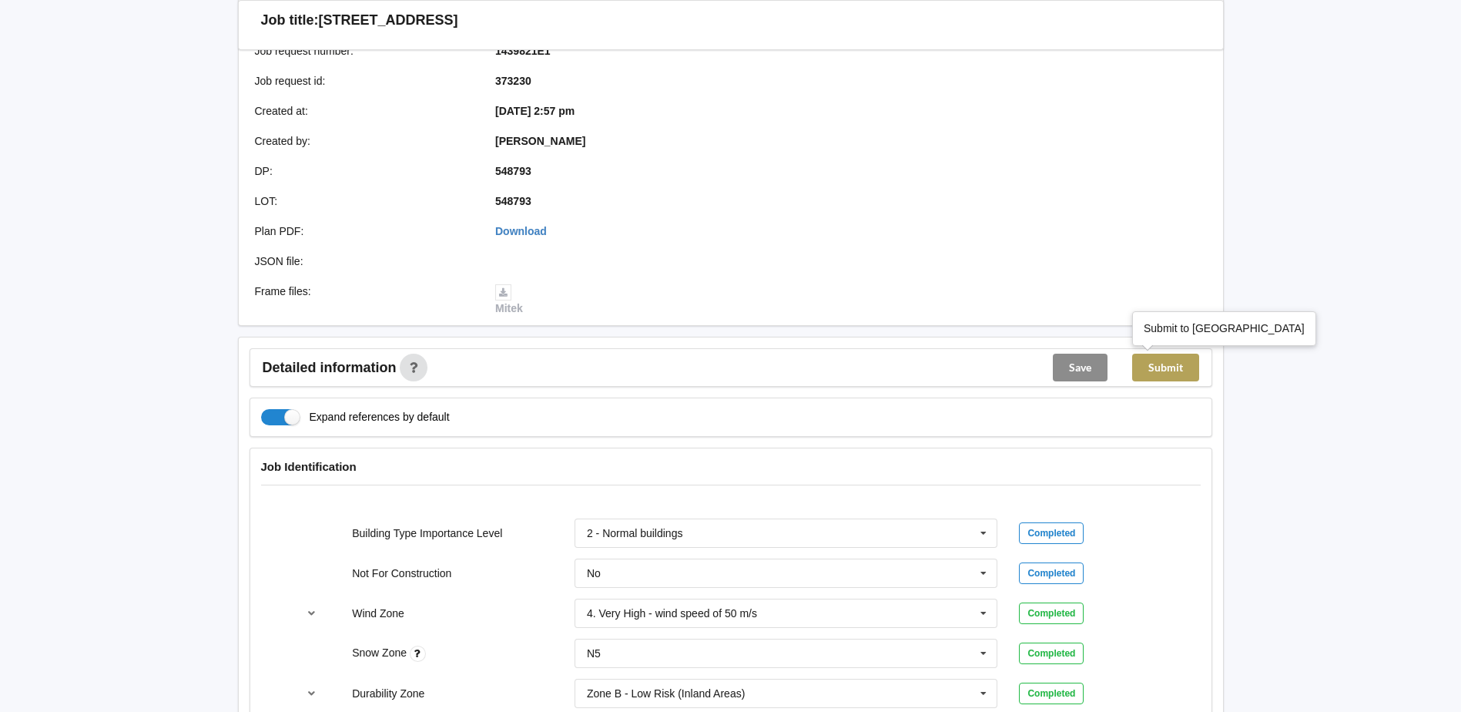
click at [1144, 370] on button "Submit" at bounding box center [1165, 367] width 67 height 28
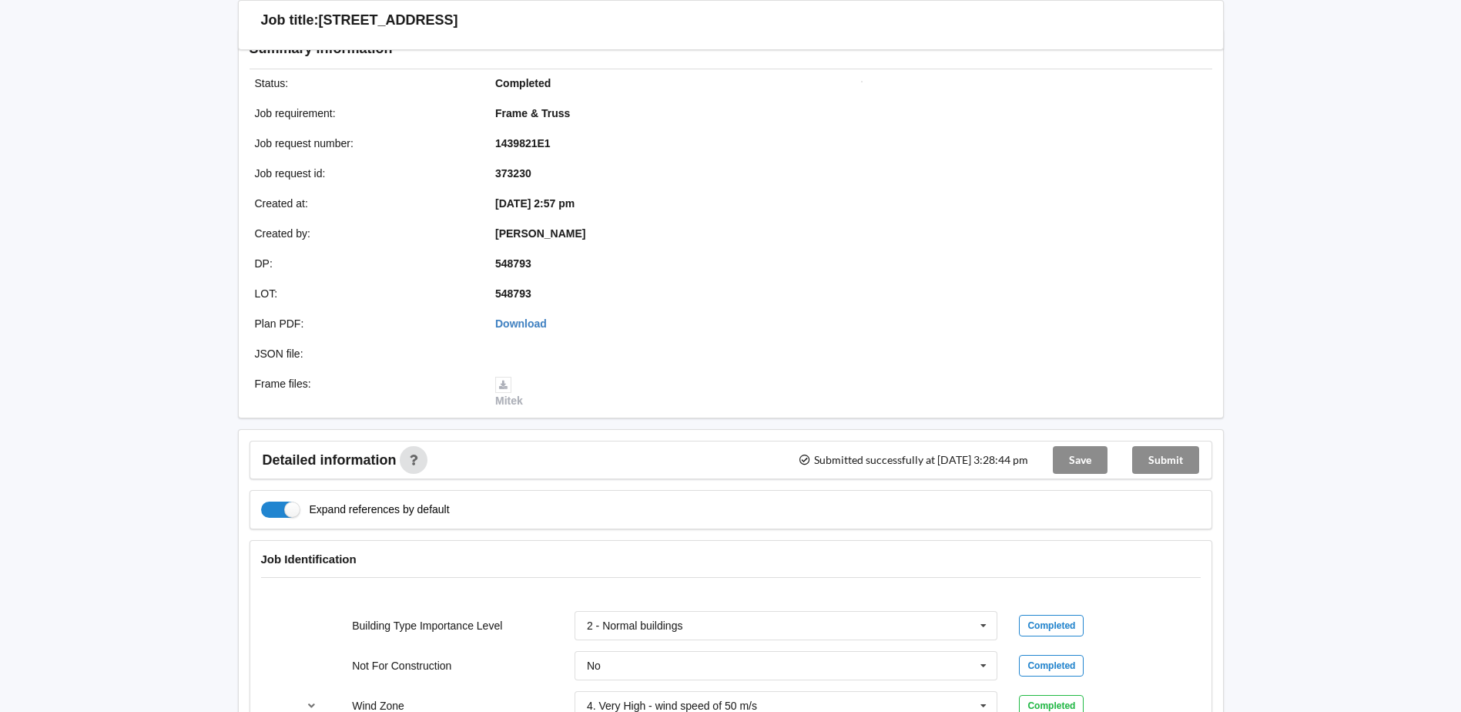
scroll to position [0, 0]
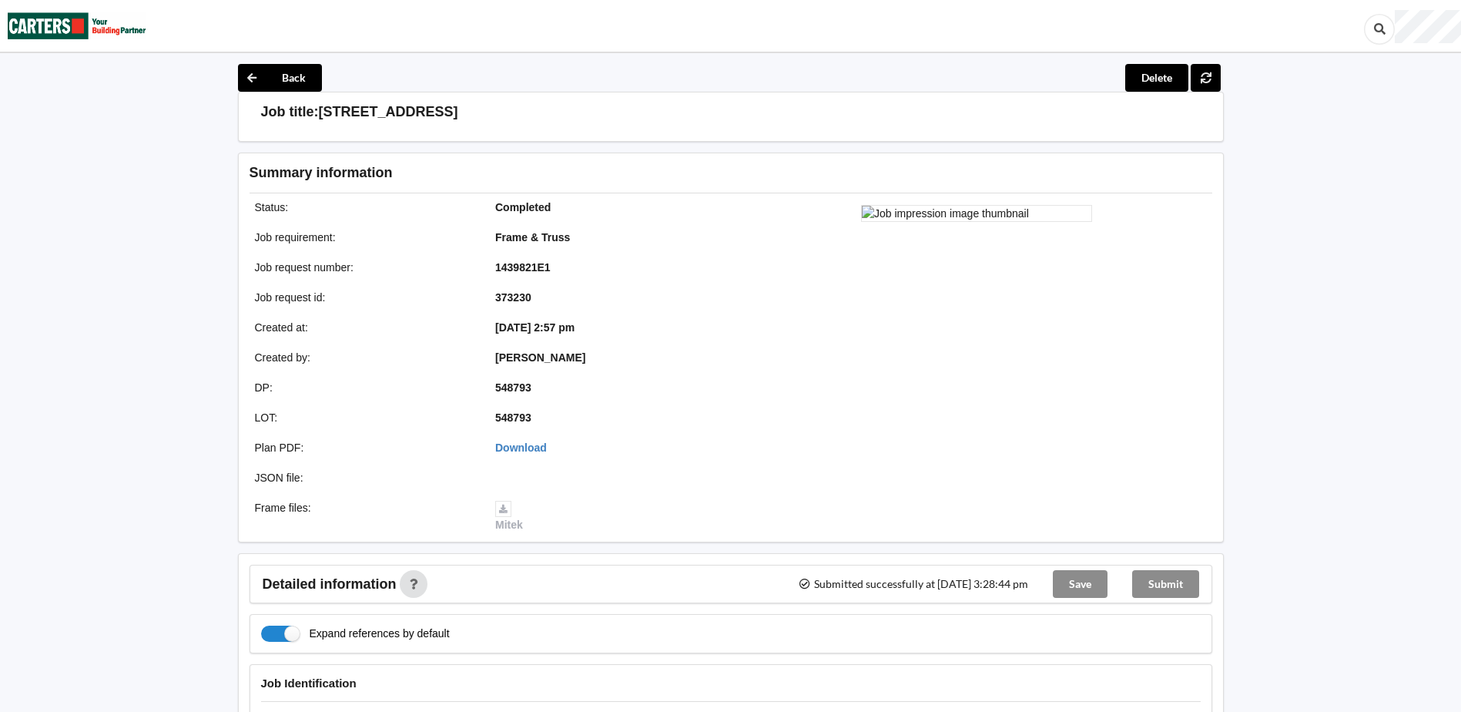
click at [77, 28] on img at bounding box center [77, 26] width 139 height 50
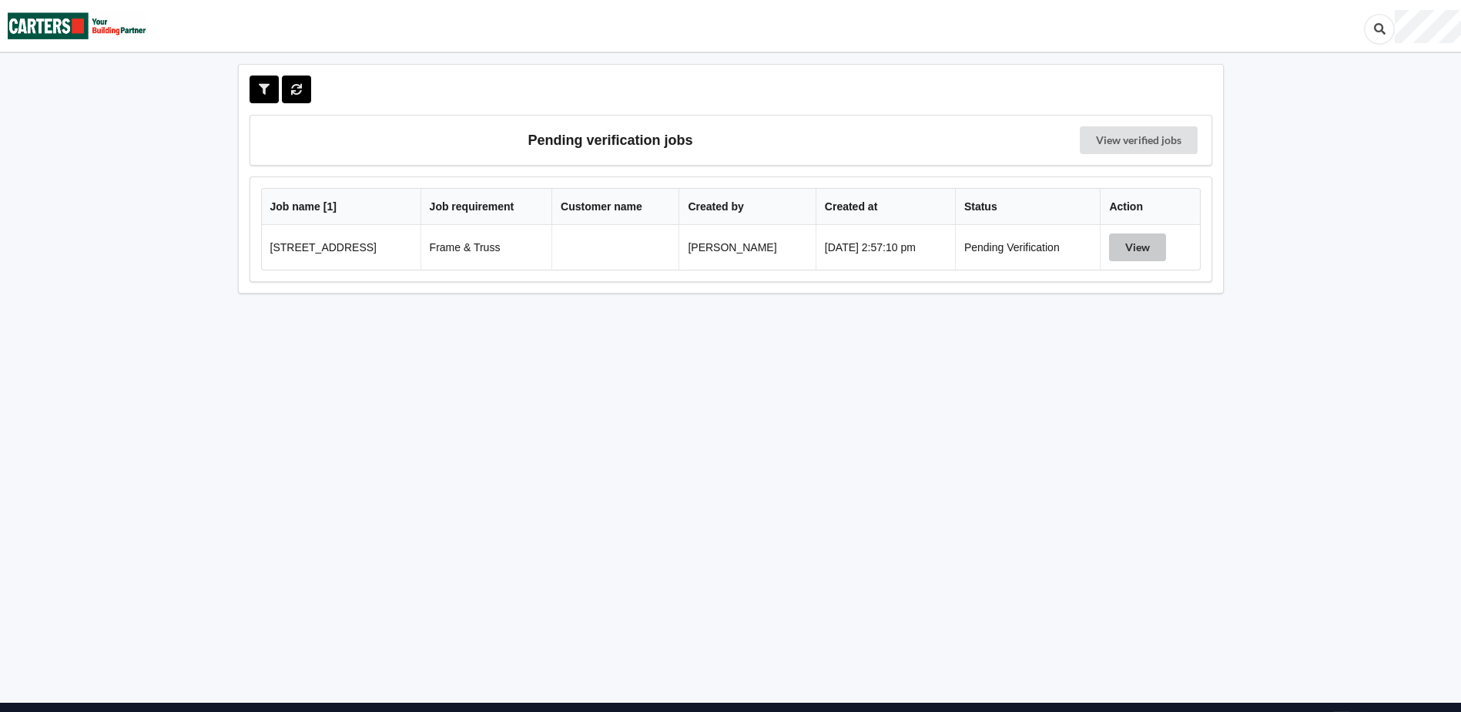
click at [1135, 234] on button "View" at bounding box center [1137, 247] width 57 height 28
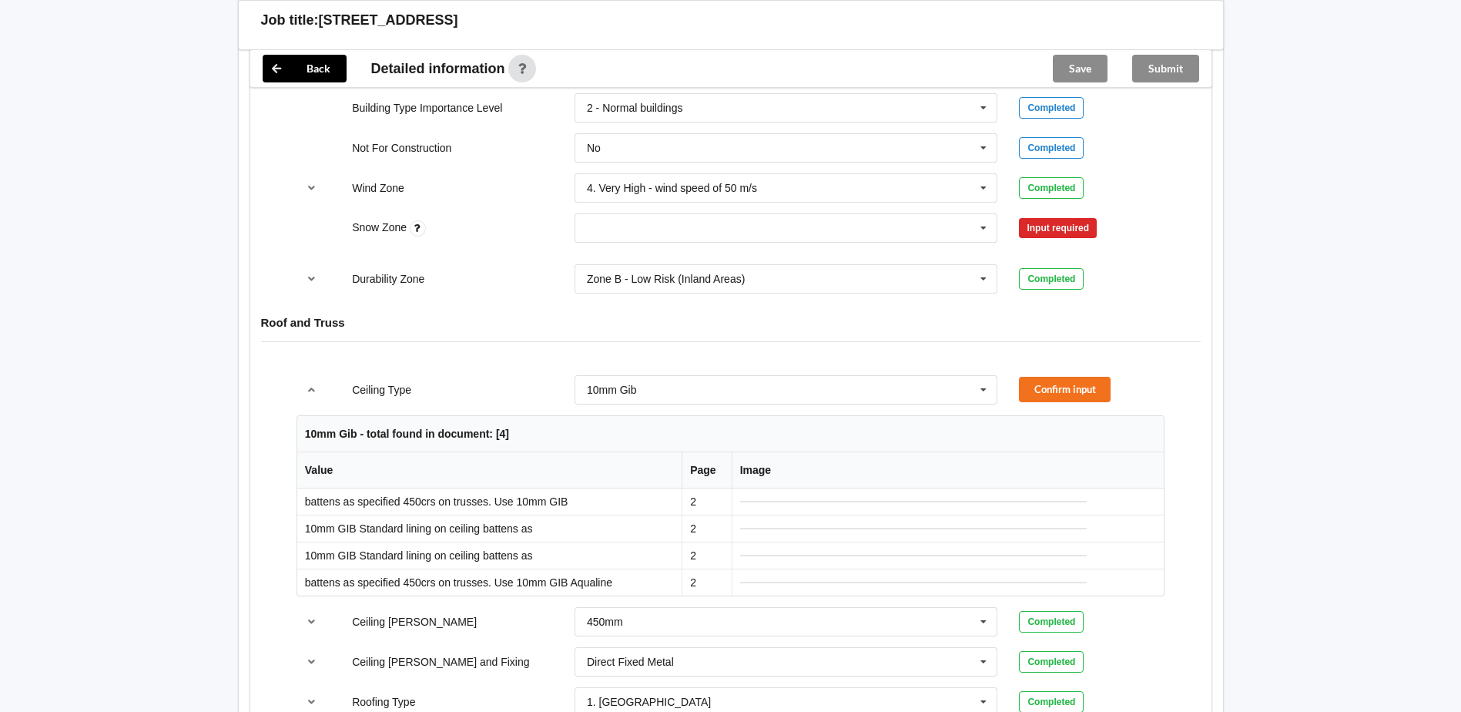
scroll to position [770, 0]
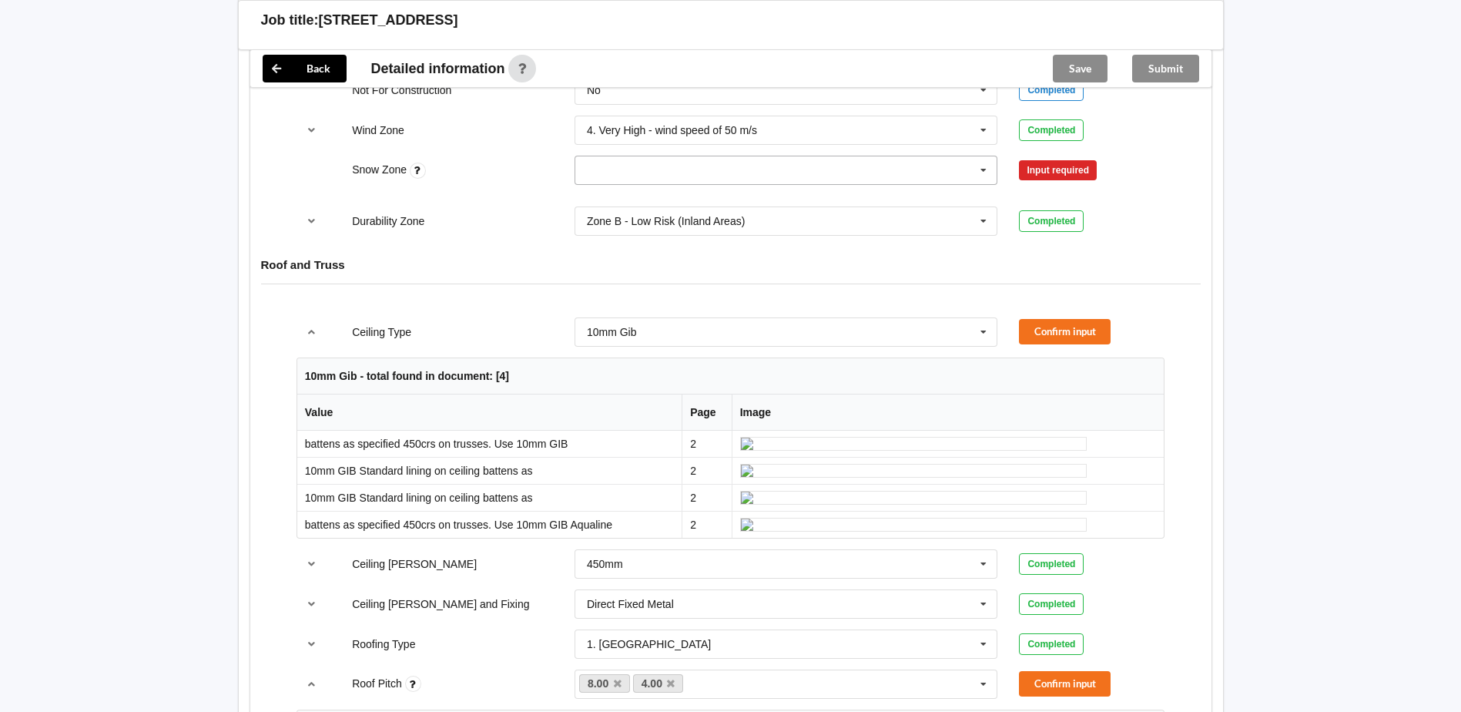
click at [648, 171] on input "text" at bounding box center [787, 170] width 422 height 28
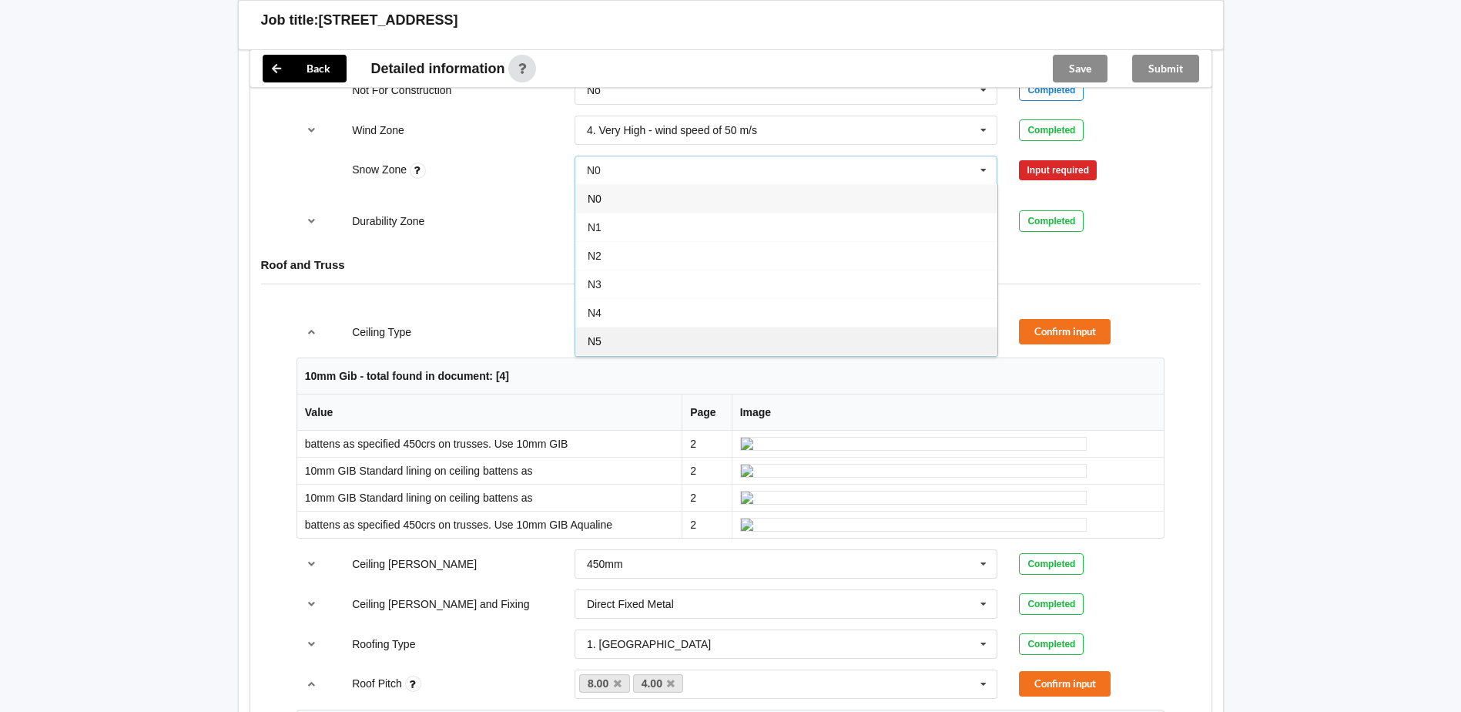
click at [625, 347] on div "N5" at bounding box center [786, 341] width 422 height 28
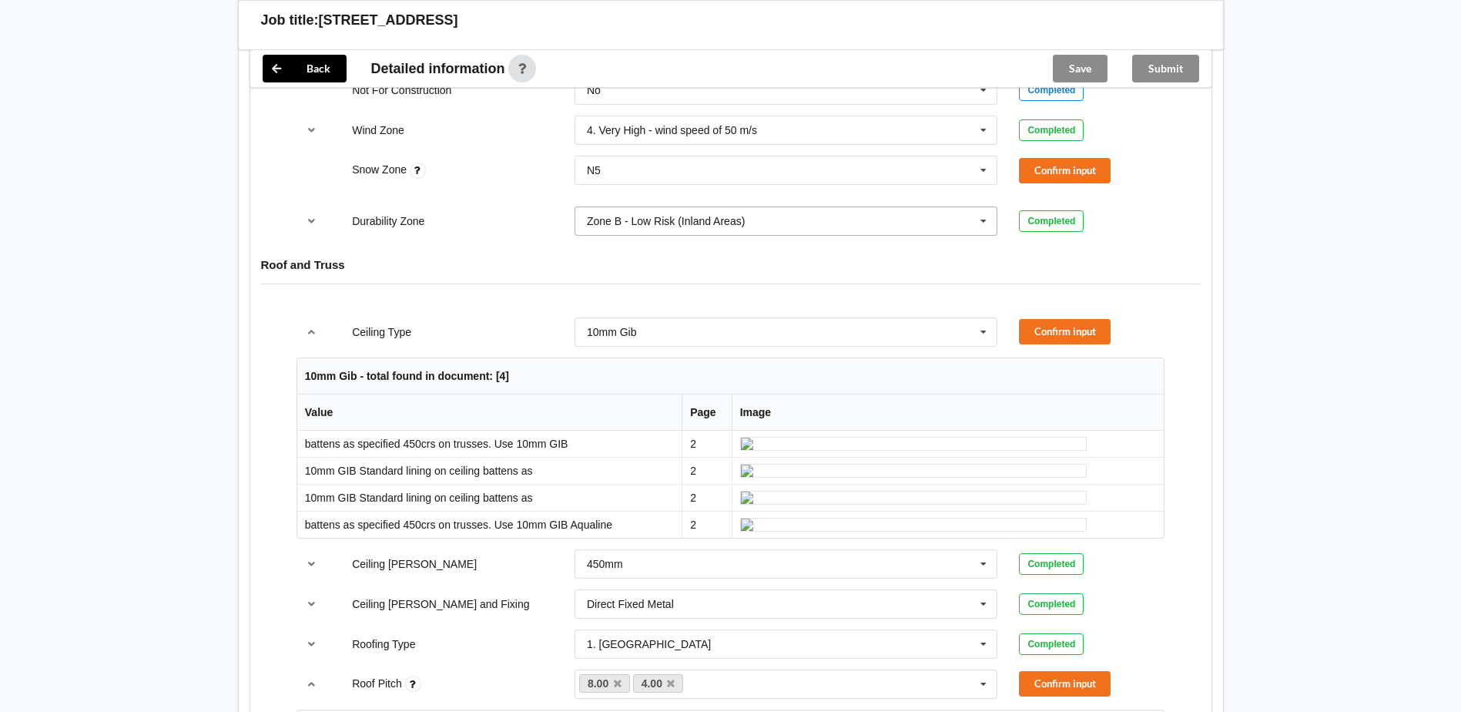
click at [648, 213] on input "text" at bounding box center [787, 221] width 422 height 28
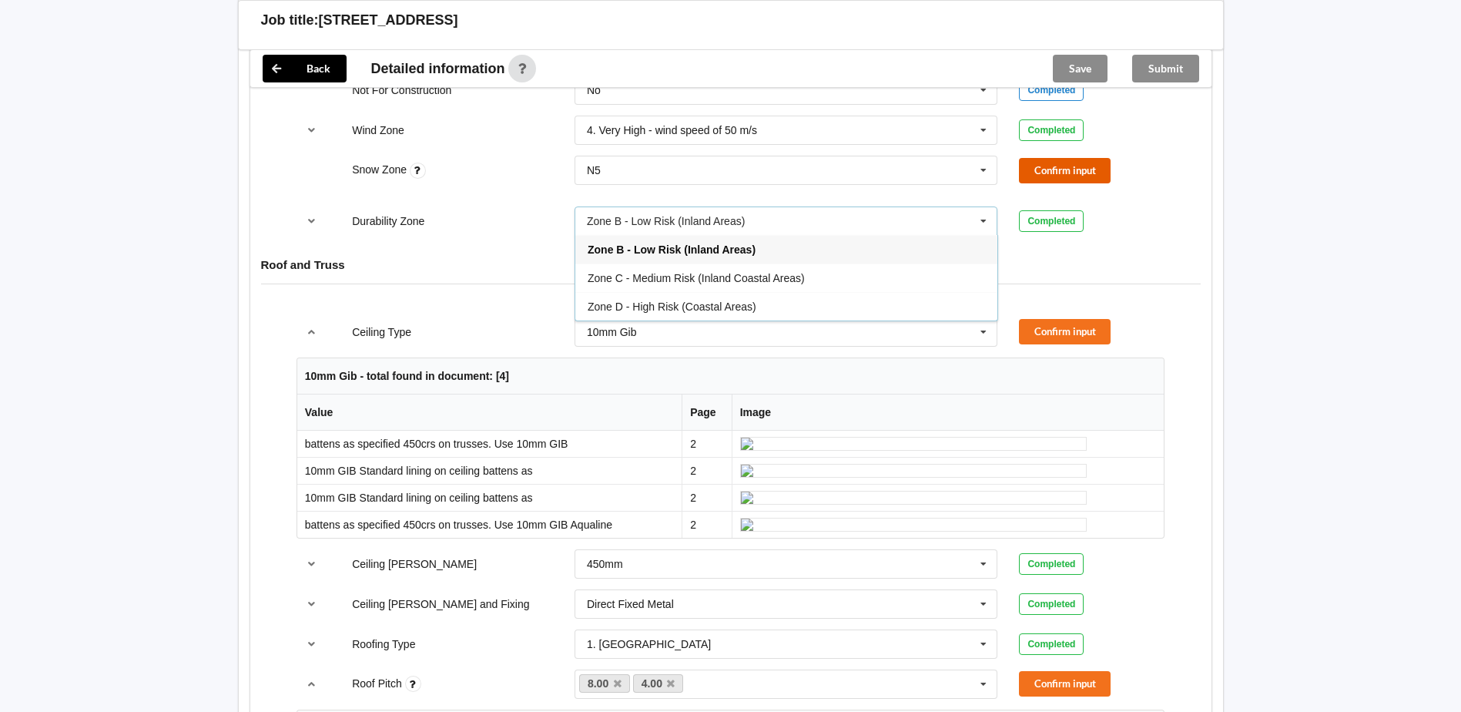
click at [1038, 169] on button "Confirm input" at bounding box center [1065, 170] width 92 height 25
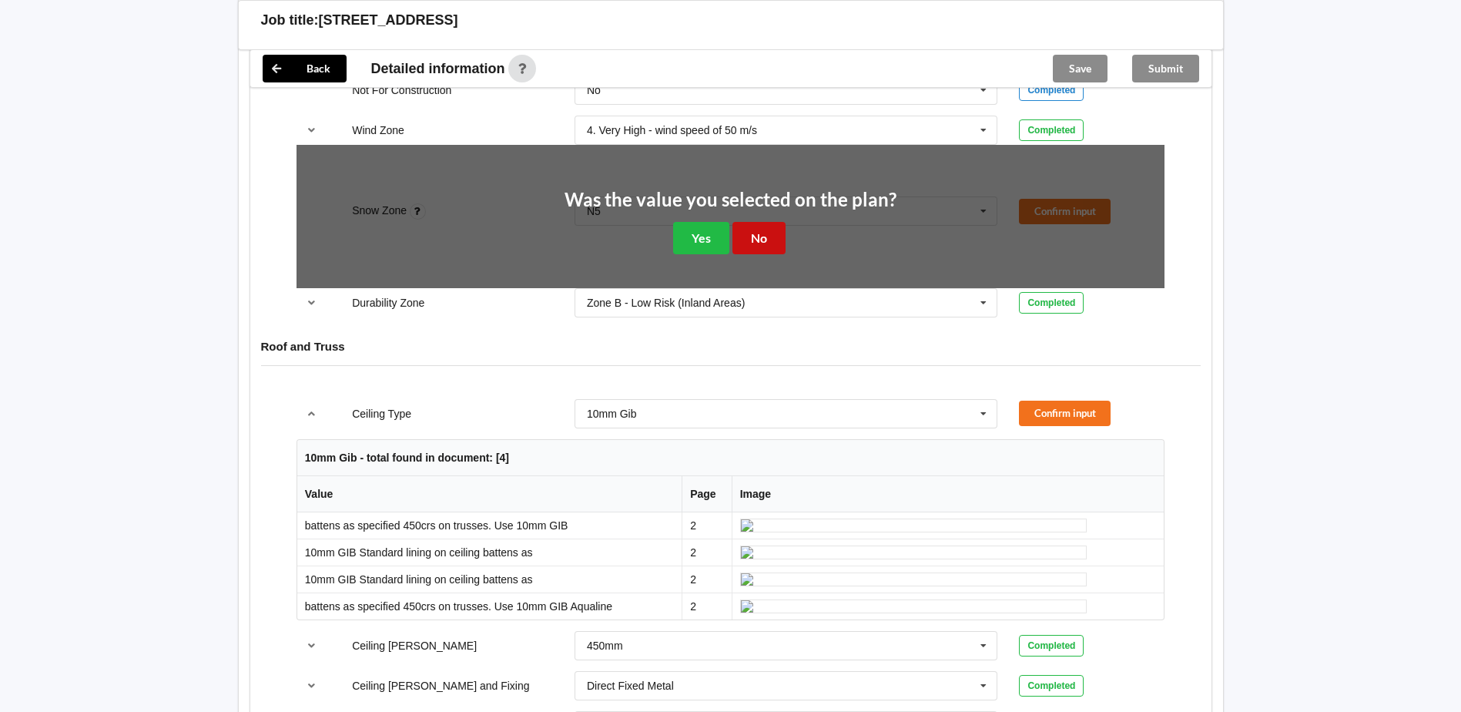
click at [784, 245] on button "No" at bounding box center [758, 238] width 53 height 32
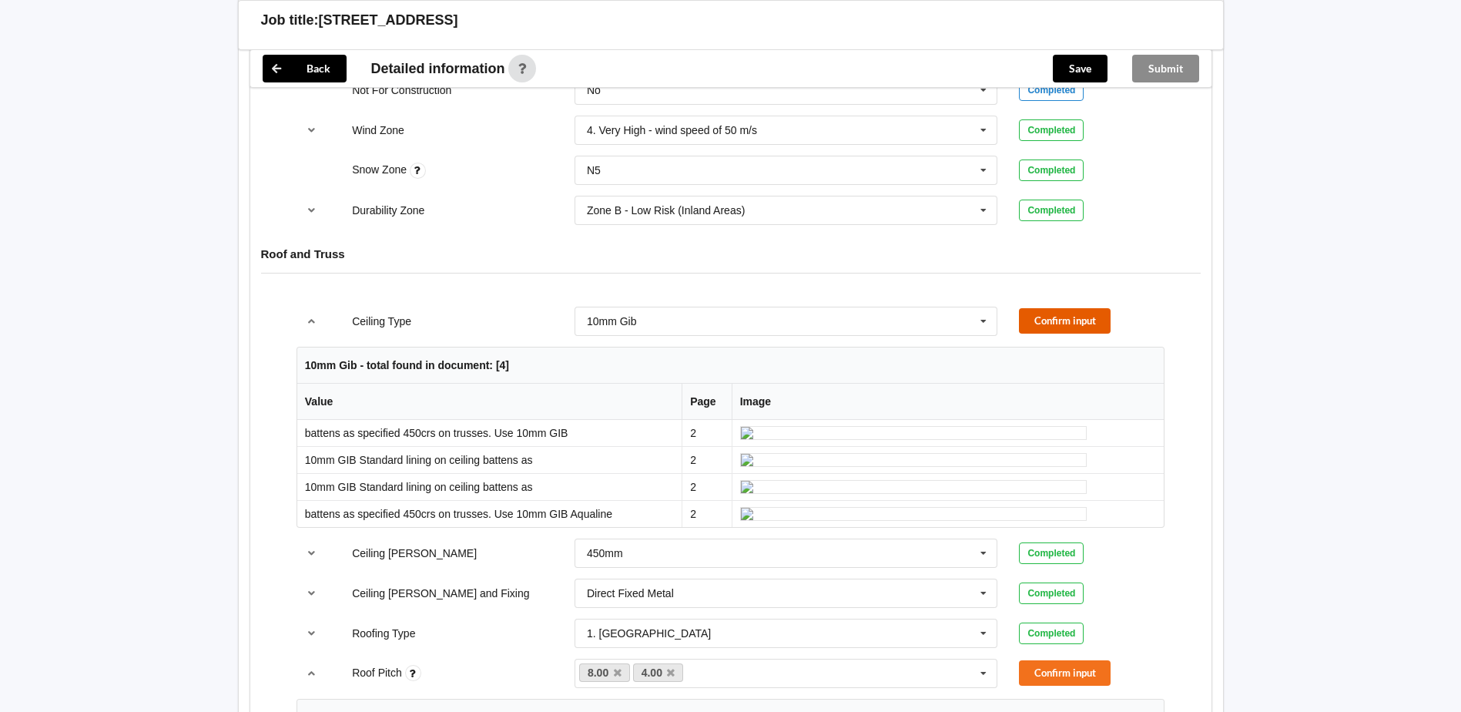
click at [1057, 329] on button "Confirm input" at bounding box center [1065, 320] width 92 height 25
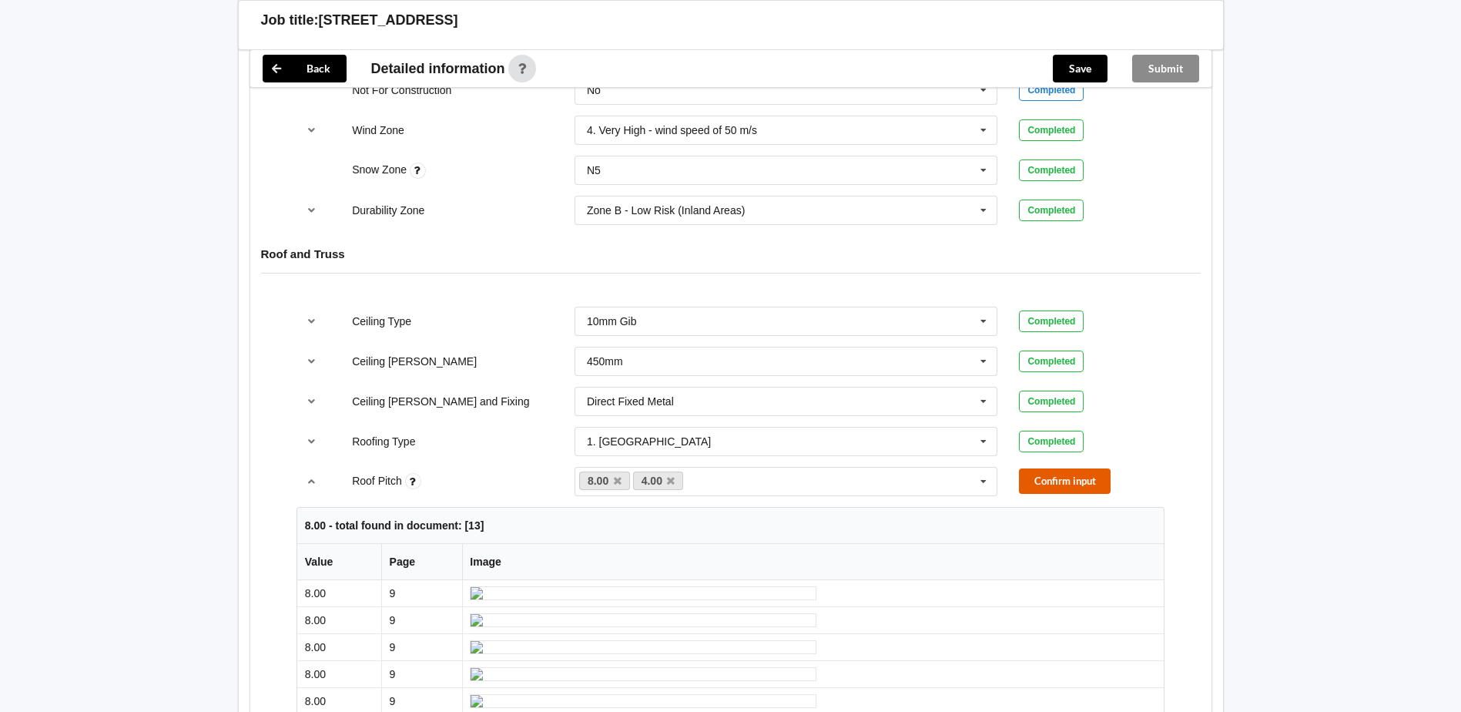
click at [1045, 486] on button "Confirm input" at bounding box center [1065, 480] width 92 height 25
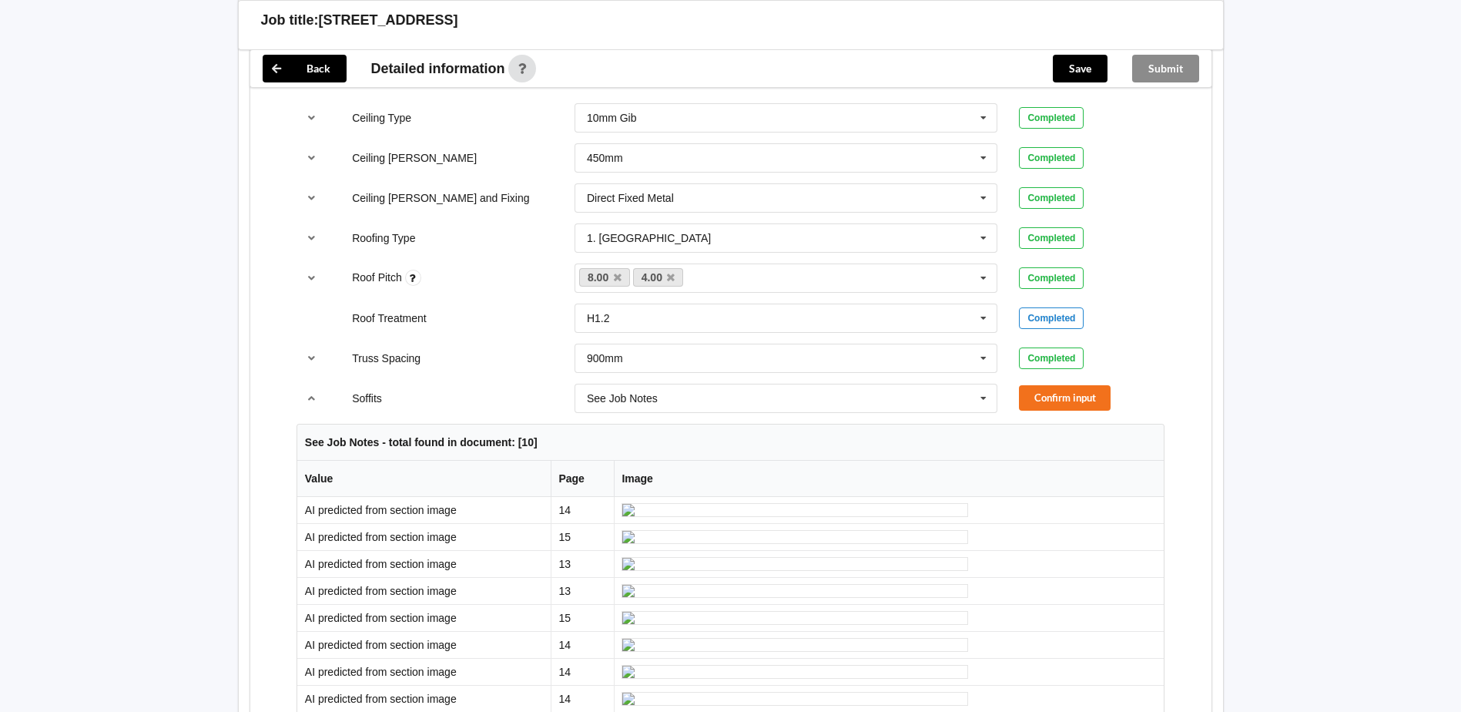
scroll to position [1232, 0]
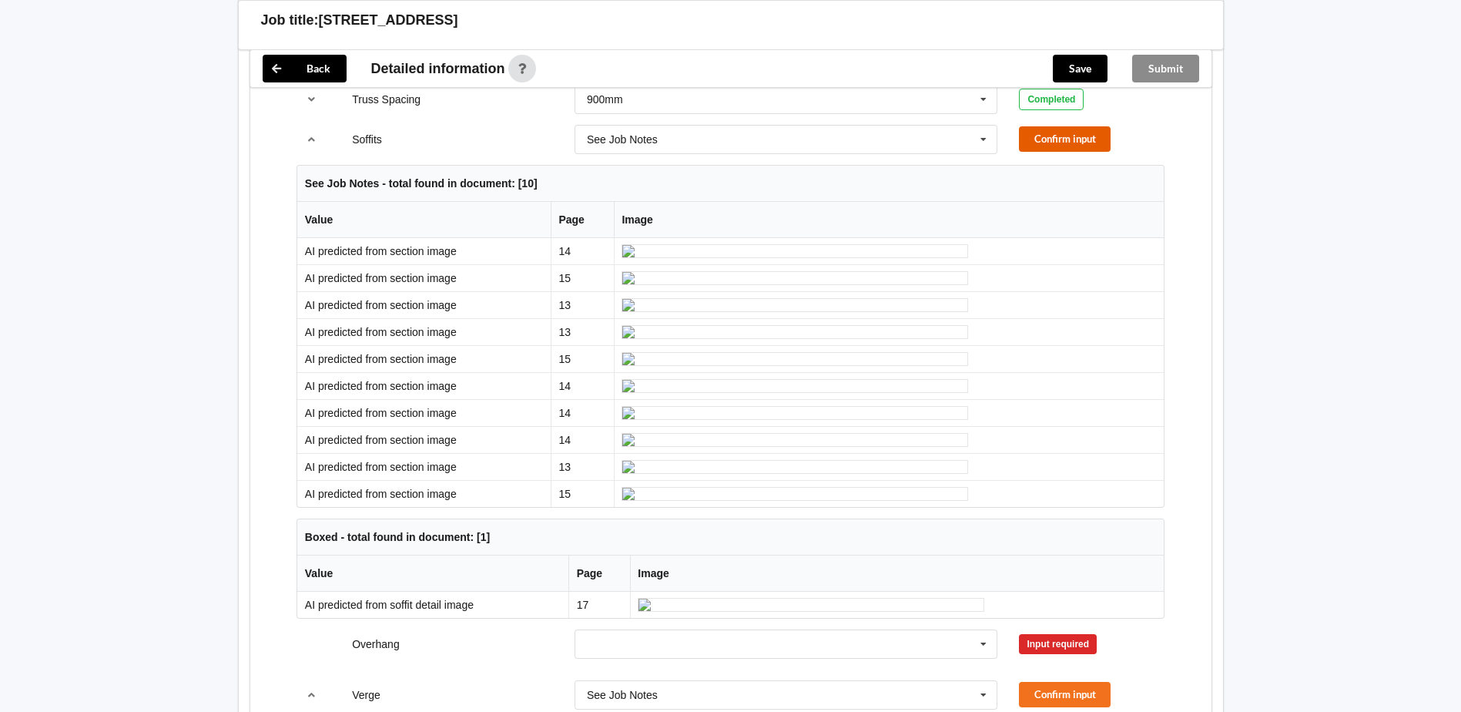
click at [1063, 132] on button "Confirm input" at bounding box center [1065, 138] width 92 height 25
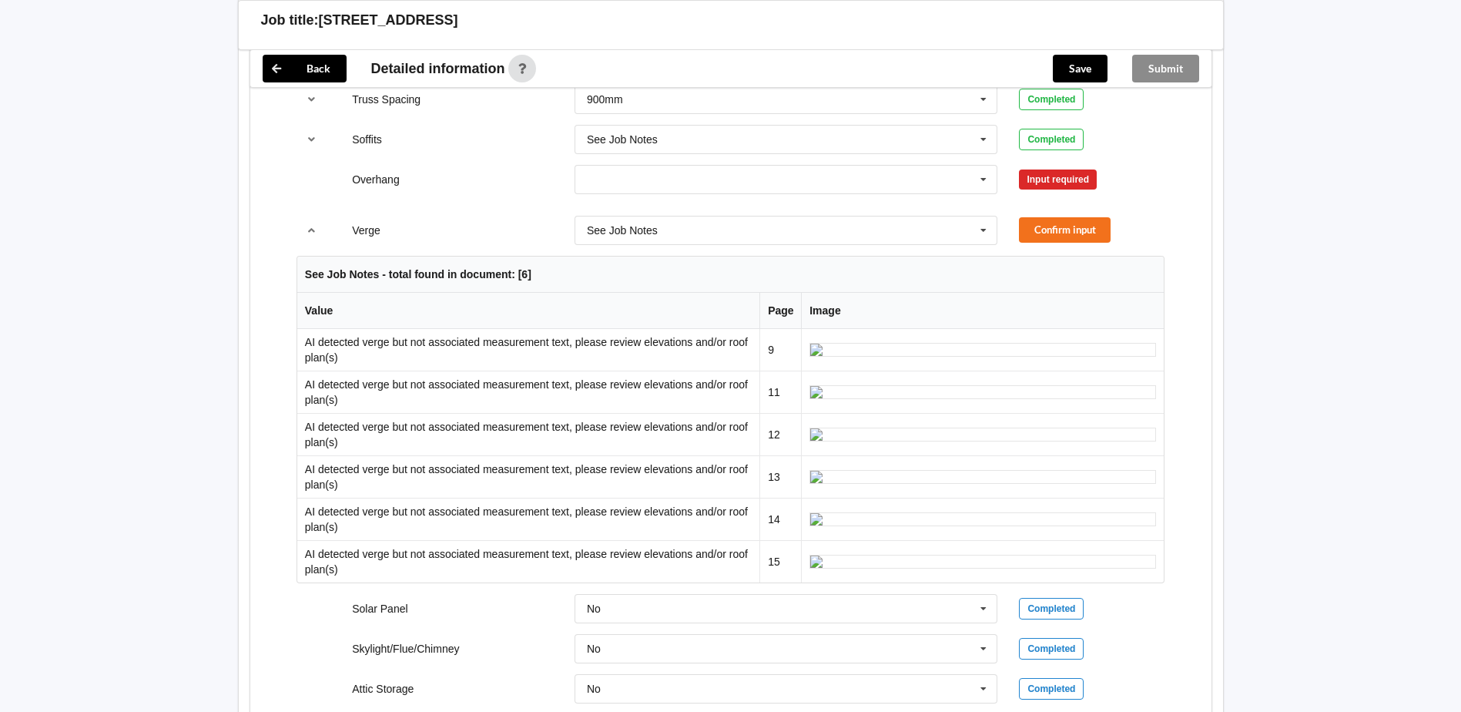
click at [872, 206] on div "See Job Notes See Job Notes 300mm 450mm 600mm 750mm Multiple Values – See As Pe…" at bounding box center [786, 230] width 445 height 51
click at [846, 176] on input "text" at bounding box center [787, 180] width 422 height 28
click at [733, 317] on span "Multiple Values – See As Per Plan" at bounding box center [669, 322] width 162 height 12
click at [1045, 240] on button "Confirm input" at bounding box center [1065, 229] width 92 height 25
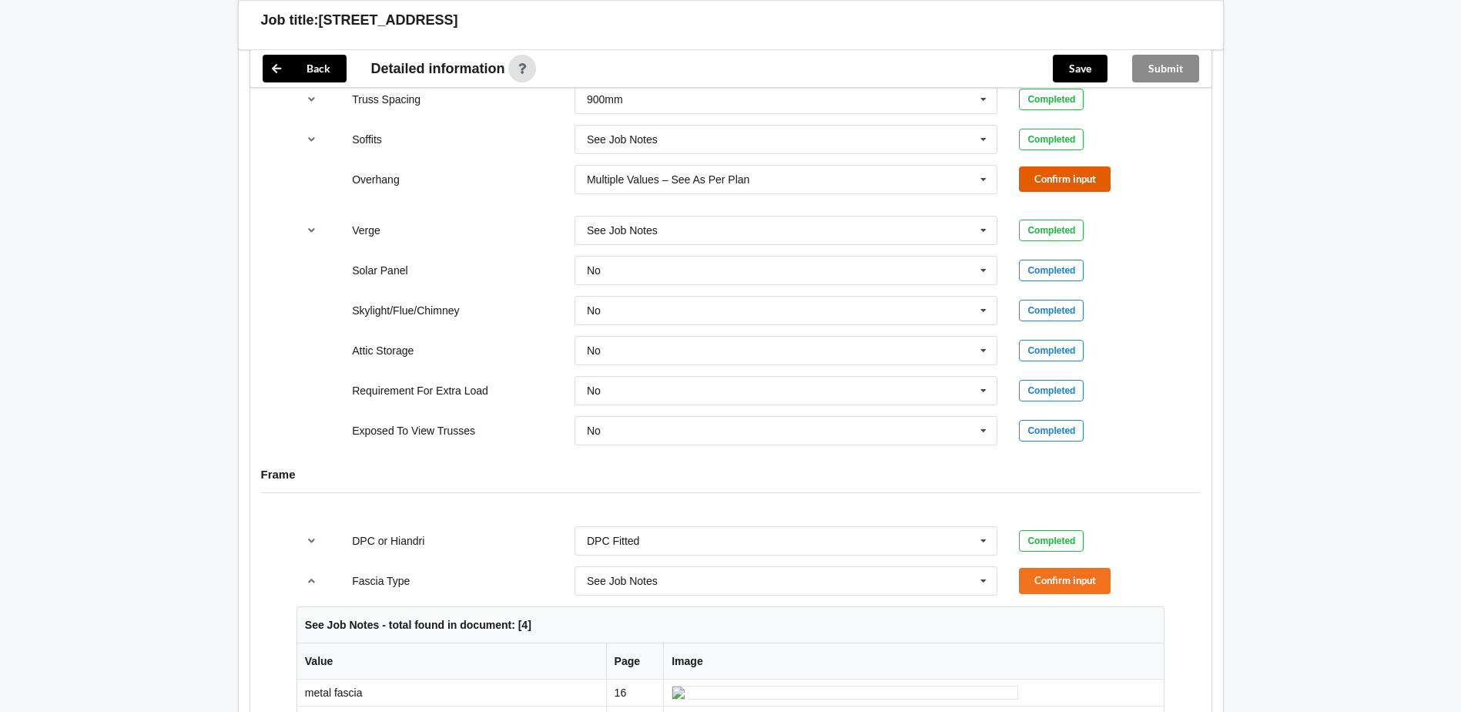
click at [1052, 183] on button "Confirm input" at bounding box center [1065, 178] width 92 height 25
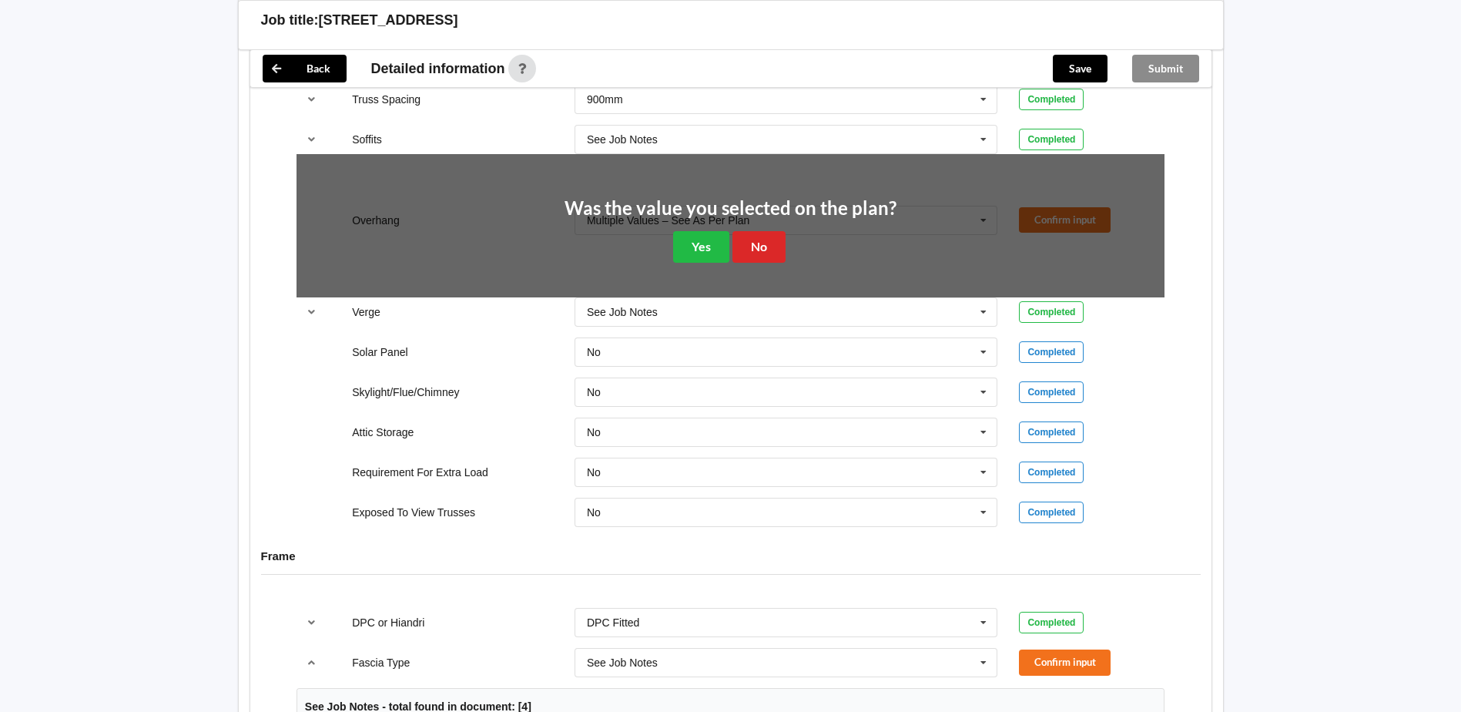
click at [796, 257] on div "Was the value you selected on the plan? Yes No" at bounding box center [730, 231] width 332 height 64
click at [770, 248] on button "No" at bounding box center [758, 247] width 53 height 32
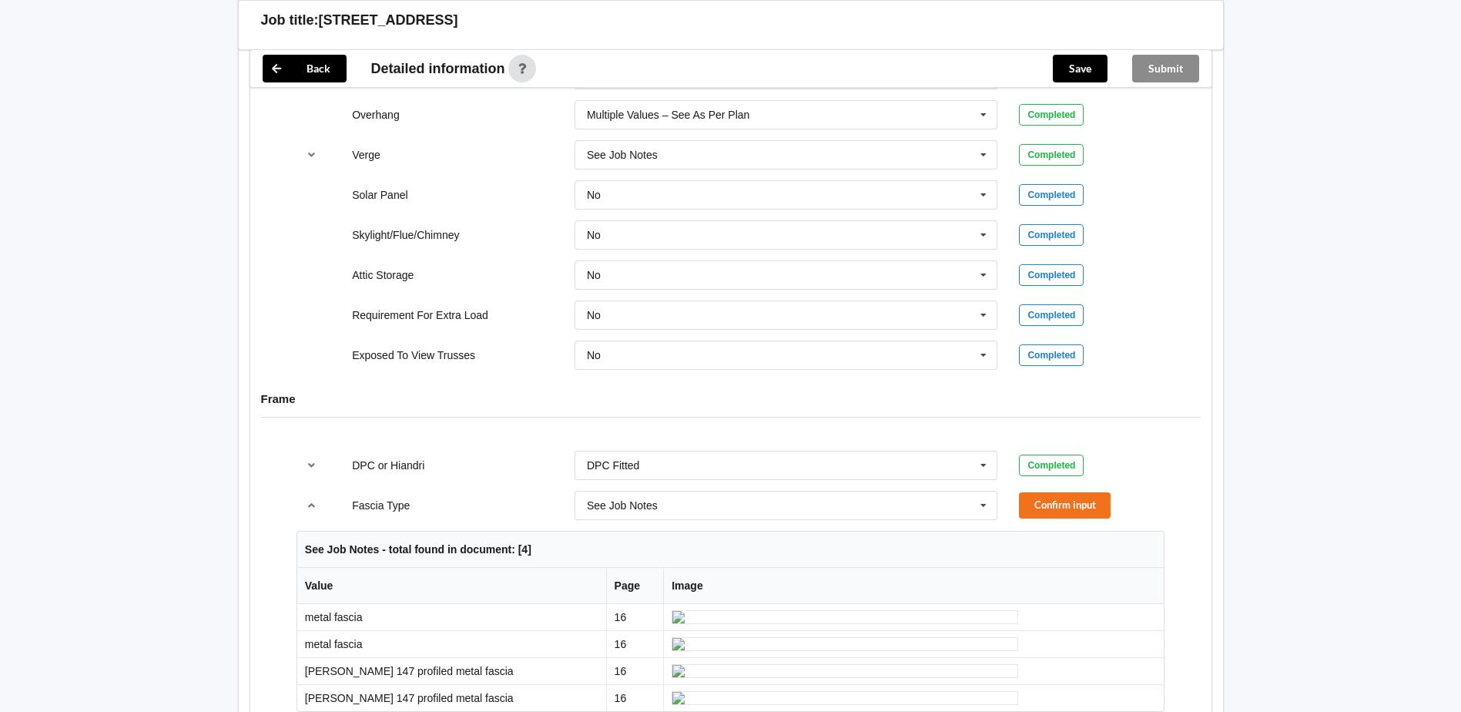
scroll to position [1694, 0]
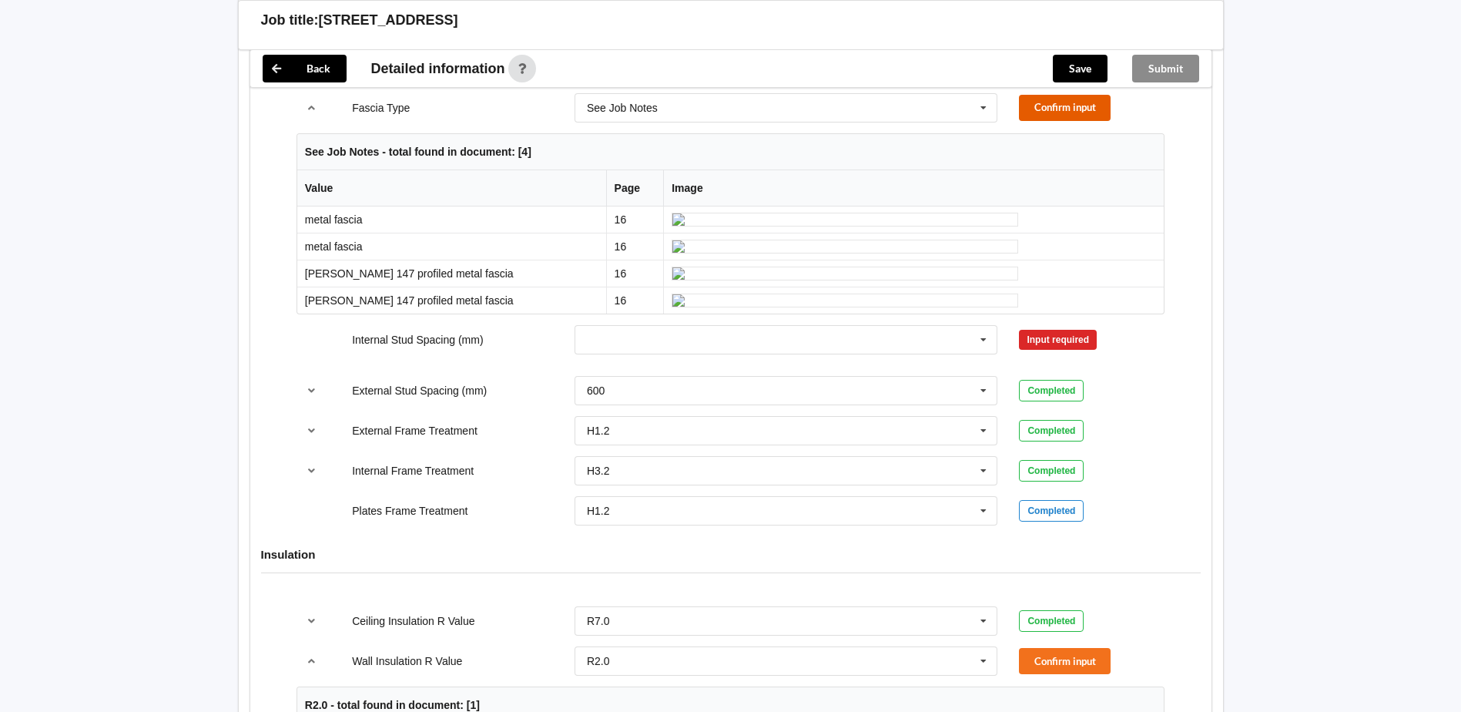
click at [1045, 111] on button "Confirm input" at bounding box center [1065, 107] width 92 height 25
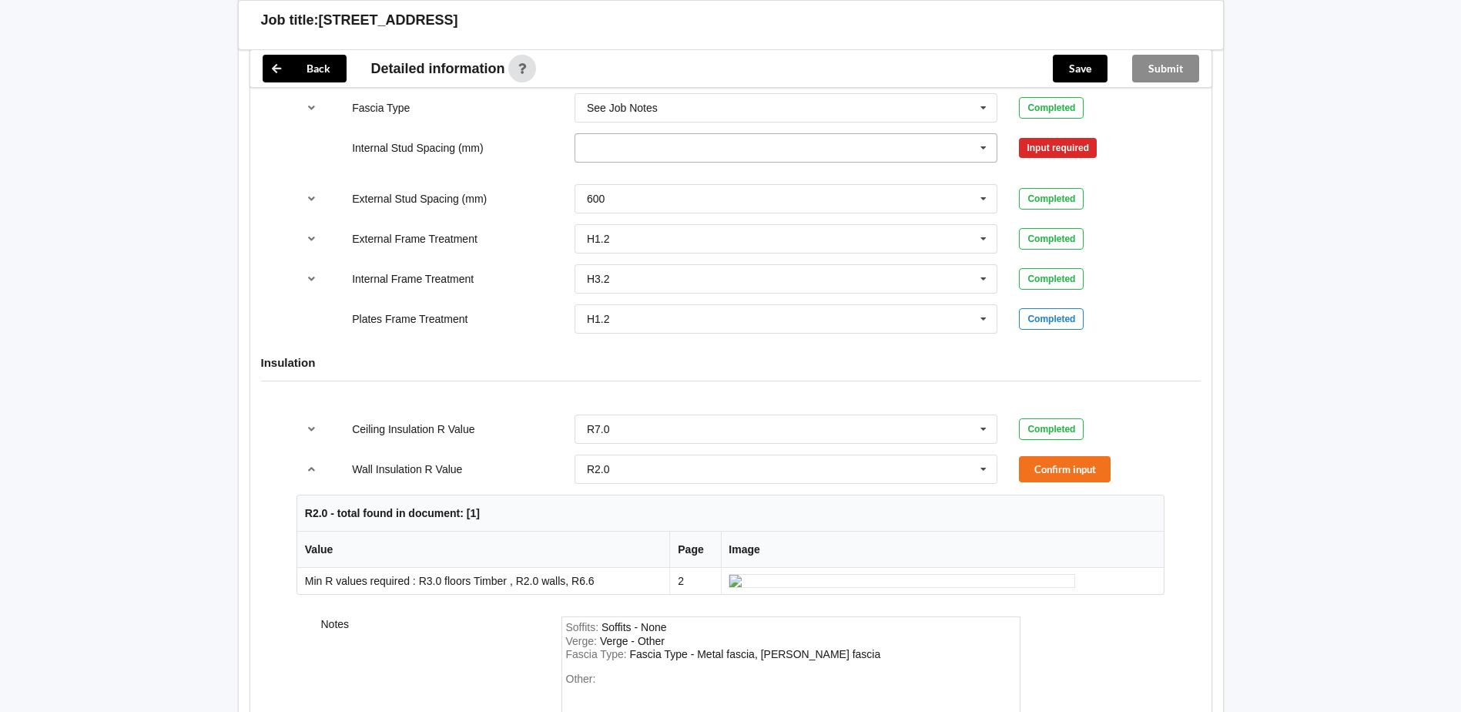
click at [786, 151] on input "text" at bounding box center [787, 148] width 422 height 28
click at [740, 312] on div "Multiple Values – See As Per Plan" at bounding box center [786, 318] width 422 height 28
click at [1043, 149] on button "Confirm input" at bounding box center [1065, 147] width 92 height 25
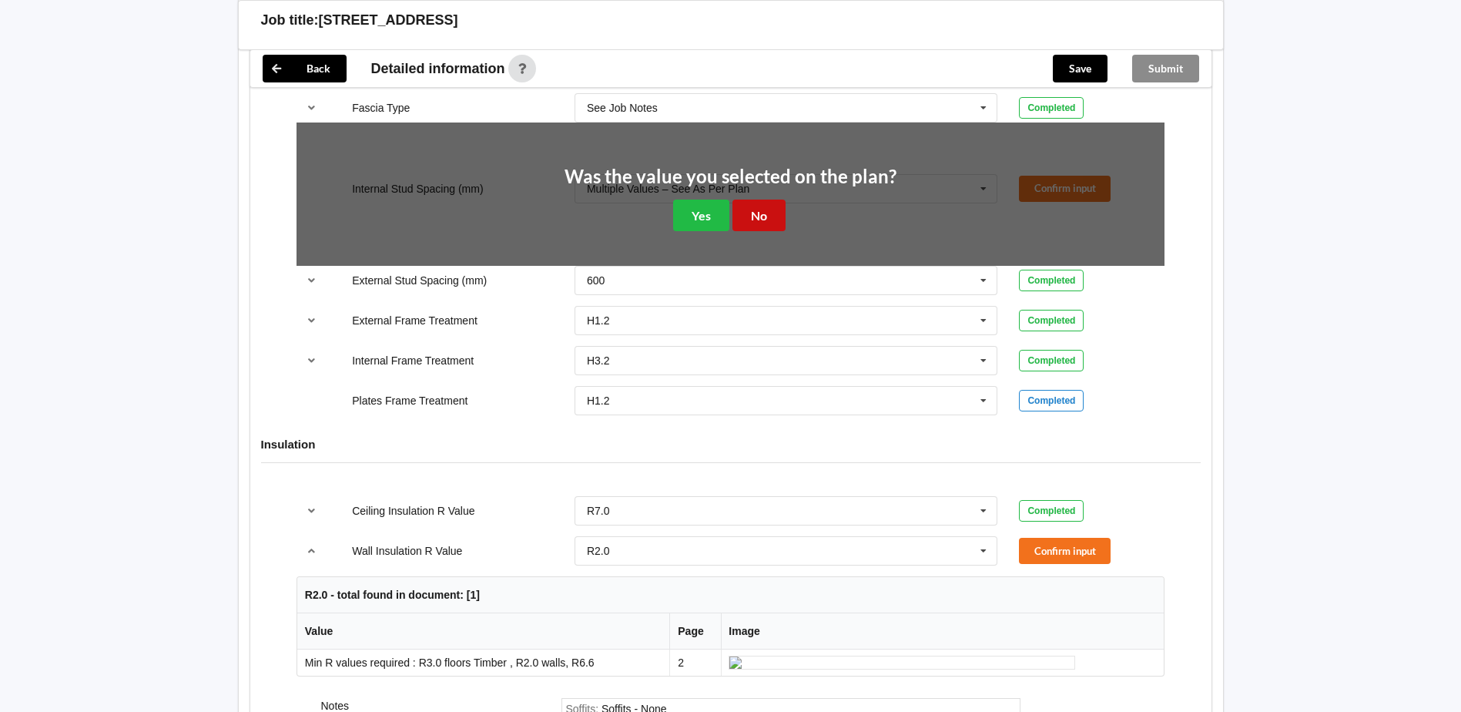
click at [759, 206] on button "No" at bounding box center [758, 215] width 53 height 32
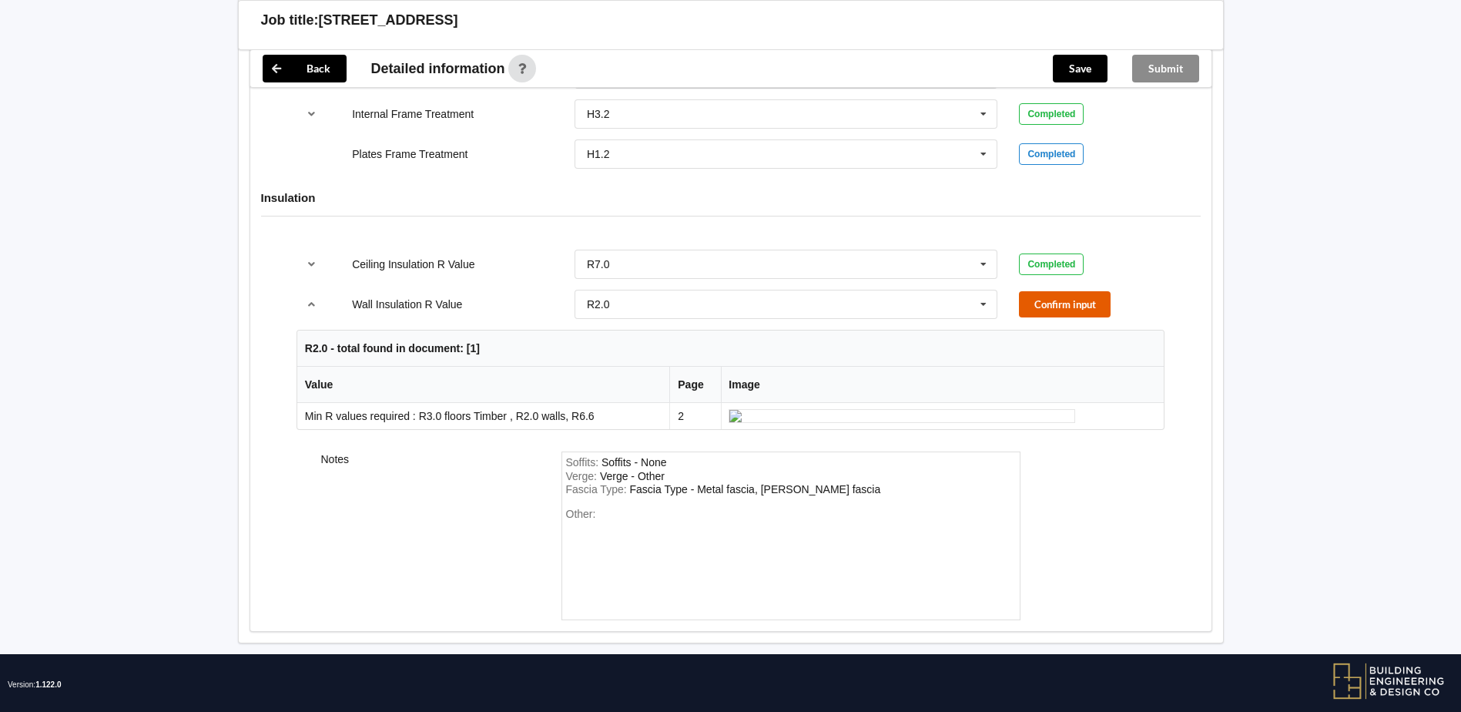
click at [1022, 306] on button "Confirm input" at bounding box center [1065, 303] width 92 height 25
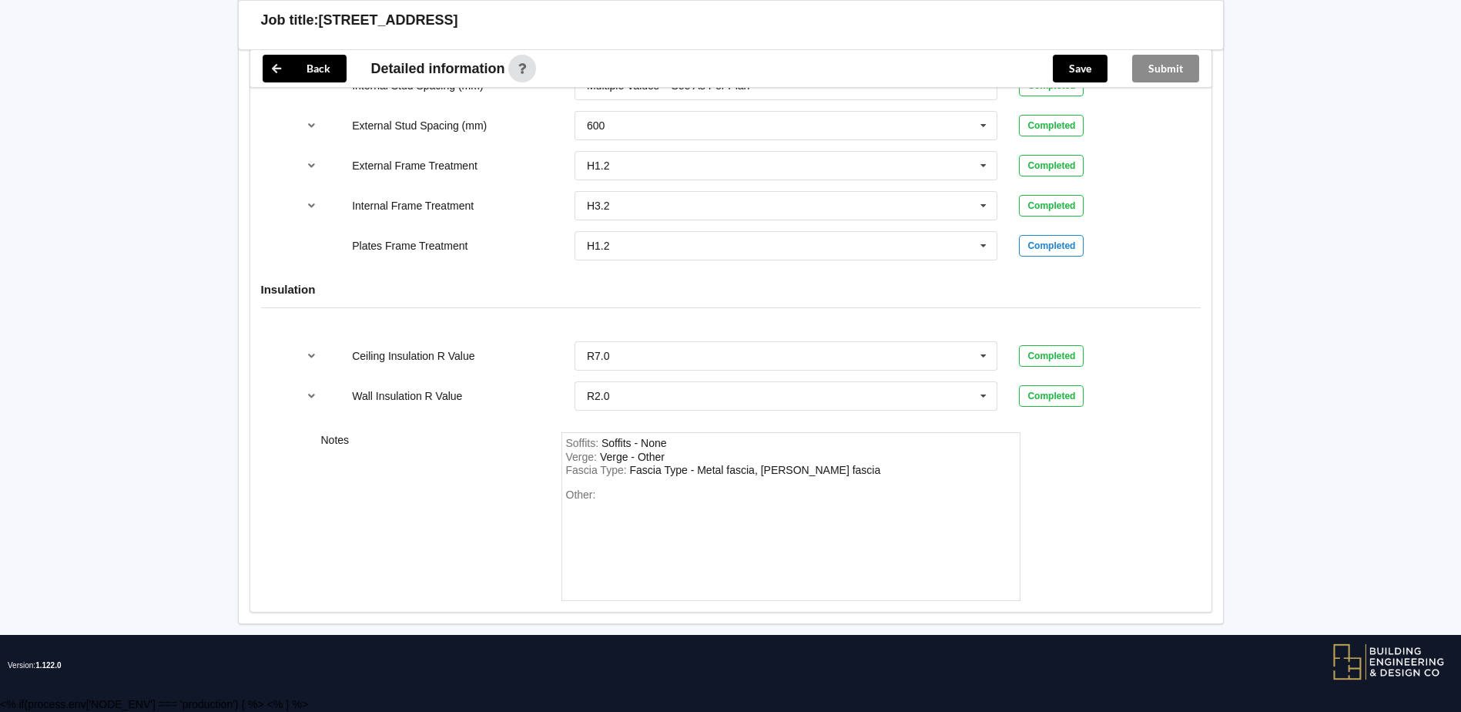
click at [1110, 55] on div "Save" at bounding box center [1079, 68] width 79 height 37
click at [1080, 58] on button "Save" at bounding box center [1080, 69] width 55 height 28
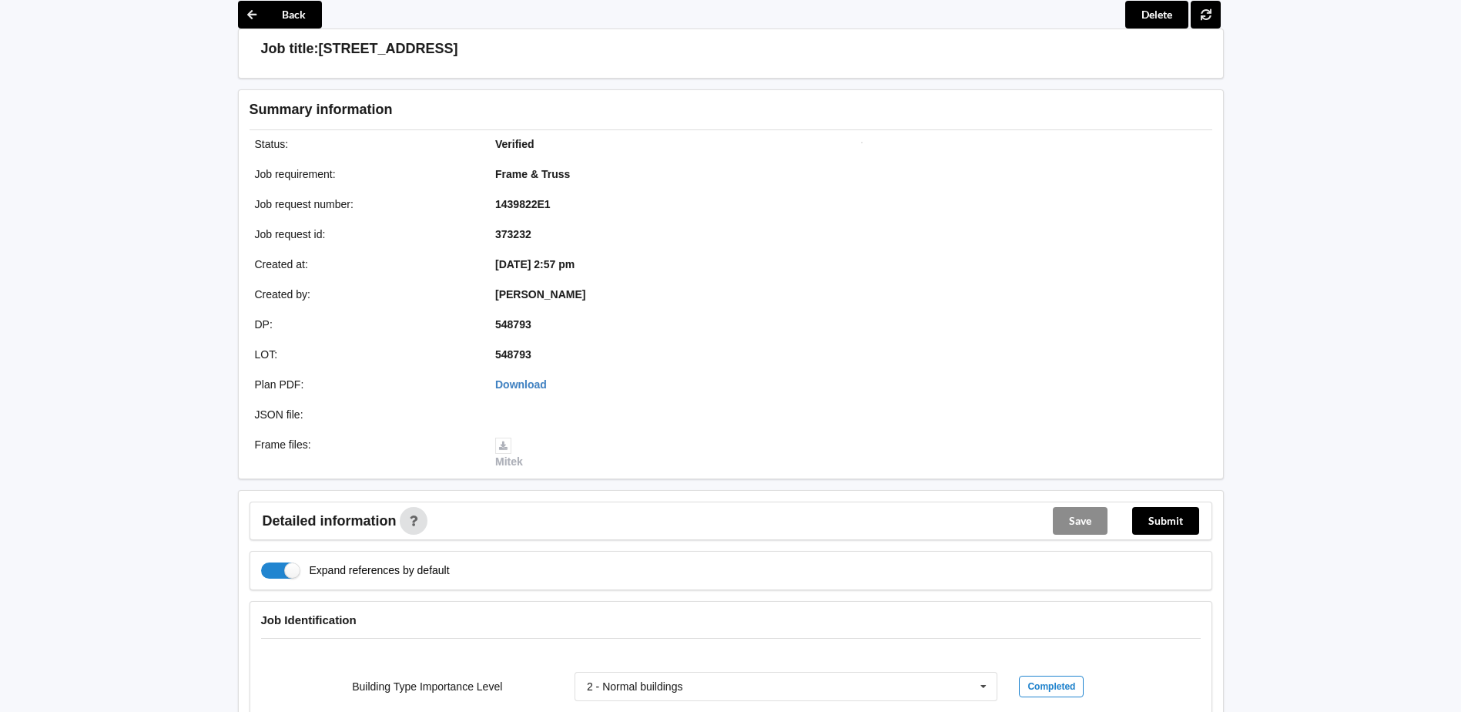
scroll to position [0, 0]
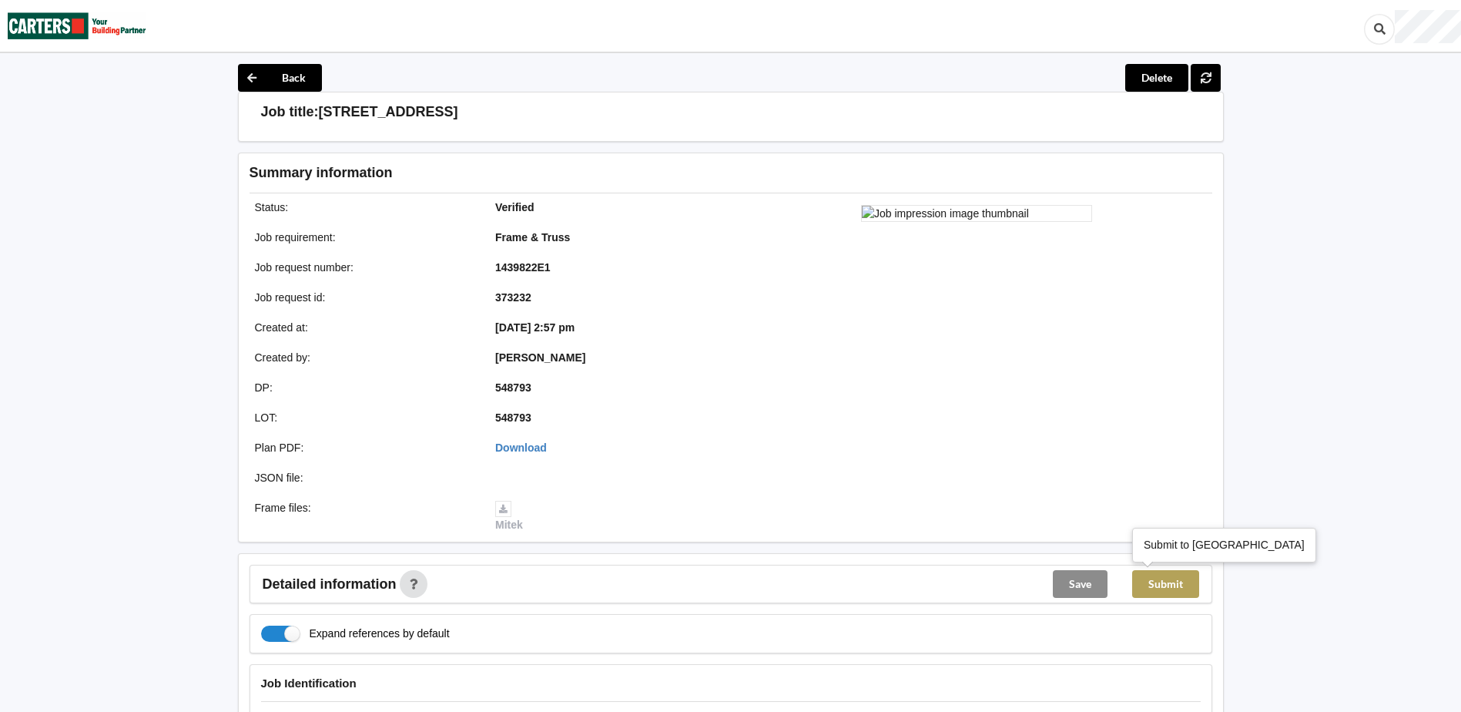
click at [1144, 578] on button "Submit" at bounding box center [1165, 584] width 67 height 28
